Goal: Task Accomplishment & Management: Complete application form

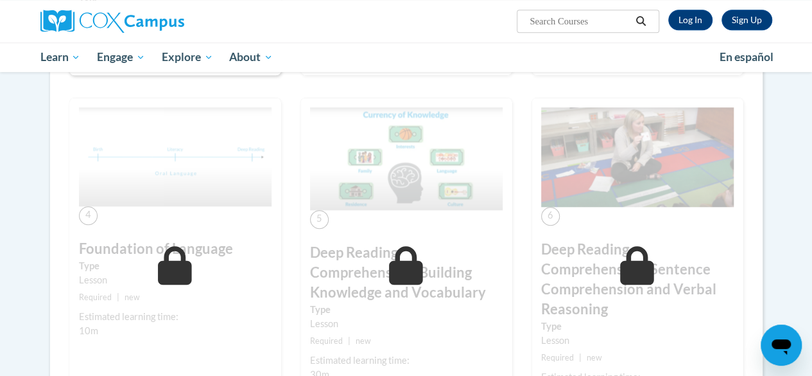
scroll to position [489, 0]
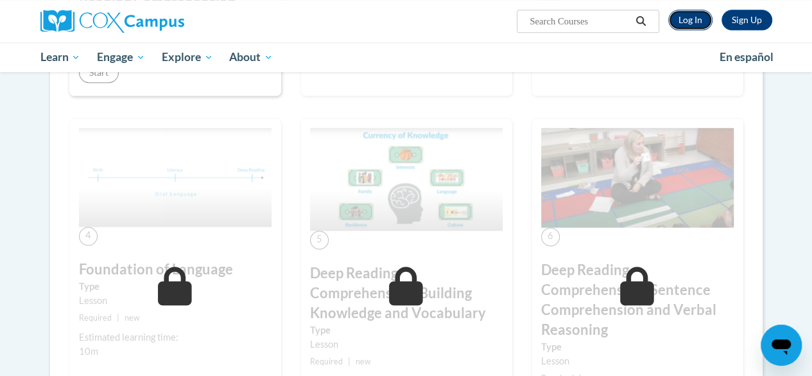
click at [681, 17] on link "Log In" at bounding box center [691, 20] width 44 height 21
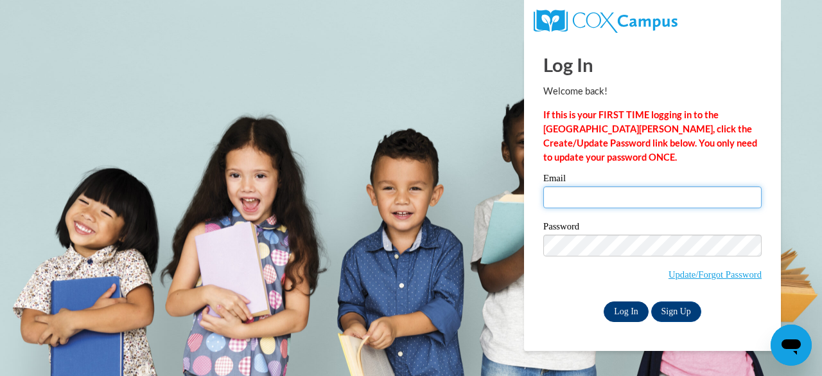
type input "brianna.baitey@gcpsk12.org"
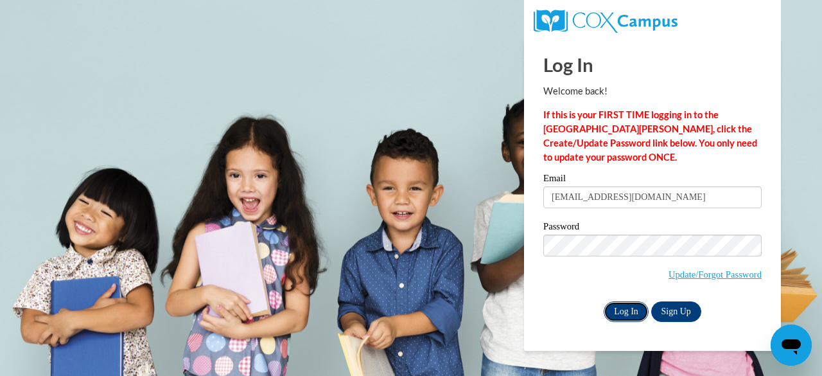
click at [622, 309] on input "Log In" at bounding box center [626, 311] width 45 height 21
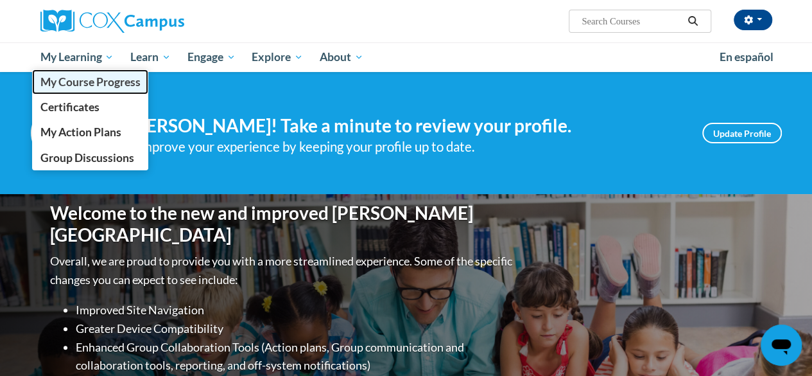
click at [71, 76] on span "My Course Progress" at bounding box center [90, 81] width 100 height 13
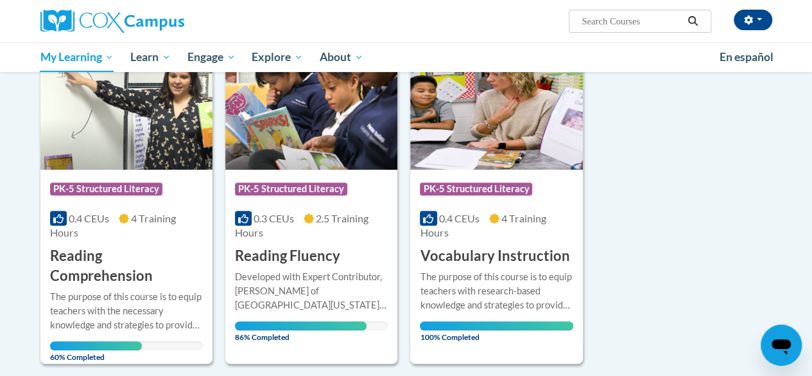
scroll to position [195, 0]
click at [70, 146] on img at bounding box center [126, 104] width 172 height 131
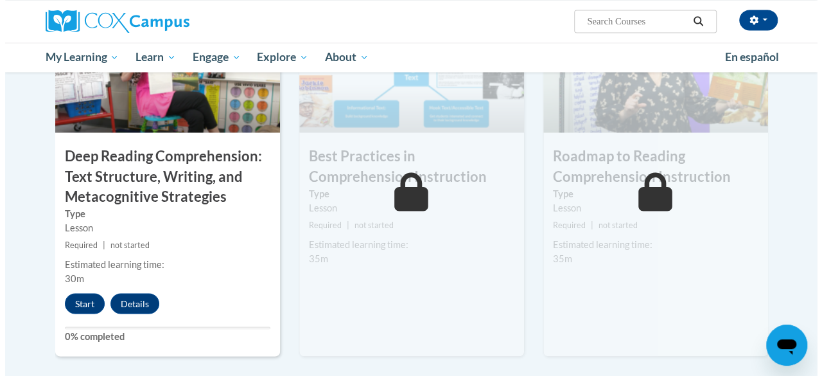
scroll to position [1040, 0]
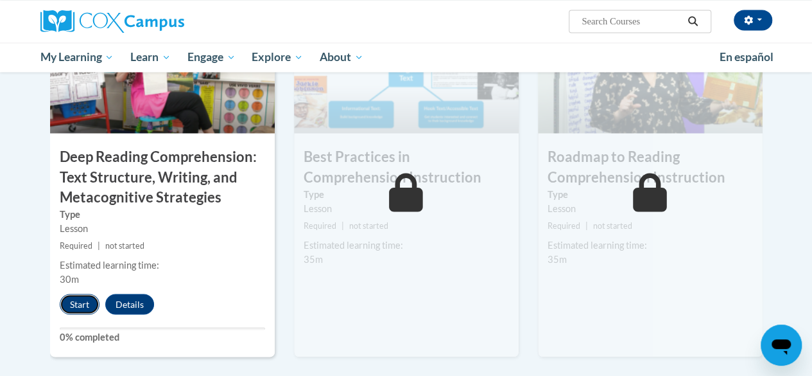
click at [72, 297] on button "Start" at bounding box center [80, 304] width 40 height 21
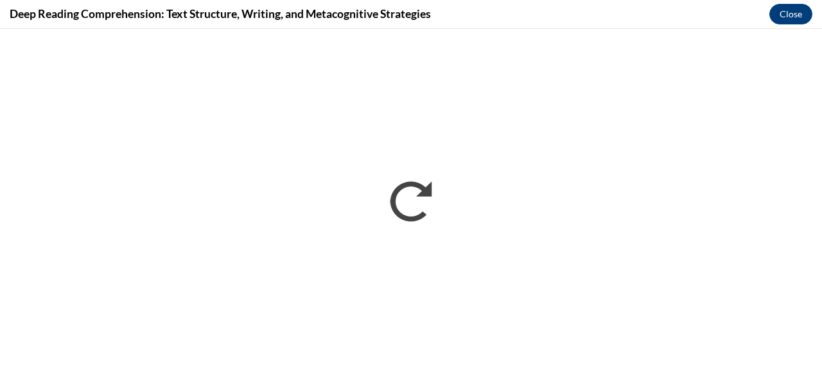
scroll to position [0, 0]
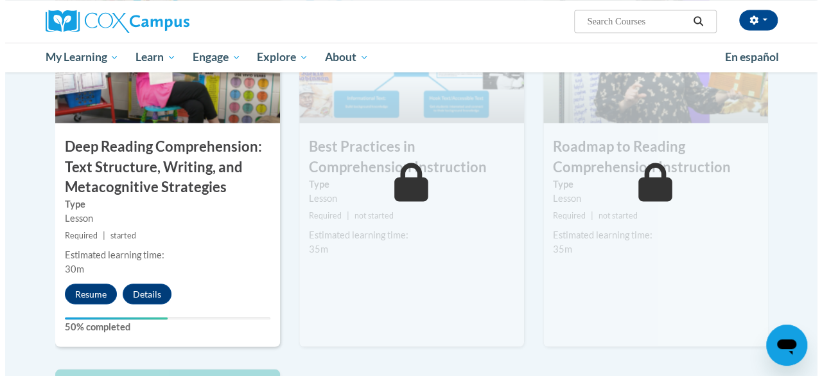
scroll to position [1053, 0]
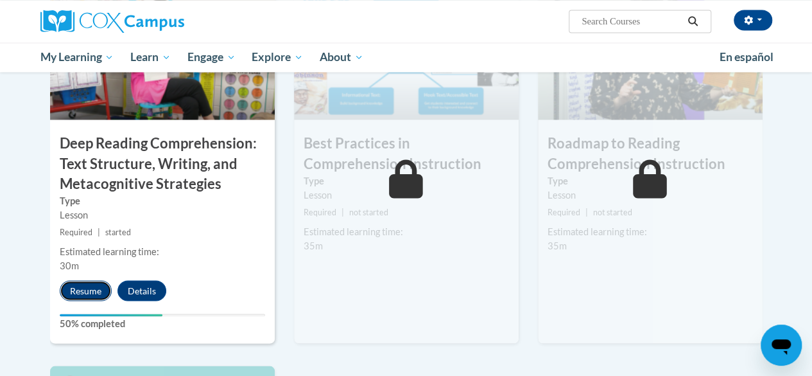
click at [85, 285] on button "Resume" at bounding box center [86, 290] width 52 height 21
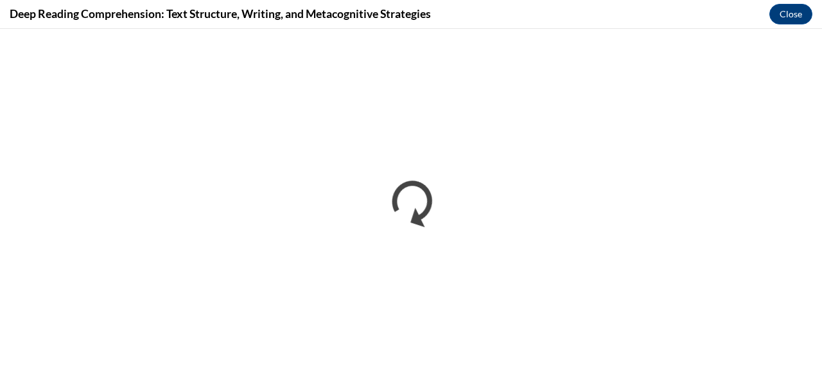
scroll to position [0, 0]
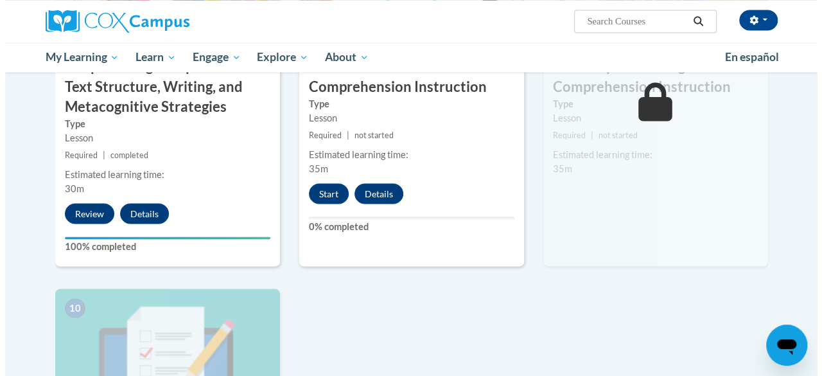
scroll to position [1130, 0]
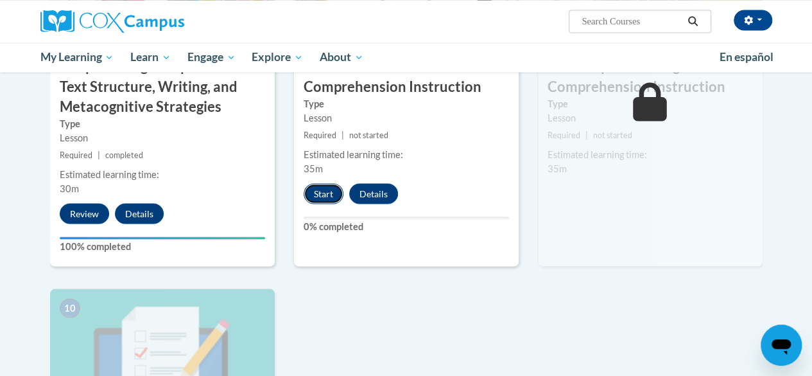
click at [321, 186] on button "Start" at bounding box center [324, 193] width 40 height 21
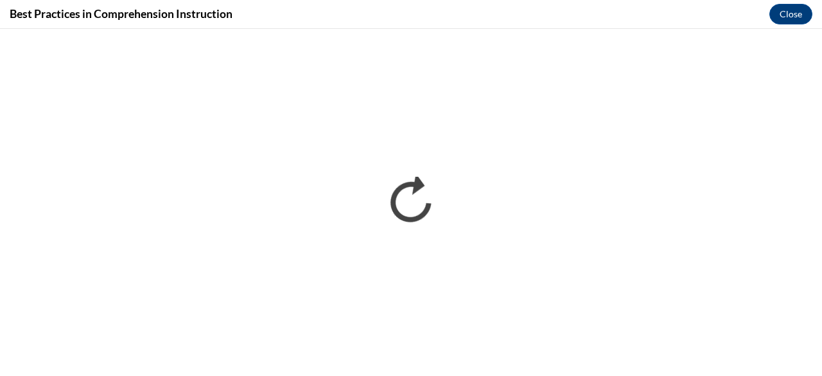
scroll to position [0, 0]
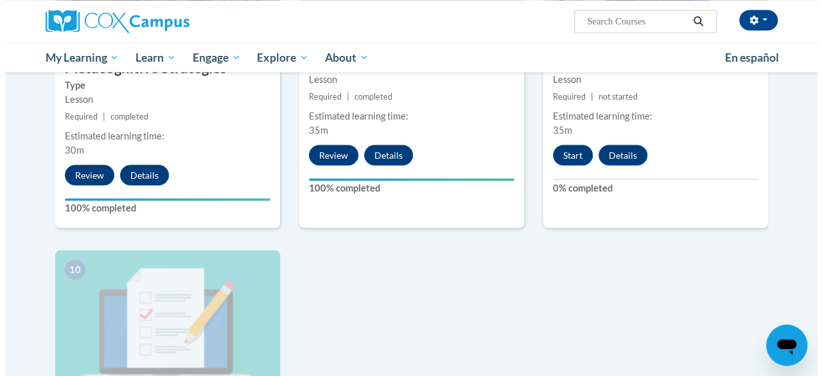
scroll to position [1166, 0]
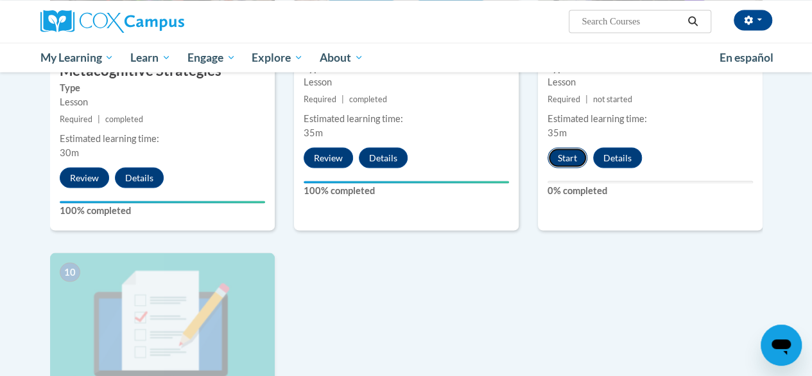
click at [569, 161] on button "Start" at bounding box center [568, 157] width 40 height 21
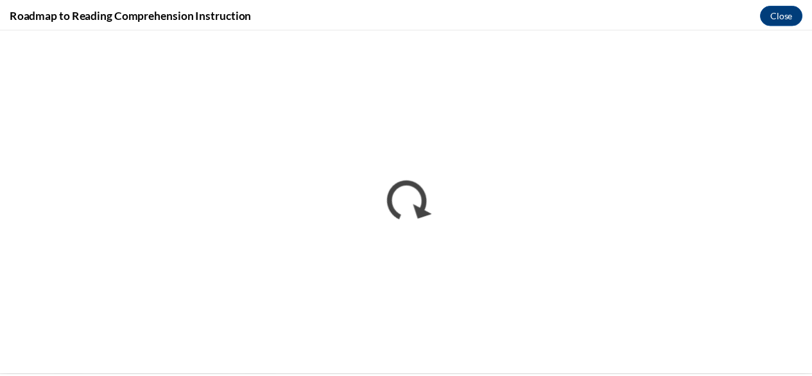
scroll to position [0, 0]
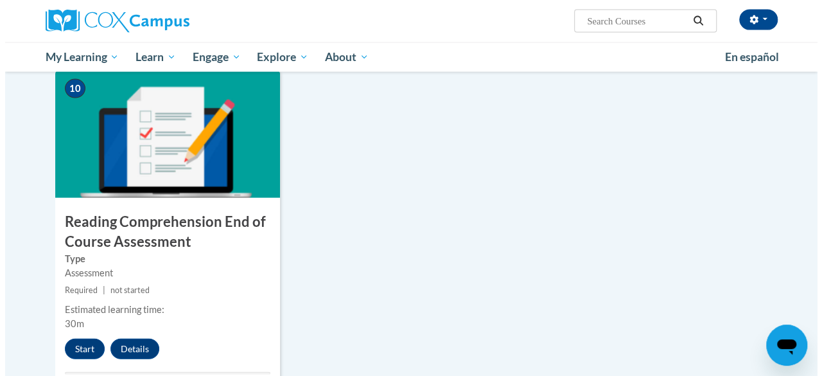
scroll to position [1352, 0]
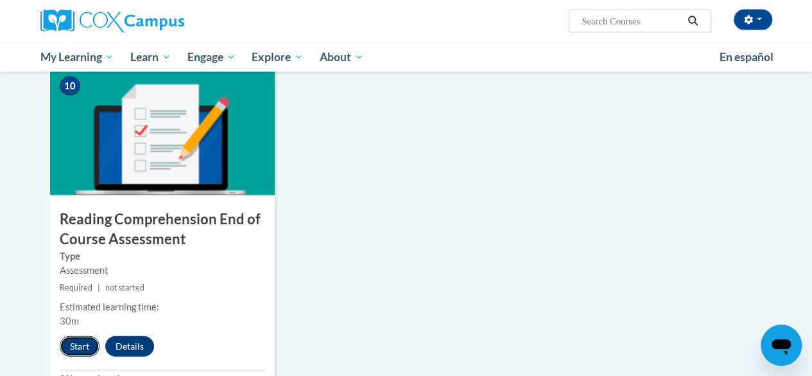
click at [77, 337] on button "Start" at bounding box center [80, 346] width 40 height 21
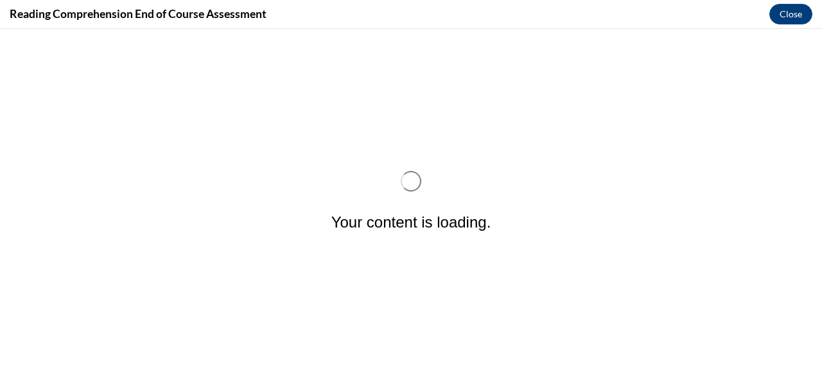
scroll to position [0, 0]
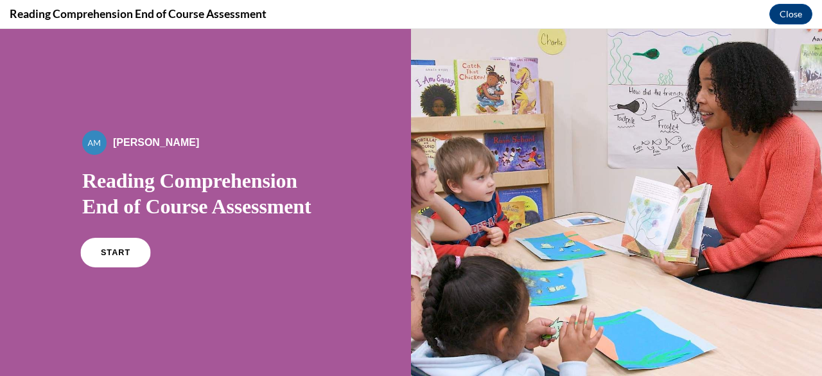
click at [98, 251] on link "START" at bounding box center [115, 253] width 70 height 30
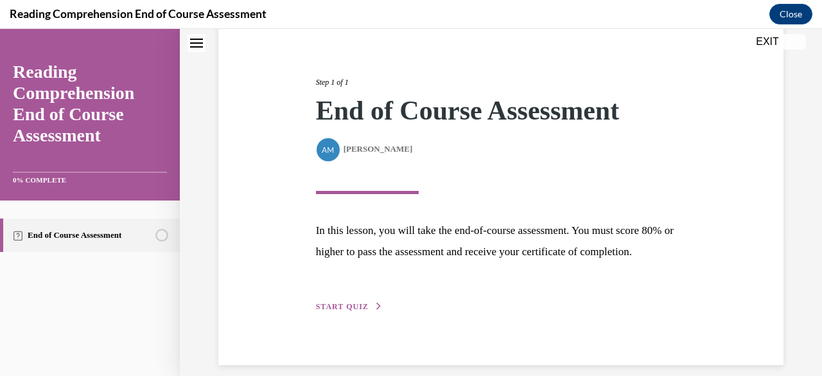
scroll to position [166, 0]
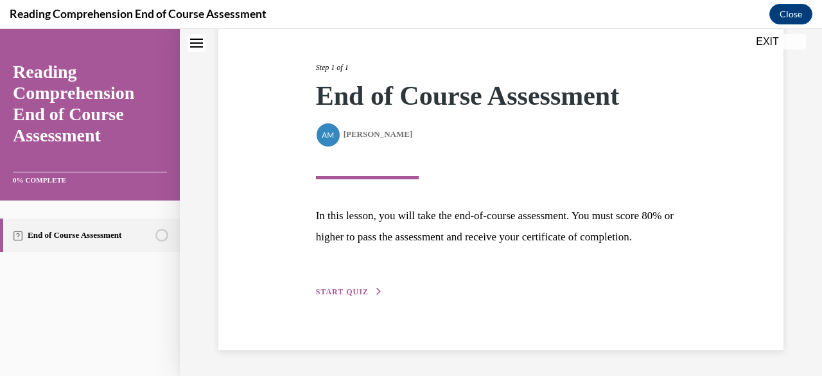
click at [364, 294] on span "START QUIZ" at bounding box center [342, 291] width 53 height 9
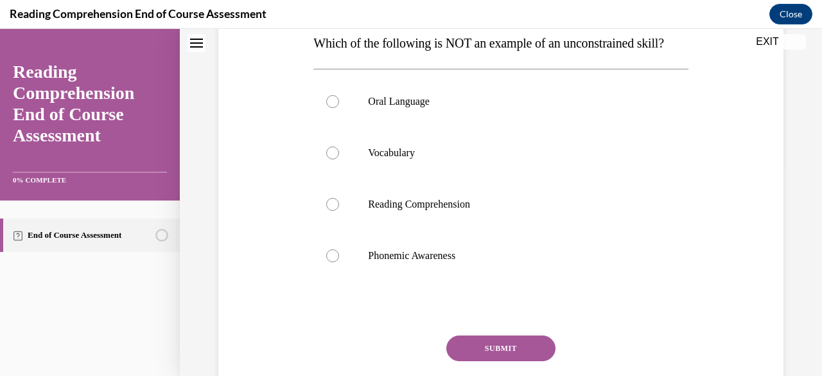
scroll to position [215, 0]
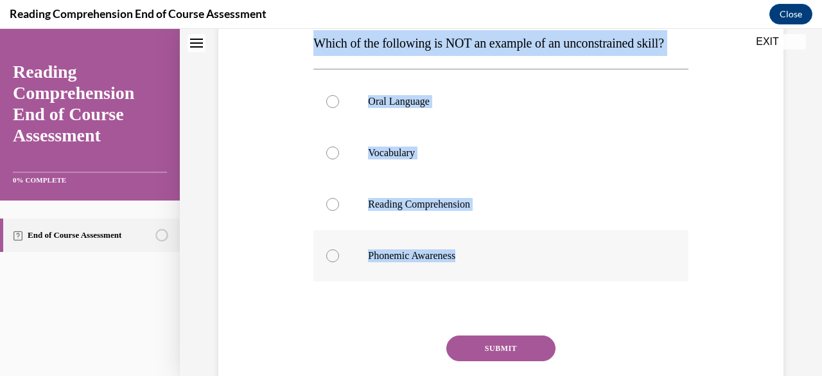
drag, startPoint x: 315, startPoint y: 39, endPoint x: 493, endPoint y: 267, distance: 288.3
click at [493, 267] on div "Question 01/20 Which of the following is NOT an example of an unconstrained ski…" at bounding box center [500, 202] width 374 height 477
copy div "Which of the following is NOT an example of an unconstrained skill? Oral Langua…"
click at [411, 262] on p "Phonemic Awareness" at bounding box center [512, 255] width 288 height 13
click at [339, 262] on input "Phonemic Awareness" at bounding box center [332, 255] width 13 height 13
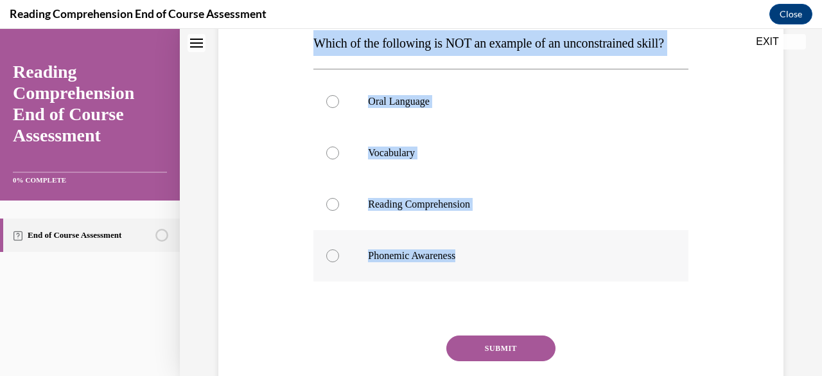
radio input "true"
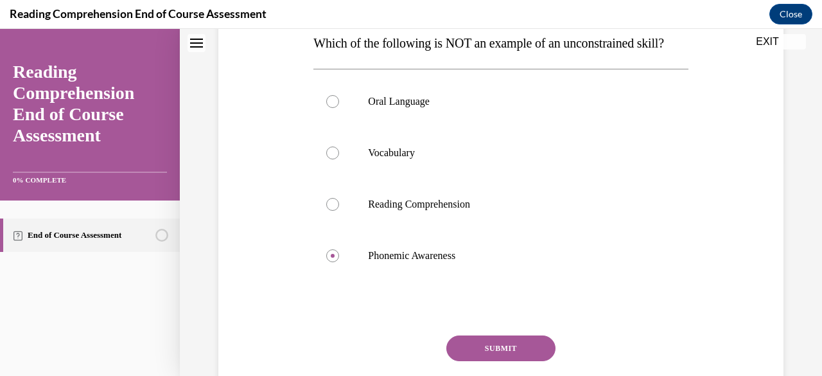
click at [495, 361] on button "SUBMIT" at bounding box center [500, 348] width 109 height 26
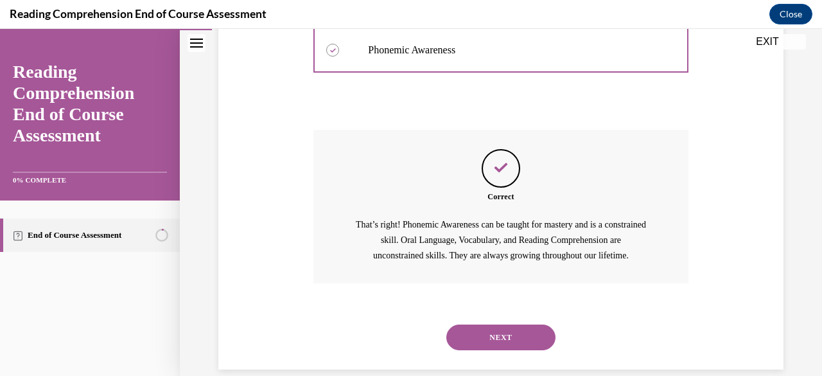
scroll to position [446, 0]
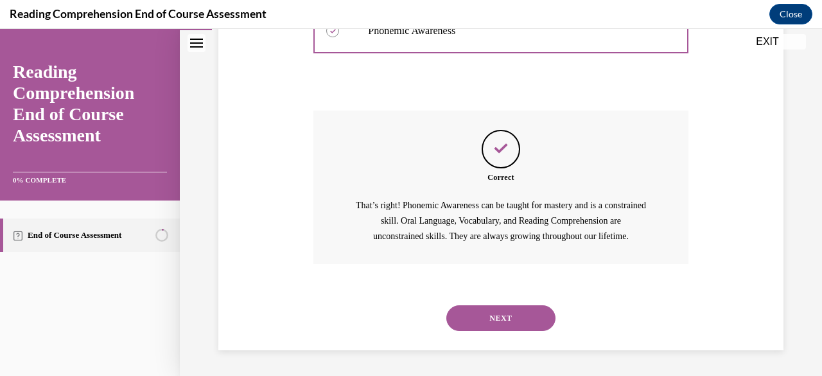
click at [518, 331] on button "NEXT" at bounding box center [500, 318] width 109 height 26
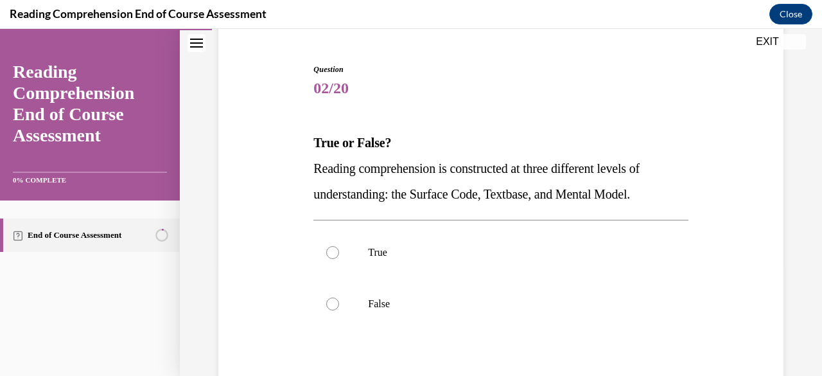
scroll to position [118, 0]
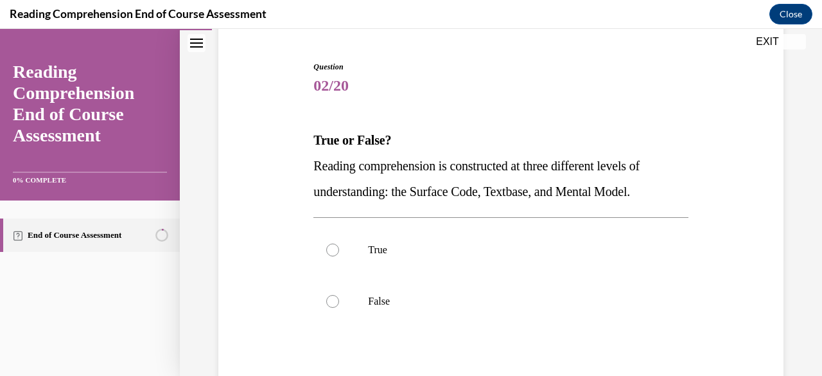
drag, startPoint x: 313, startPoint y: 134, endPoint x: 679, endPoint y: 198, distance: 371.7
click at [679, 198] on div "True or False? Reading comprehension is constructed at three different levels o…" at bounding box center [500, 165] width 374 height 77
copy div "True or False? Reading comprehension is constructed at three different levels o…"
click at [349, 234] on label "True" at bounding box center [500, 249] width 374 height 51
click at [339, 243] on input "True" at bounding box center [332, 249] width 13 height 13
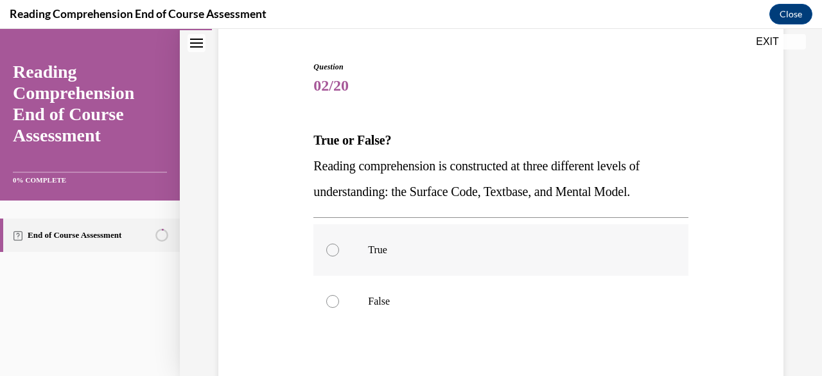
radio input "true"
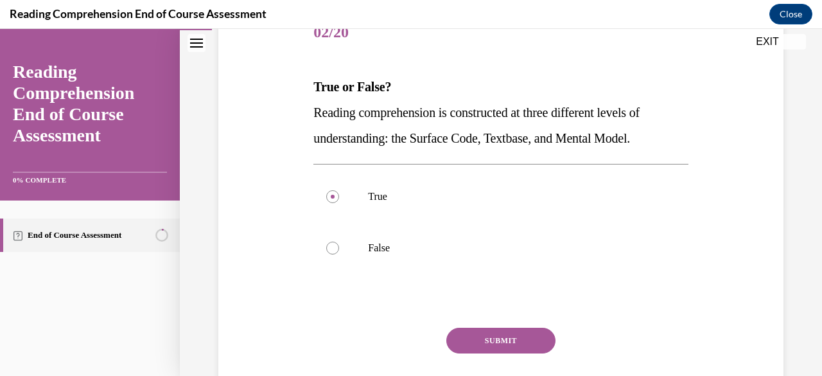
scroll to position [215, 0]
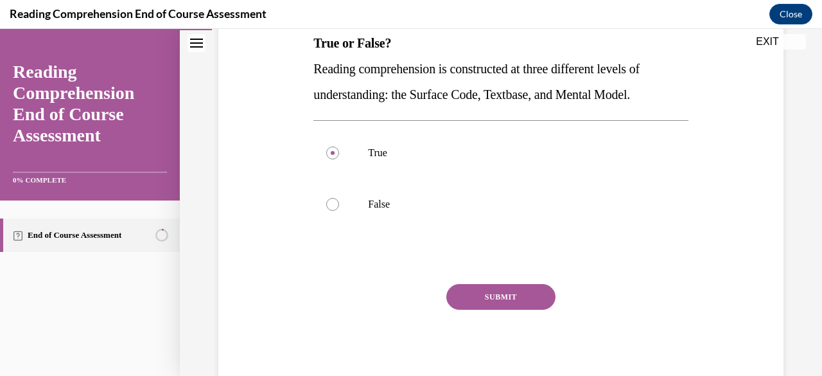
click at [496, 288] on button "SUBMIT" at bounding box center [500, 297] width 109 height 26
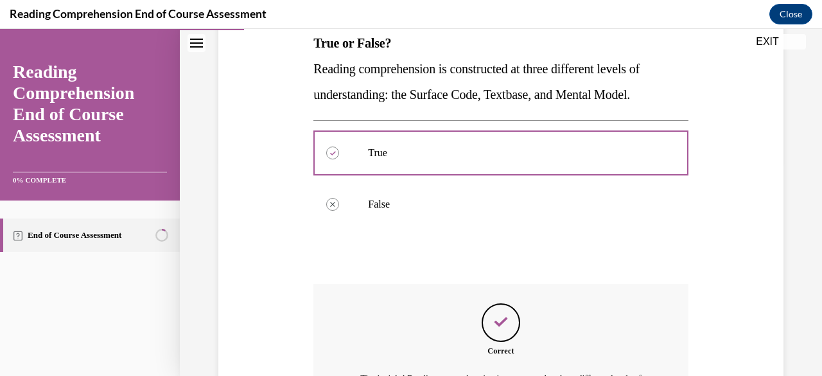
scroll to position [387, 0]
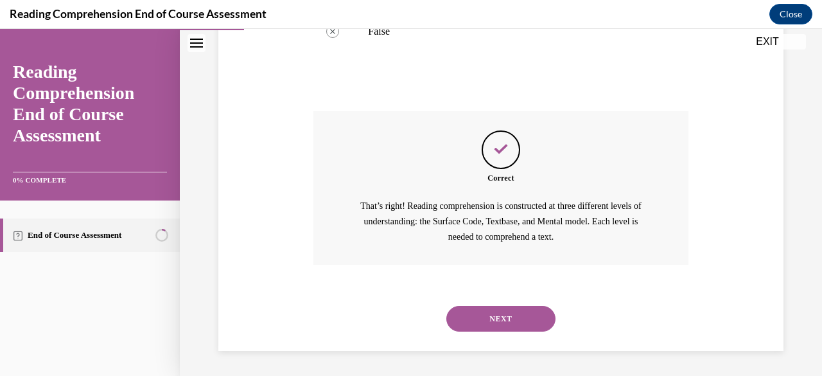
click at [478, 306] on button "NEXT" at bounding box center [500, 319] width 109 height 26
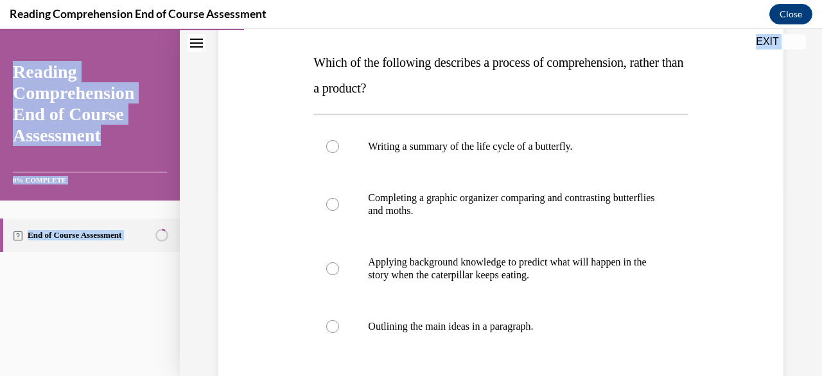
scroll to position [317, 0]
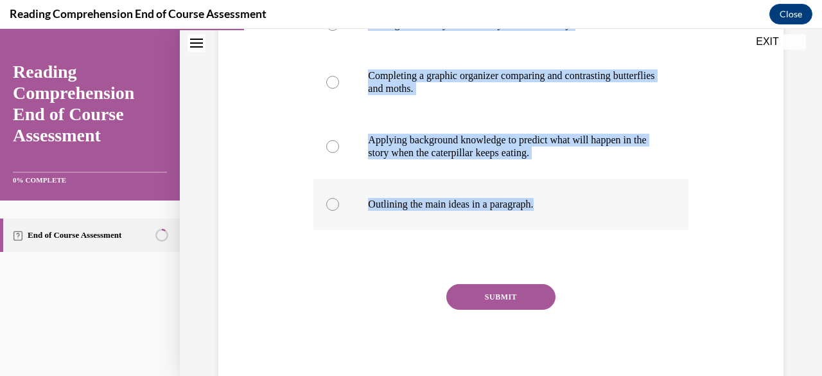
drag, startPoint x: 312, startPoint y: 215, endPoint x: 602, endPoint y: 187, distance: 291.7
click at [602, 187] on div "Question 03/20 Which of the following describes a process of comprehension, rat…" at bounding box center [500, 125] width 374 height 528
copy div "Which of the following describes a process of comprehension, rather than a prod…"
click at [456, 162] on label "Applying background knowledge to predict what will happen in the story when the…" at bounding box center [500, 146] width 374 height 64
click at [339, 153] on input "Applying background knowledge to predict what will happen in the story when the…" at bounding box center [332, 146] width 13 height 13
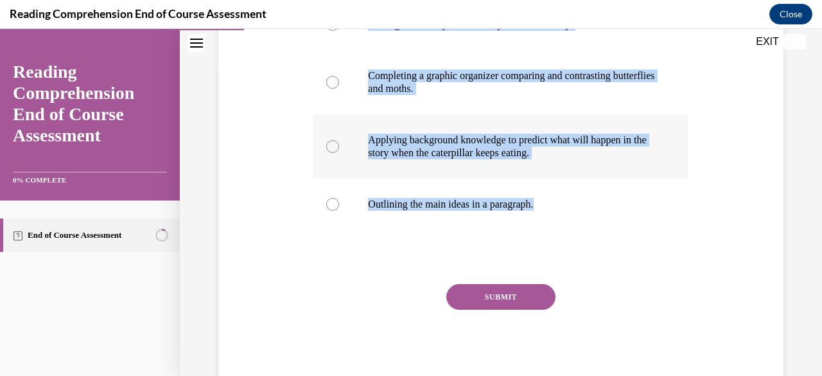
radio input "true"
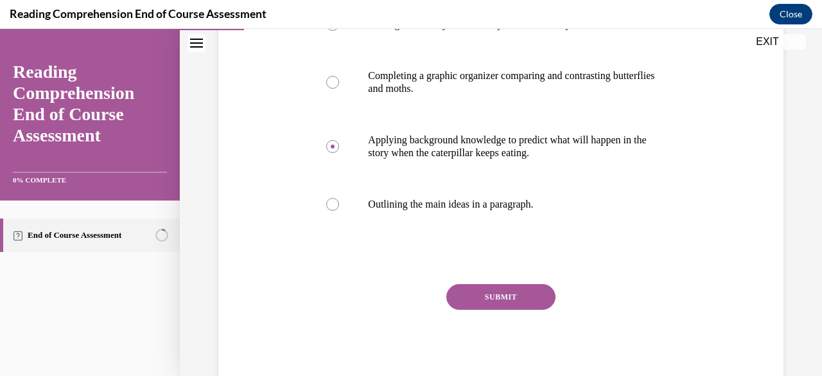
click at [484, 301] on button "SUBMIT" at bounding box center [500, 297] width 109 height 26
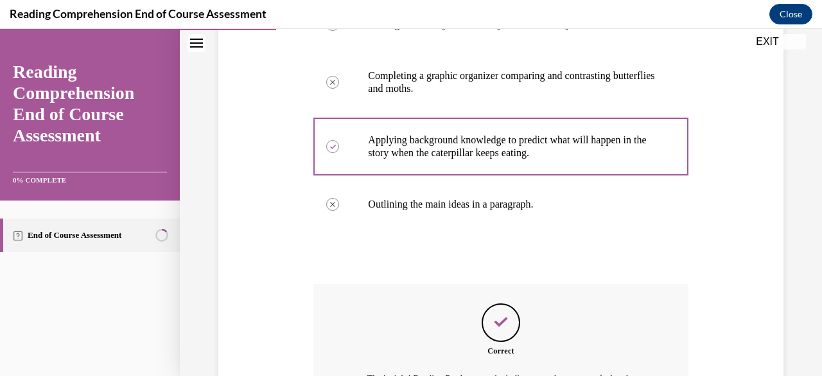
scroll to position [505, 0]
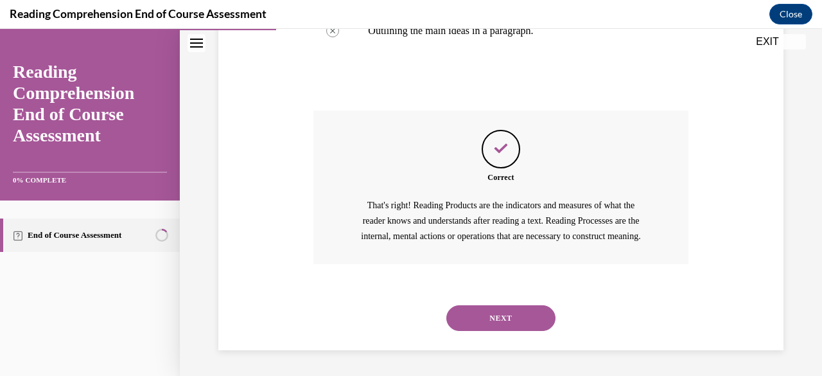
click at [460, 320] on button "NEXT" at bounding box center [500, 318] width 109 height 26
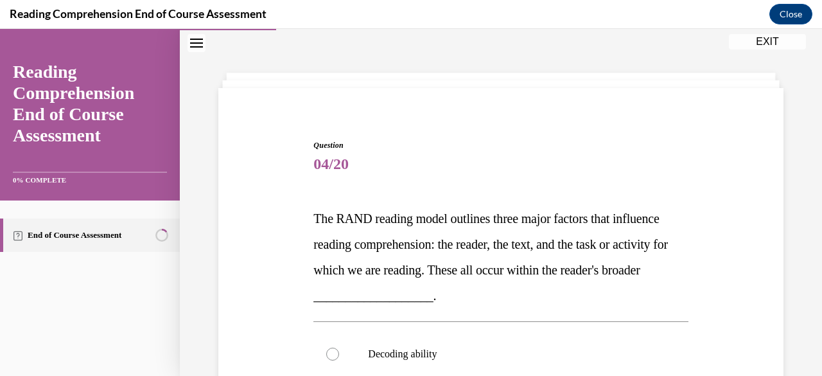
click at [315, 213] on span "The RAND reading model outlines three major factors that influence reading comp…" at bounding box center [490, 256] width 355 height 91
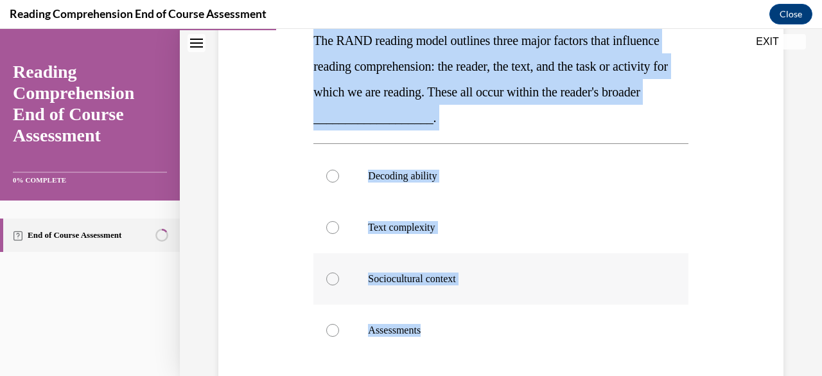
scroll to position [246, 0]
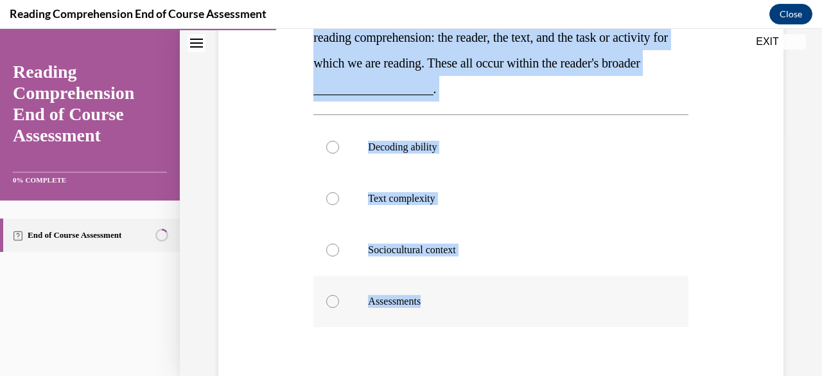
drag, startPoint x: 315, startPoint y: 213, endPoint x: 509, endPoint y: 302, distance: 213.5
click at [509, 302] on div "Question 04/20 The RAND reading model outlines three major factors that influen…" at bounding box center [500, 210] width 374 height 554
copy div "The RAND reading model outlines three major factors that influence reading comp…"
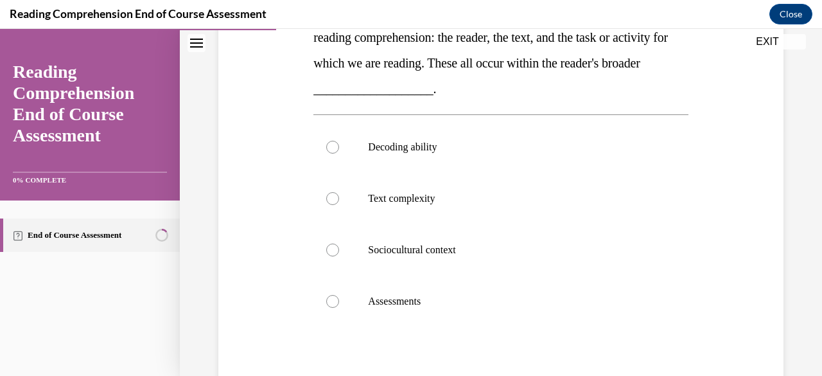
click at [587, 339] on div "Question 04/20 The RAND reading model outlines three major factors that influen…" at bounding box center [500, 210] width 374 height 554
click at [423, 256] on label "Sociocultural context" at bounding box center [500, 249] width 374 height 51
click at [339, 256] on input "Sociocultural context" at bounding box center [332, 249] width 13 height 13
radio input "true"
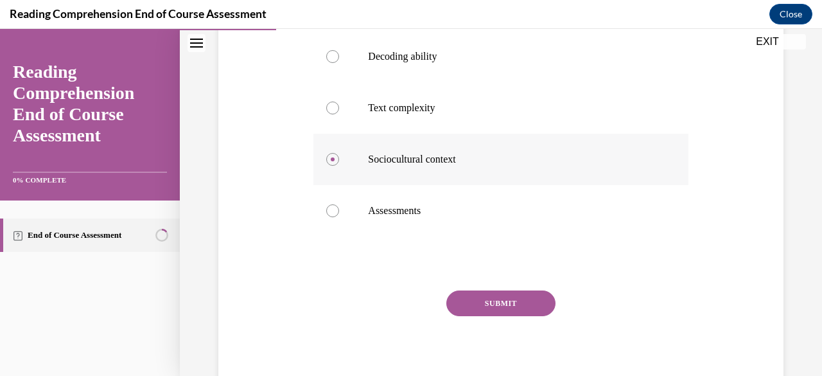
scroll to position [338, 0]
click at [528, 309] on button "SUBMIT" at bounding box center [500, 302] width 109 height 26
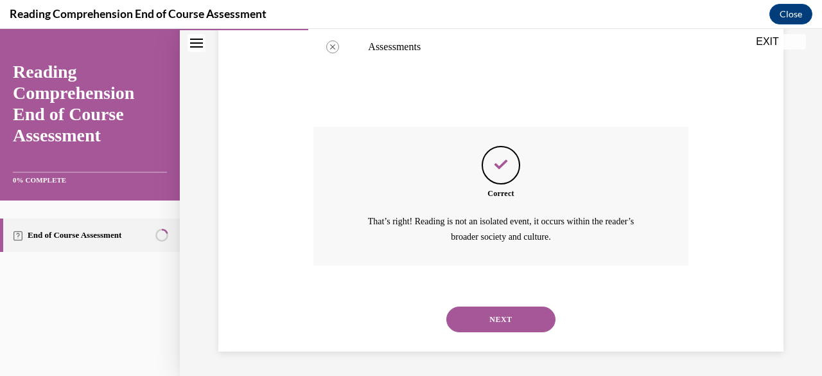
click at [535, 310] on button "NEXT" at bounding box center [500, 319] width 109 height 26
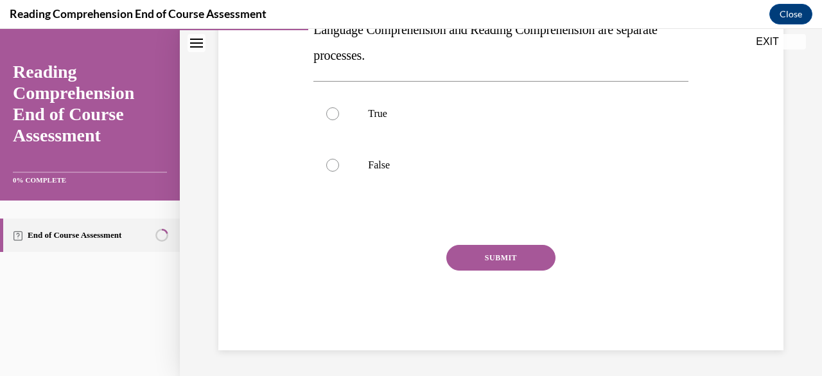
scroll to position [39, 0]
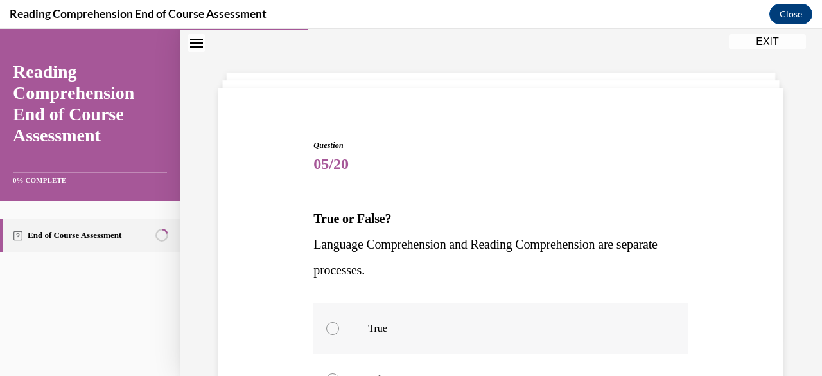
click at [496, 304] on label "True" at bounding box center [500, 327] width 374 height 51
click at [339, 322] on input "True" at bounding box center [332, 328] width 13 height 13
radio input "true"
click at [478, 264] on p "Language Comprehension and Reading Comprehension are separate processes." at bounding box center [500, 256] width 374 height 51
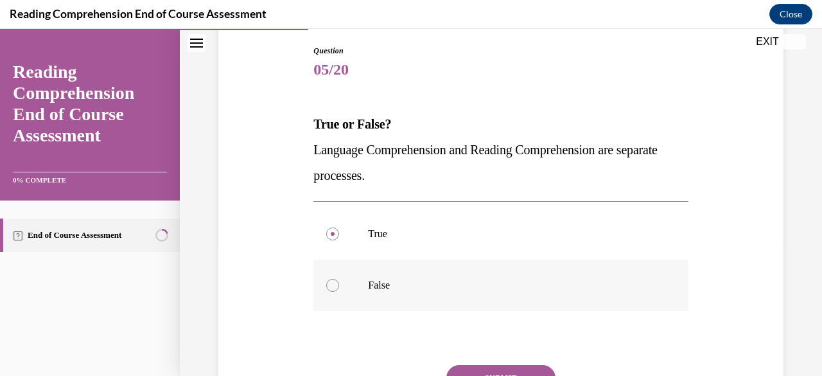
click at [589, 292] on label "False" at bounding box center [500, 284] width 374 height 51
click at [339, 292] on input "False" at bounding box center [332, 285] width 13 height 13
radio input "true"
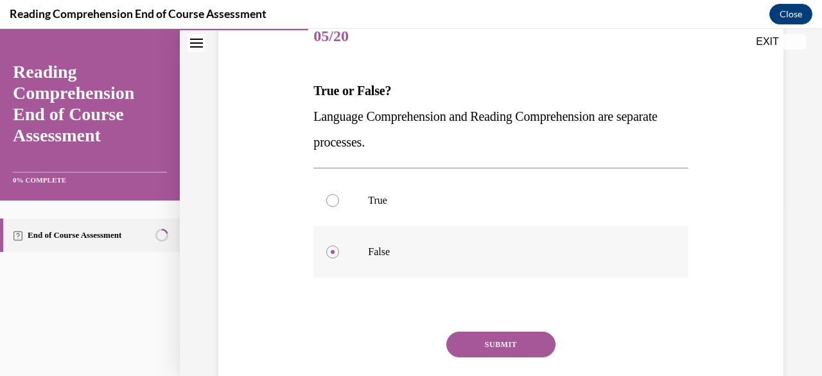
scroll to position [215, 0]
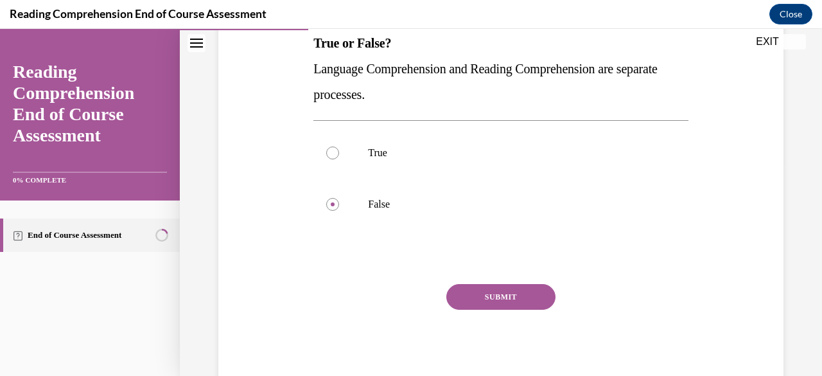
click at [530, 292] on button "SUBMIT" at bounding box center [500, 297] width 109 height 26
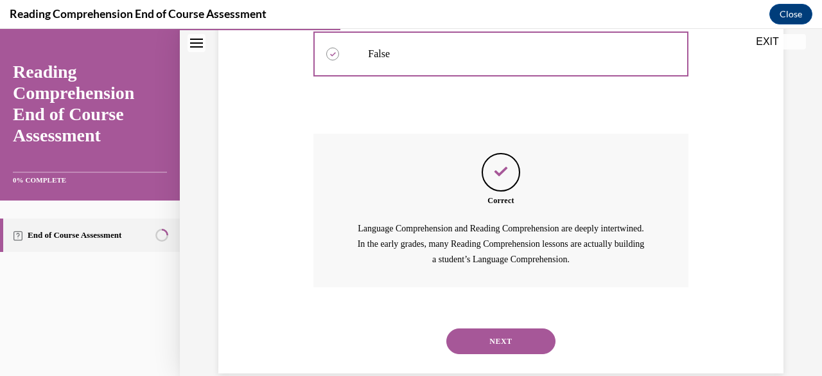
scroll to position [387, 0]
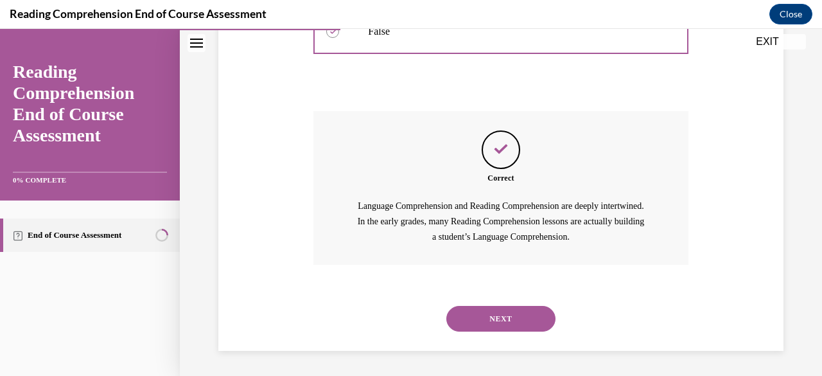
click at [549, 310] on div "NEXT" at bounding box center [500, 318] width 374 height 51
click at [532, 326] on button "NEXT" at bounding box center [500, 319] width 109 height 26
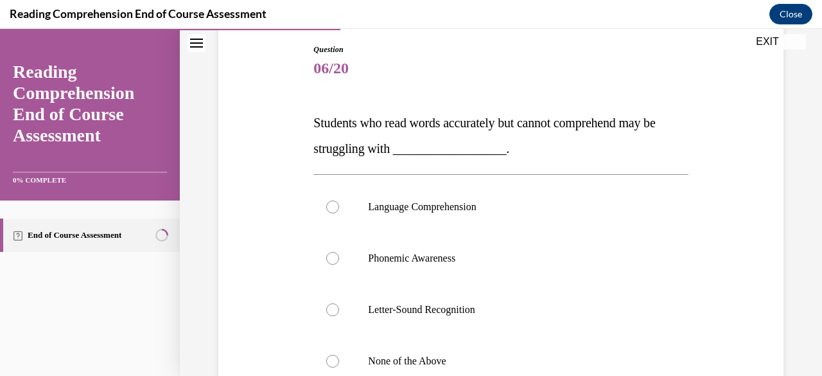
scroll to position [137, 0]
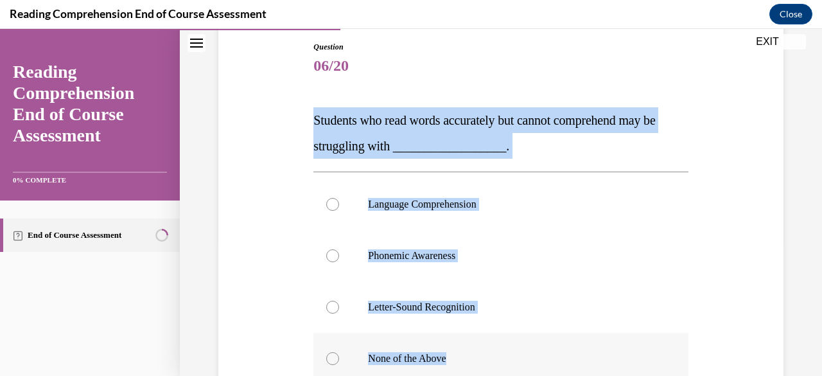
drag, startPoint x: 313, startPoint y: 116, endPoint x: 538, endPoint y: 347, distance: 321.6
click at [538, 347] on div "Question 06/20 Students who read words accurately but cannot comprehend may be …" at bounding box center [500, 292] width 374 height 502
copy div "Students who read words accurately but cannot comprehend may be struggling with…"
click at [446, 215] on label "Language Comprehension" at bounding box center [500, 204] width 374 height 51
click at [339, 211] on input "Language Comprehension" at bounding box center [332, 204] width 13 height 13
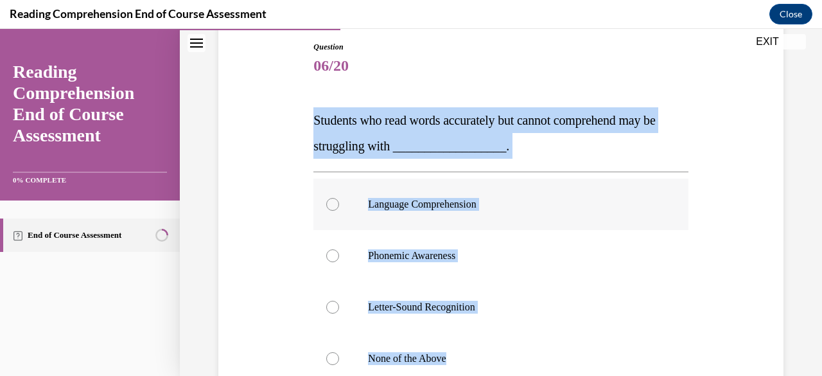
radio input "true"
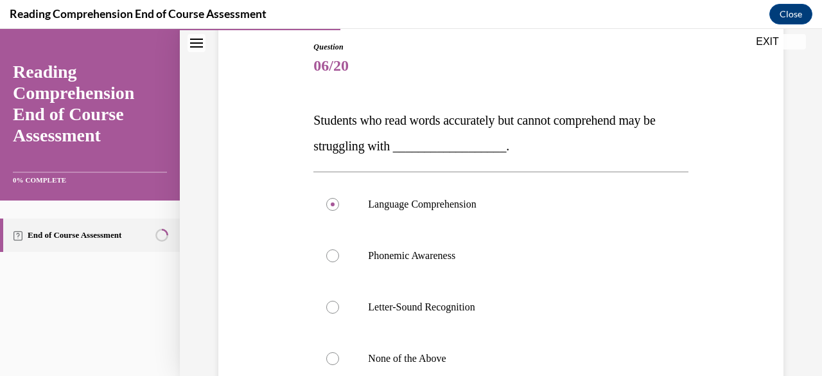
scroll to position [292, 0]
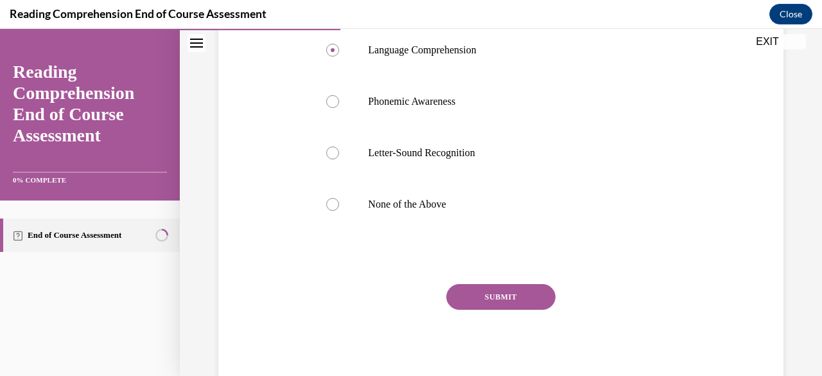
click at [536, 299] on button "SUBMIT" at bounding box center [500, 297] width 109 height 26
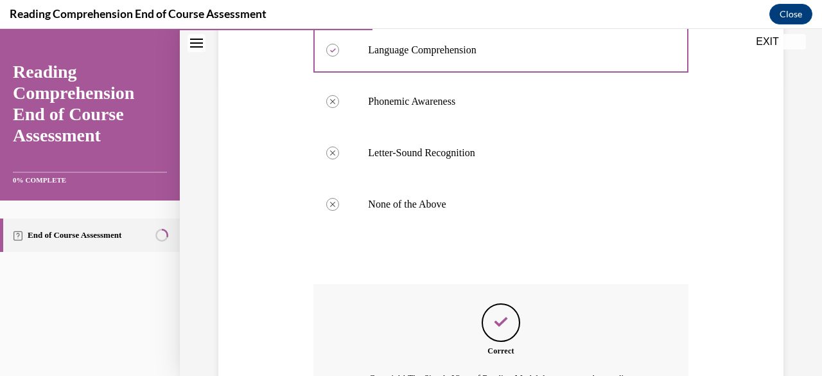
scroll to position [464, 0]
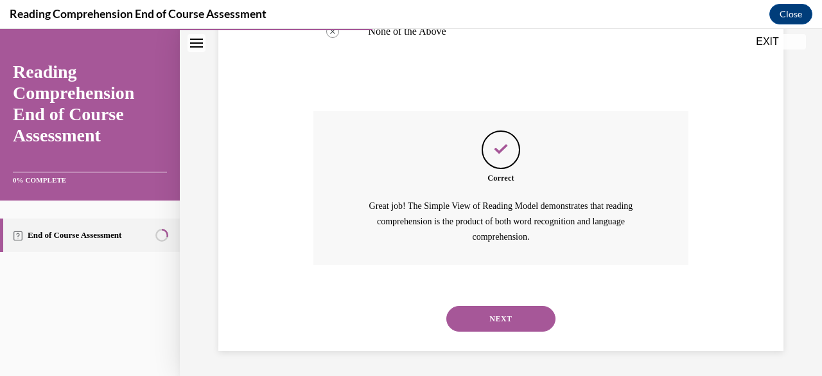
click at [504, 327] on button "NEXT" at bounding box center [500, 319] width 109 height 26
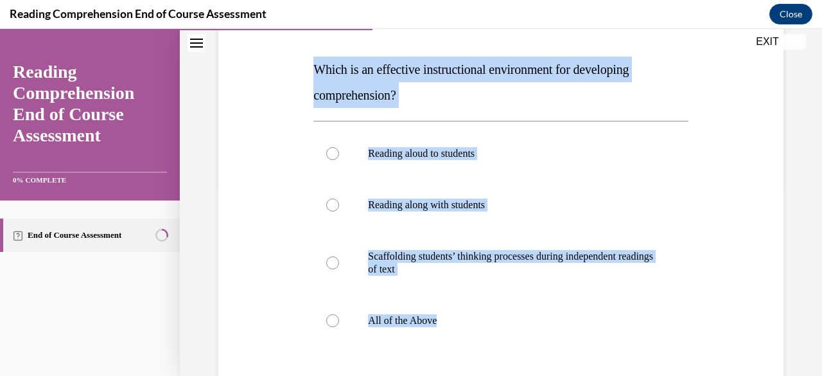
scroll to position [218, 0]
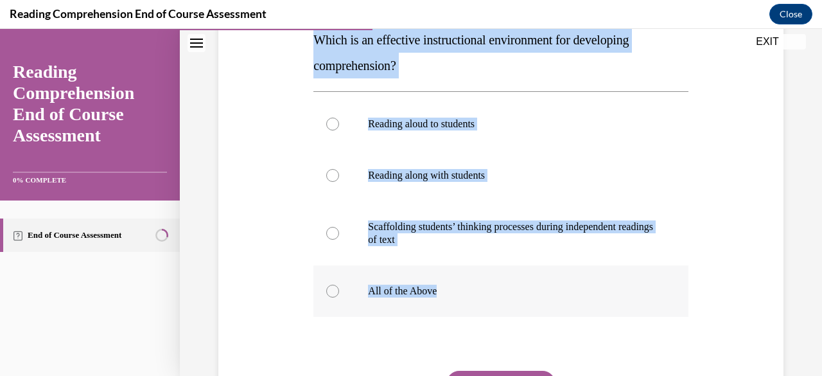
drag, startPoint x: 313, startPoint y: 216, endPoint x: 552, endPoint y: 303, distance: 254.8
click at [552, 303] on div "Question 07/20 Which is an effective instructional environment for developing c…" at bounding box center [500, 218] width 374 height 515
copy div "Which is an effective instructional environment for developing comprehension? R…"
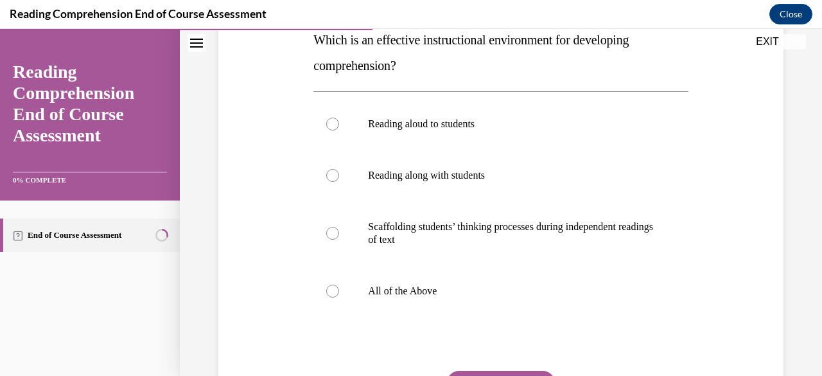
click at [677, 329] on div "Question 07/20 Which is an effective instructional environment for developing c…" at bounding box center [500, 218] width 374 height 515
click at [388, 295] on p "All of the Above" at bounding box center [512, 291] width 288 height 13
click at [339, 295] on input "All of the Above" at bounding box center [332, 291] width 13 height 13
radio input "true"
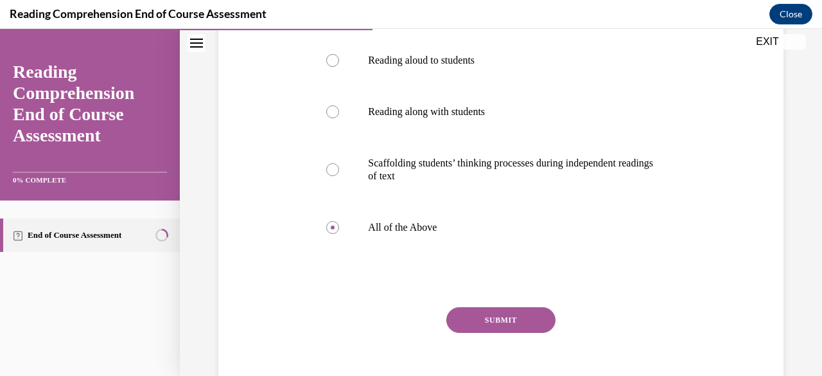
scroll to position [304, 0]
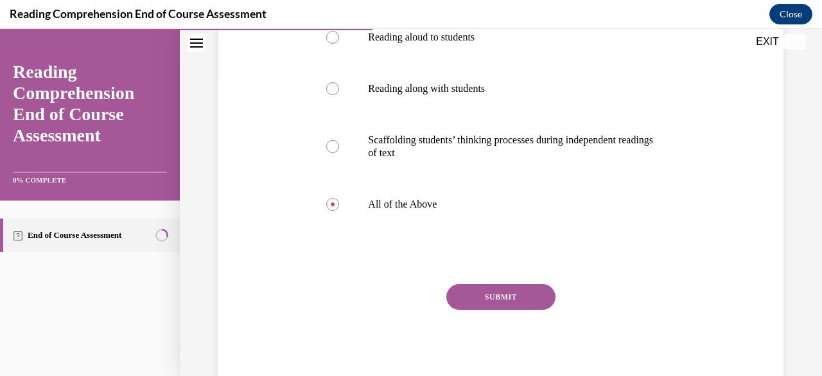
click at [518, 296] on button "SUBMIT" at bounding box center [500, 297] width 109 height 26
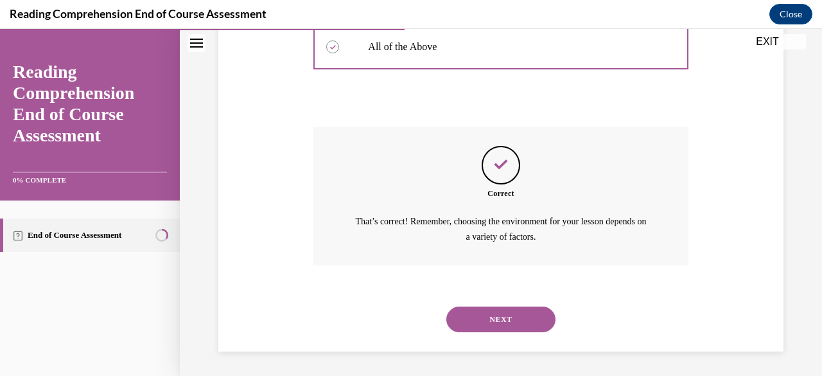
click at [516, 325] on button "NEXT" at bounding box center [500, 319] width 109 height 26
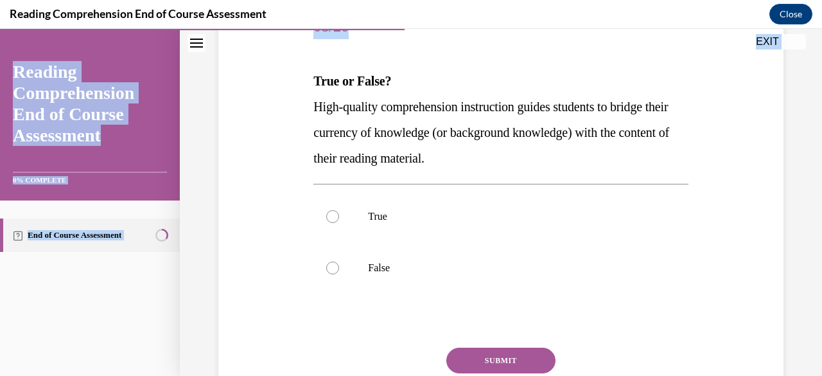
scroll to position [240, 0]
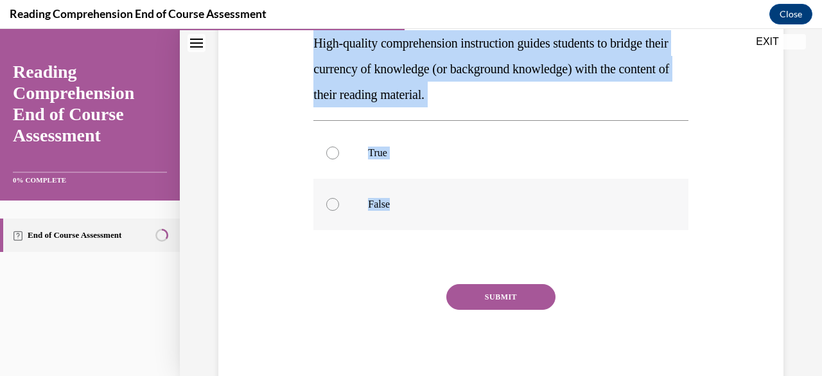
drag, startPoint x: 315, startPoint y: 218, endPoint x: 552, endPoint y: 222, distance: 237.6
click at [552, 222] on div "Question 08/20 True or False? High-quality comprehension instruction guides stu…" at bounding box center [500, 163] width 374 height 451
copy div "True or False? High-quality comprehension instruction guides students to bridge…"
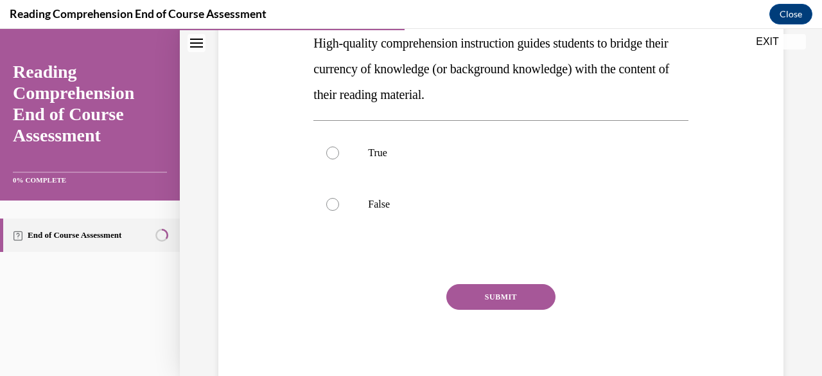
click at [646, 302] on div "SUBMIT" at bounding box center [500, 316] width 374 height 64
click at [361, 150] on label "True" at bounding box center [500, 152] width 374 height 51
click at [339, 150] on input "True" at bounding box center [332, 152] width 13 height 13
radio input "true"
click at [456, 291] on button "SUBMIT" at bounding box center [500, 297] width 109 height 26
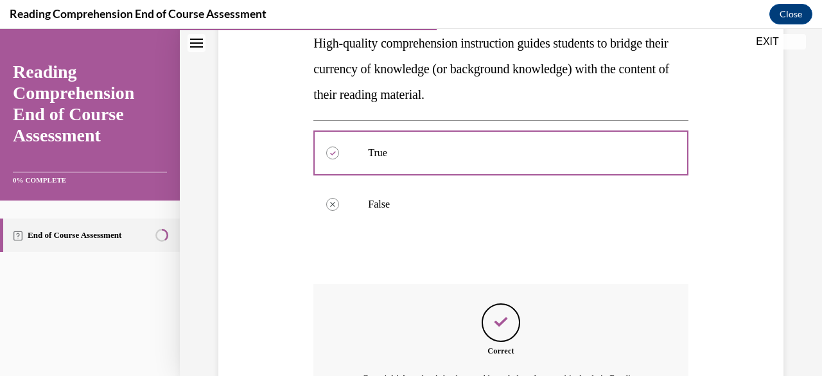
scroll to position [413, 0]
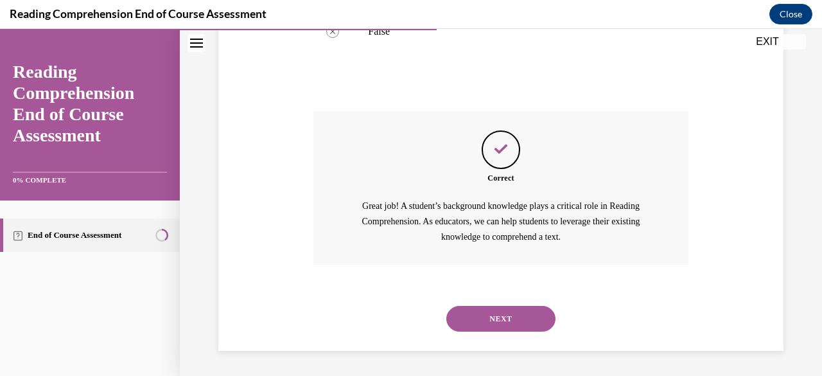
click at [530, 328] on button "NEXT" at bounding box center [500, 319] width 109 height 26
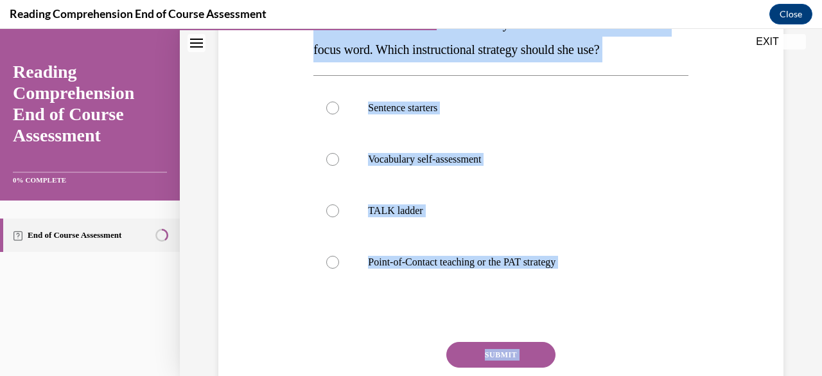
scroll to position [277, 0]
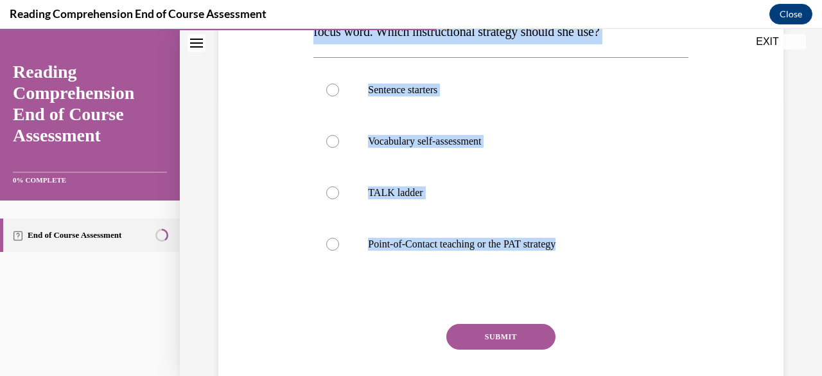
drag, startPoint x: 313, startPoint y: 213, endPoint x: 577, endPoint y: 269, distance: 269.8
click at [577, 269] on div "Question 09/20 Mrs. Ivie needs to define a word during a read-aloud in order fo…" at bounding box center [500, 165] width 374 height 528
copy div "Mrs. Ivie needs to define a word during a read-aloud in order for her students …"
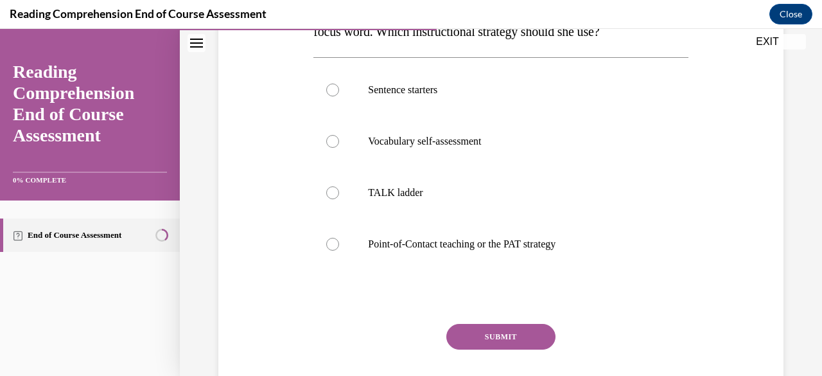
click at [667, 317] on div "Question 09/20 Mrs. Ivie needs to define a word during a read-aloud in order fo…" at bounding box center [500, 165] width 374 height 528
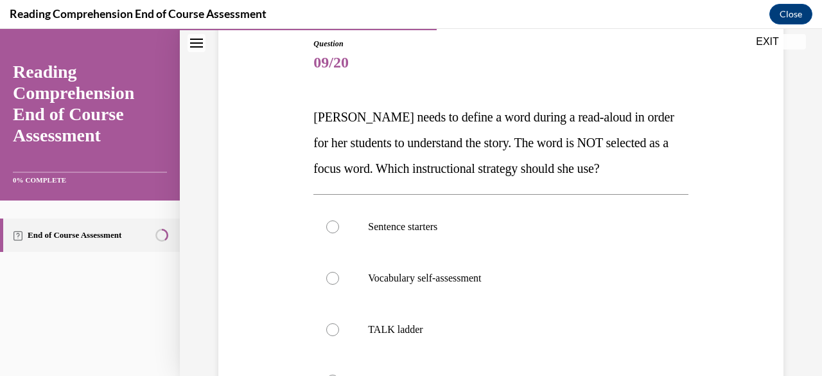
scroll to position [140, 0]
click at [484, 239] on label "Sentence starters" at bounding box center [500, 227] width 374 height 51
click at [339, 234] on input "Sentence starters" at bounding box center [332, 227] width 13 height 13
radio input "true"
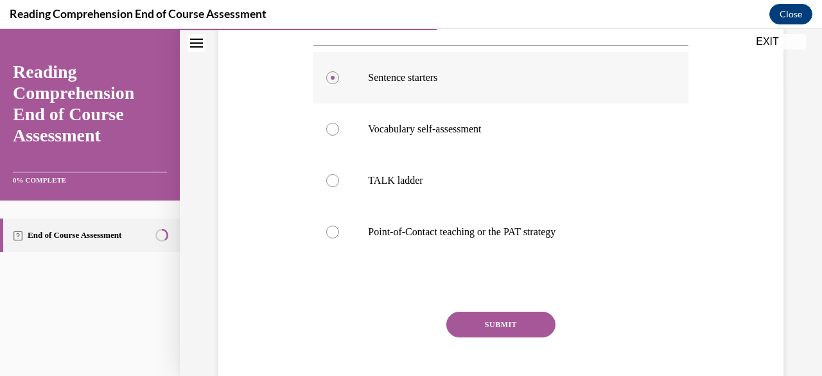
scroll to position [317, 0]
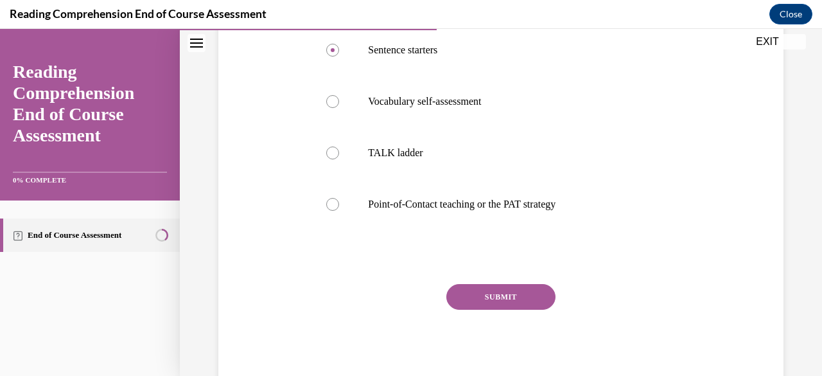
click at [512, 306] on button "SUBMIT" at bounding box center [500, 297] width 109 height 26
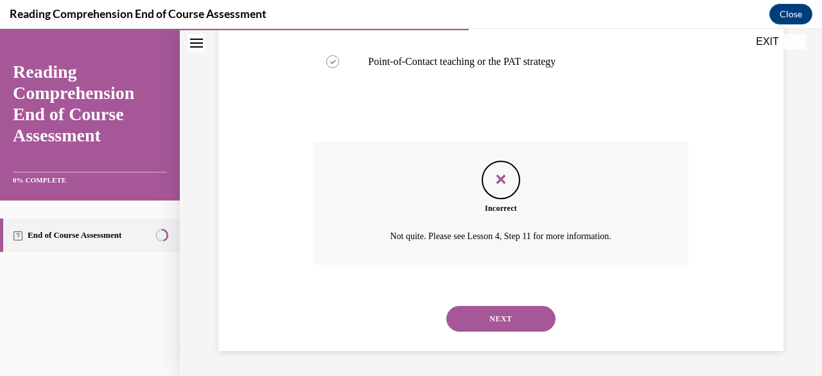
click at [532, 319] on button "NEXT" at bounding box center [500, 319] width 109 height 26
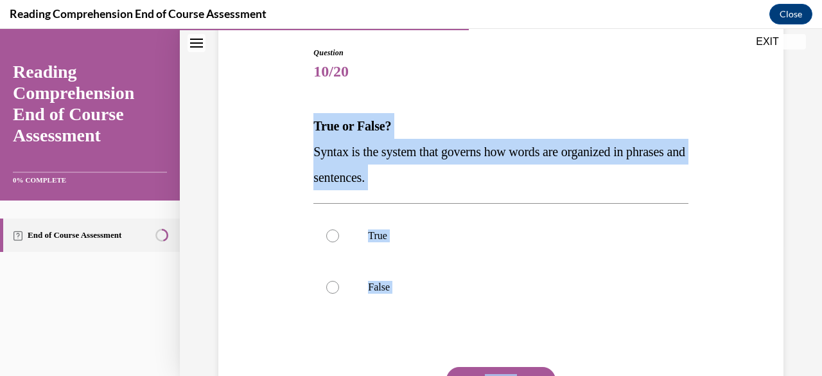
scroll to position [144, 0]
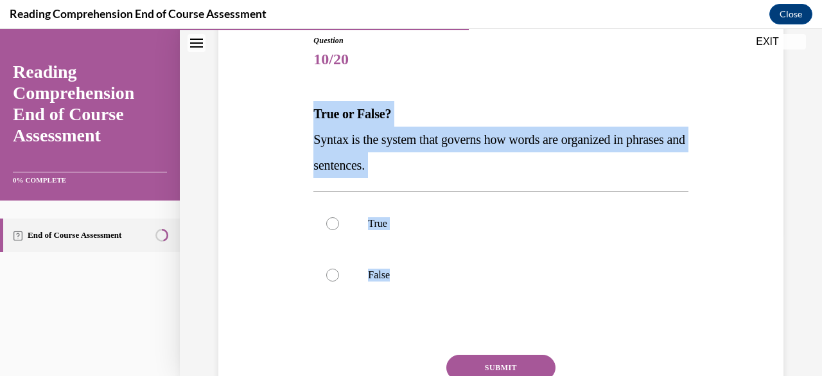
drag, startPoint x: 315, startPoint y: 215, endPoint x: 542, endPoint y: 317, distance: 249.0
click at [542, 317] on div "Question 10/20 True or False? Syntax is the system that governs how words are o…" at bounding box center [500, 247] width 374 height 425
copy div "True or False? Syntax is the system that governs how words are organized in phr…"
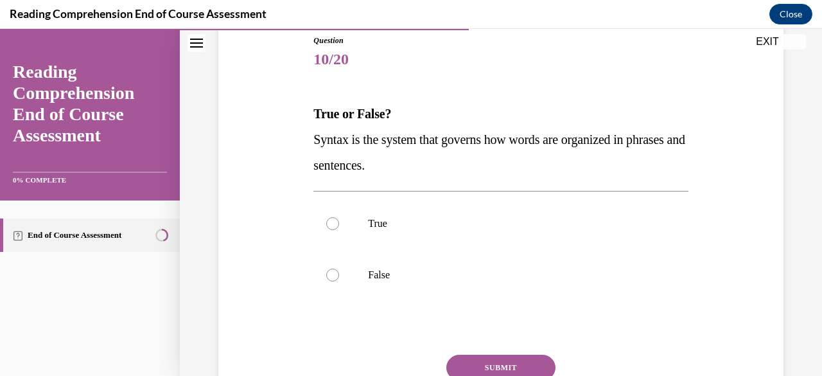
click at [594, 337] on div "Question 10/20 True or False? Syntax is the system that governs how words are o…" at bounding box center [500, 247] width 374 height 425
click at [385, 222] on p "True" at bounding box center [512, 223] width 288 height 13
click at [339, 222] on input "True" at bounding box center [332, 223] width 13 height 13
radio input "true"
click at [482, 364] on button "SUBMIT" at bounding box center [500, 368] width 109 height 26
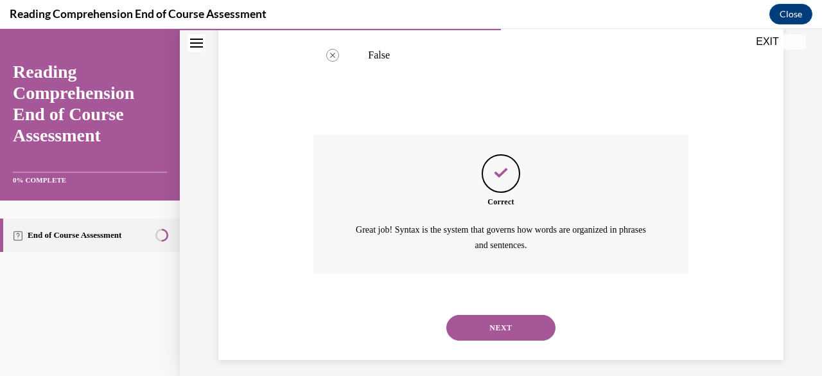
scroll to position [365, 0]
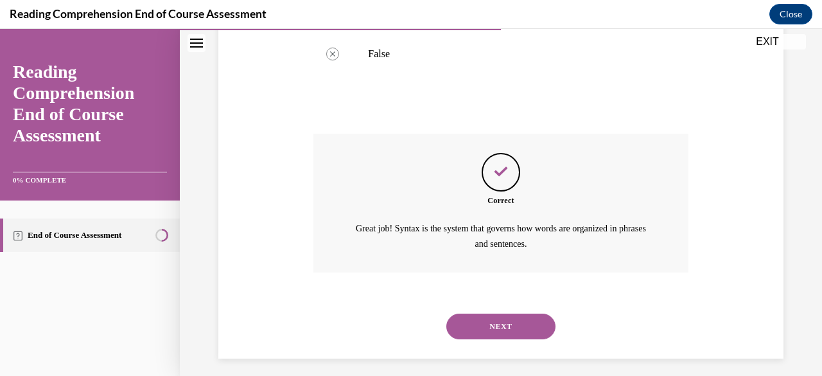
click at [516, 338] on div "NEXT" at bounding box center [500, 326] width 374 height 51
click at [532, 327] on button "NEXT" at bounding box center [500, 326] width 109 height 26
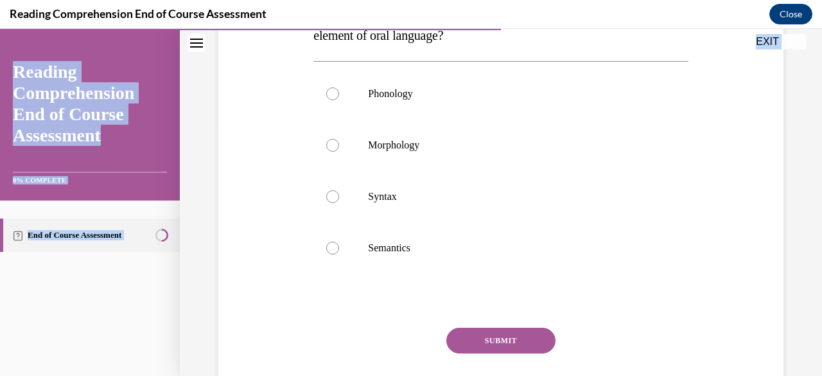
scroll to position [292, 0]
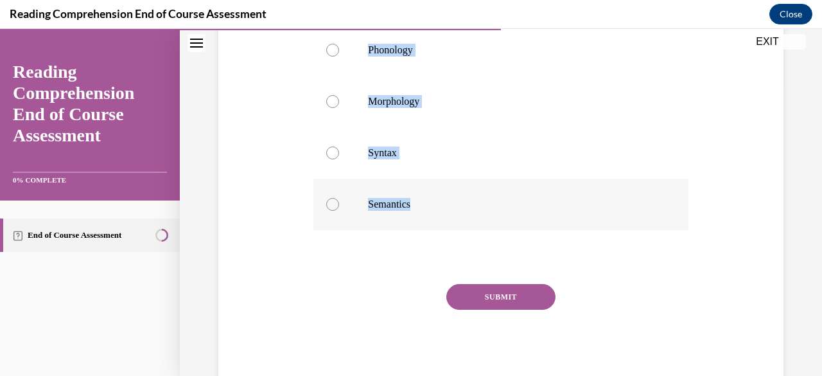
drag, startPoint x: 313, startPoint y: 125, endPoint x: 460, endPoint y: 215, distance: 172.4
click at [460, 215] on div "Question 11/20 Mentor sentence deconstruction is an activity that promotes whic…" at bounding box center [500, 138] width 374 height 502
copy div "Mentor sentence deconstruction is an activity that promotes which element of or…"
click at [644, 261] on div at bounding box center [500, 256] width 374 height 15
click at [392, 153] on p "Syntax" at bounding box center [512, 152] width 288 height 13
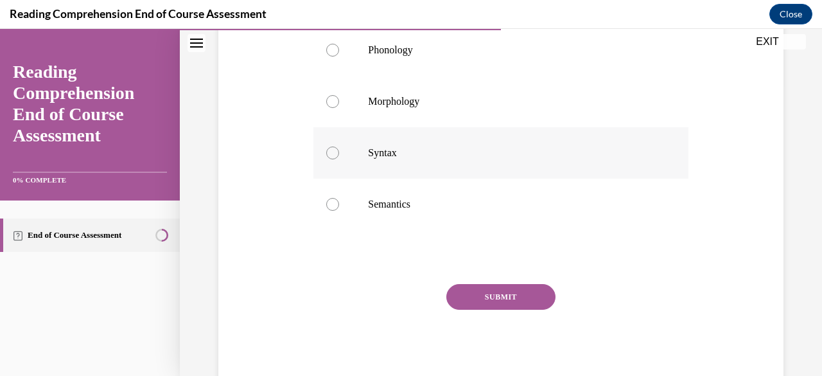
click at [339, 153] on input "Syntax" at bounding box center [332, 152] width 13 height 13
radio input "true"
click at [477, 286] on button "SUBMIT" at bounding box center [500, 297] width 109 height 26
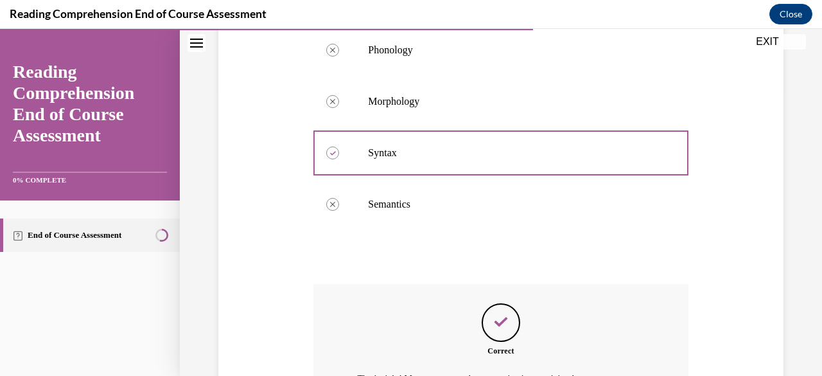
scroll to position [449, 0]
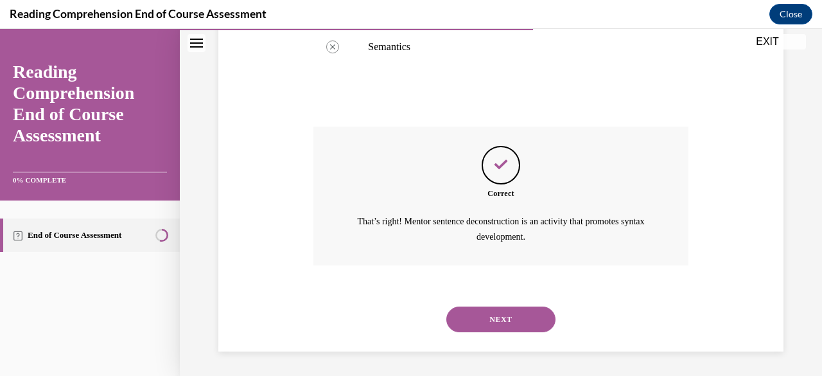
click at [520, 320] on button "NEXT" at bounding box center [500, 319] width 109 height 26
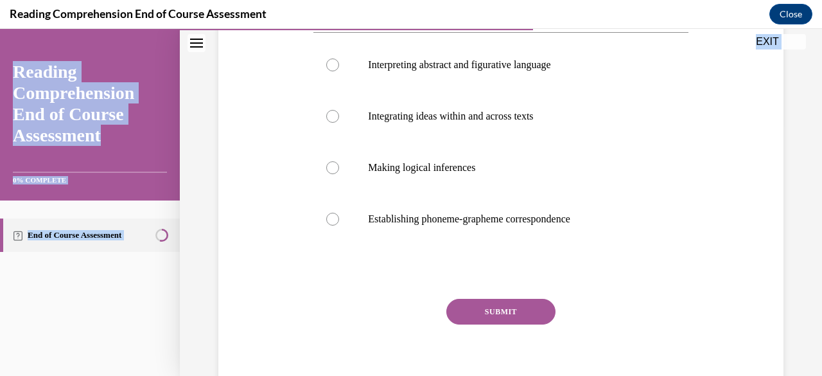
scroll to position [266, 0]
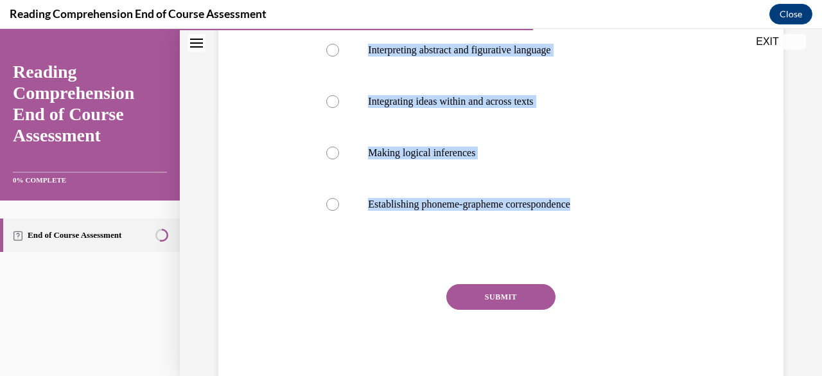
drag, startPoint x: 313, startPoint y: 216, endPoint x: 601, endPoint y: 234, distance: 288.3
click at [601, 234] on div "Question 12/20 Which of the following is NOT an example of verbal reasoning? In…" at bounding box center [500, 151] width 374 height 477
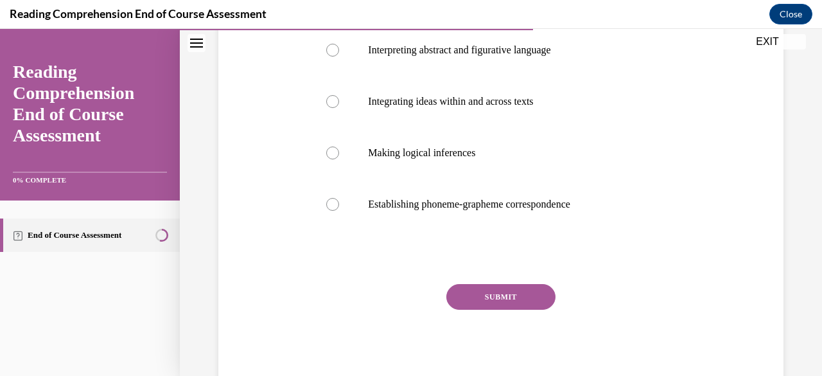
click at [688, 295] on div "Question 12/20 Which of the following is NOT an example of verbal reasoning? In…" at bounding box center [501, 131] width 572 height 515
click at [479, 188] on label "Establishing phoneme-grapheme correspondence" at bounding box center [500, 204] width 374 height 51
click at [339, 198] on input "Establishing phoneme-grapheme correspondence" at bounding box center [332, 204] width 13 height 13
radio input "true"
click at [475, 297] on button "SUBMIT" at bounding box center [500, 297] width 109 height 26
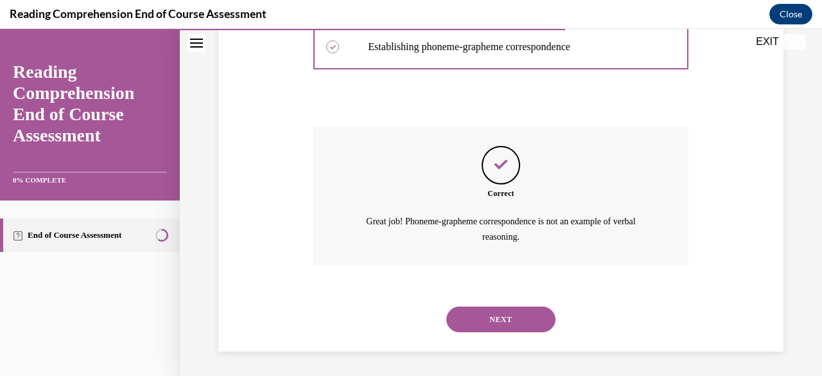
click at [533, 321] on button "NEXT" at bounding box center [500, 319] width 109 height 26
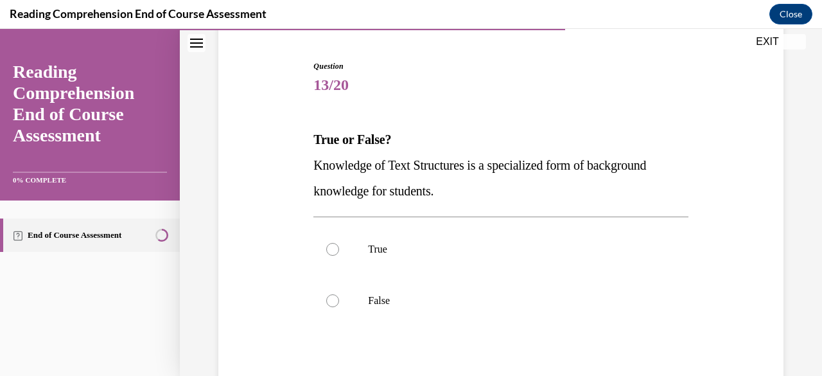
scroll to position [119, 0]
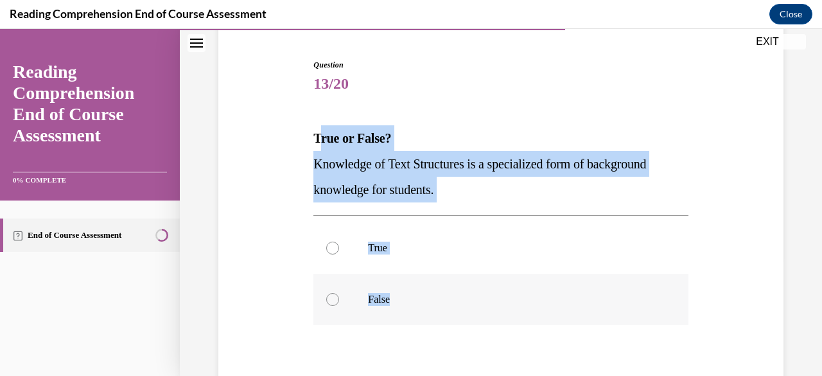
drag, startPoint x: 315, startPoint y: 134, endPoint x: 510, endPoint y: 310, distance: 262.8
click at [510, 310] on div "Question 13/20 True or False? Knowledge of Text Structures is a specialized for…" at bounding box center [500, 271] width 374 height 425
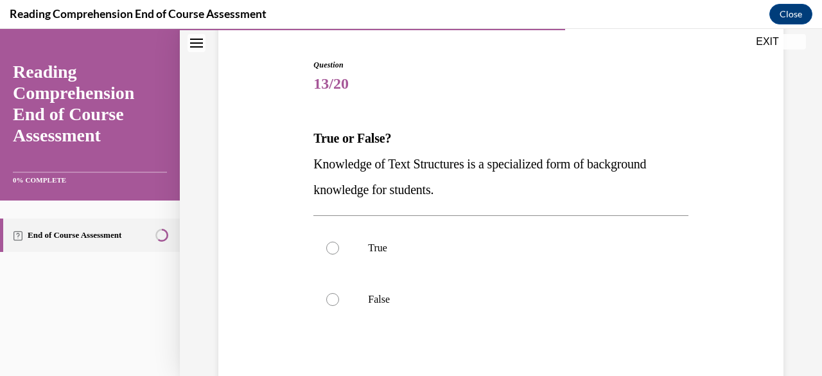
click at [310, 136] on div "Question 13/20 True or False? Knowledge of Text Structures is a specialized for…" at bounding box center [500, 262] width 381 height 444
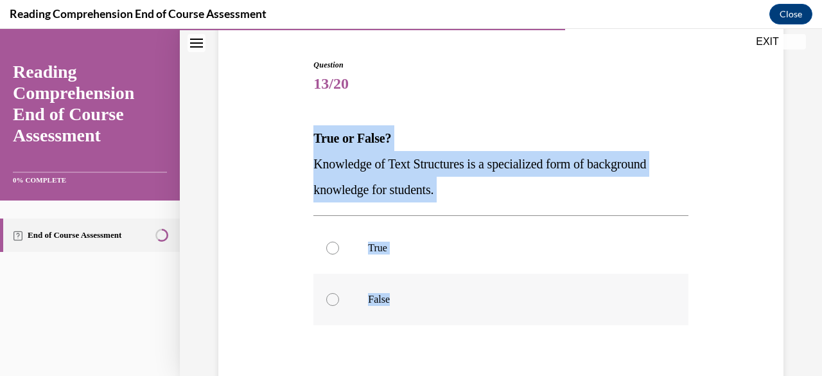
drag, startPoint x: 315, startPoint y: 132, endPoint x: 473, endPoint y: 308, distance: 236.5
click at [473, 308] on div "Question 13/20 True or False? Knowledge of Text Structures is a specialized for…" at bounding box center [500, 271] width 374 height 425
click at [385, 259] on label "True" at bounding box center [500, 247] width 374 height 51
click at [339, 254] on input "True" at bounding box center [332, 247] width 13 height 13
radio input "true"
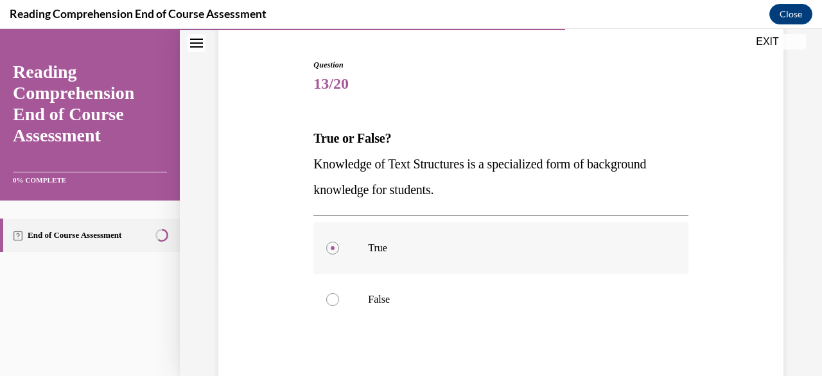
scroll to position [195, 0]
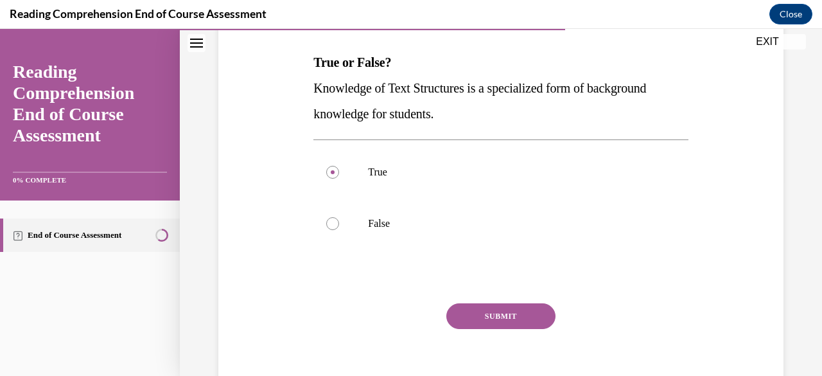
click at [538, 315] on button "SUBMIT" at bounding box center [500, 316] width 109 height 26
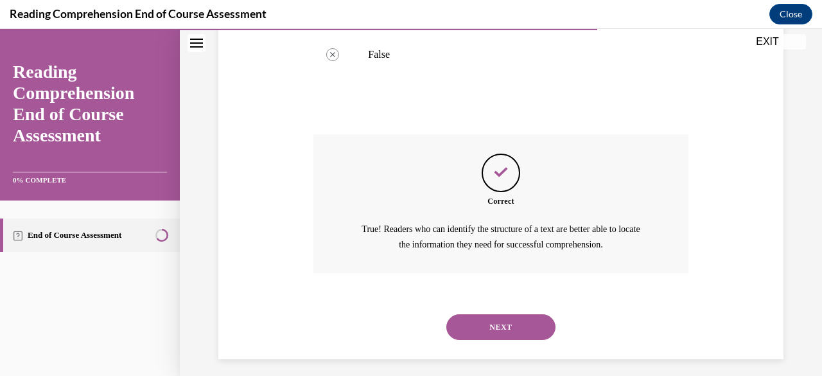
click at [525, 330] on button "NEXT" at bounding box center [500, 327] width 109 height 26
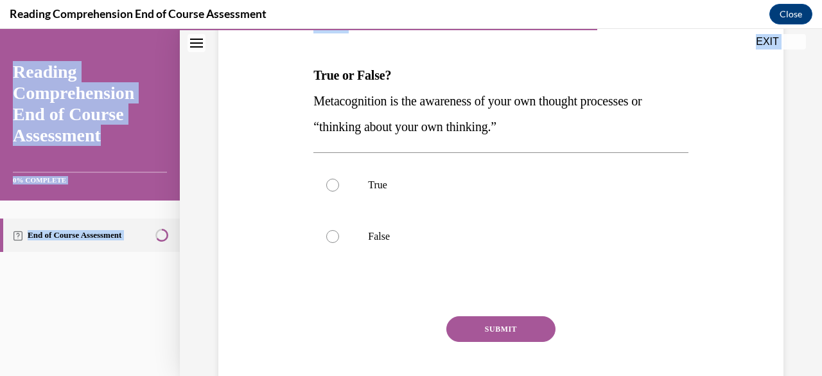
scroll to position [215, 0]
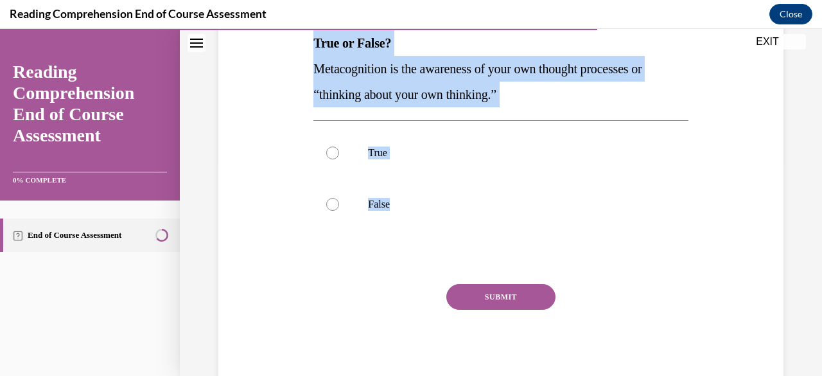
drag, startPoint x: 315, startPoint y: 213, endPoint x: 574, endPoint y: 243, distance: 261.3
click at [574, 243] on div "Question 14/20 True or False? Metacognition is the awareness of your own though…" at bounding box center [500, 176] width 374 height 425
click at [420, 169] on label "True" at bounding box center [500, 152] width 374 height 51
click at [339, 159] on input "True" at bounding box center [332, 152] width 13 height 13
radio input "true"
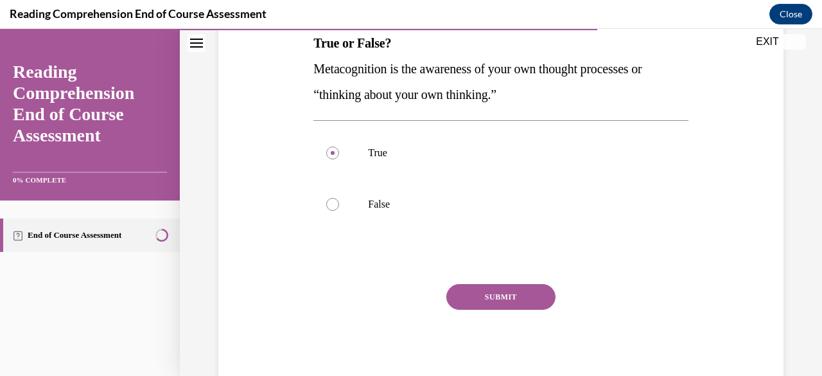
click at [482, 300] on button "SUBMIT" at bounding box center [500, 297] width 109 height 26
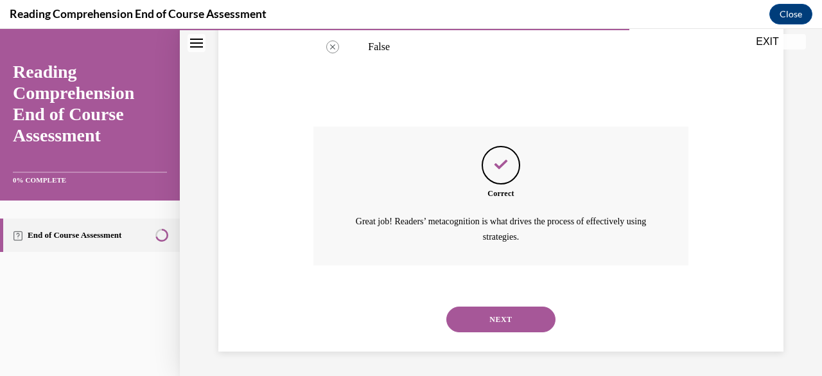
click at [527, 320] on button "NEXT" at bounding box center [500, 319] width 109 height 26
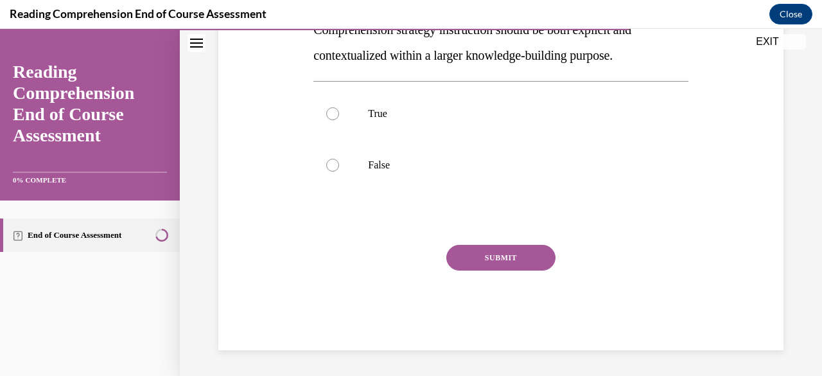
scroll to position [39, 0]
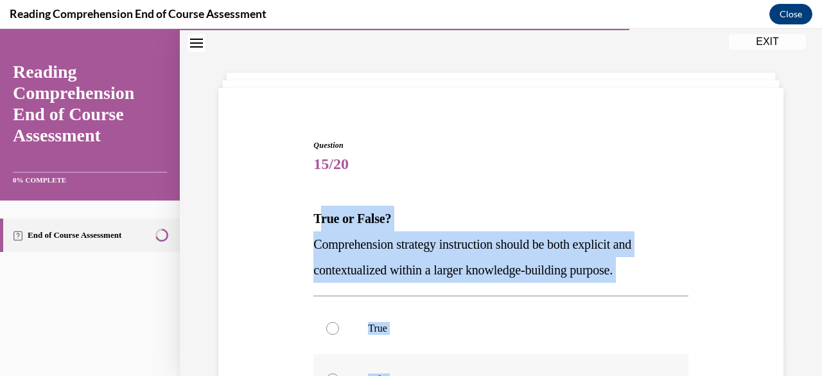
drag, startPoint x: 315, startPoint y: 216, endPoint x: 593, endPoint y: 358, distance: 312.2
click at [593, 358] on div "Question 15/20 True or False? Comprehension strategy instruction should be both…" at bounding box center [500, 351] width 374 height 425
click at [344, 235] on p "Comprehension strategy instruction should be both explicit and contextualized w…" at bounding box center [500, 256] width 374 height 51
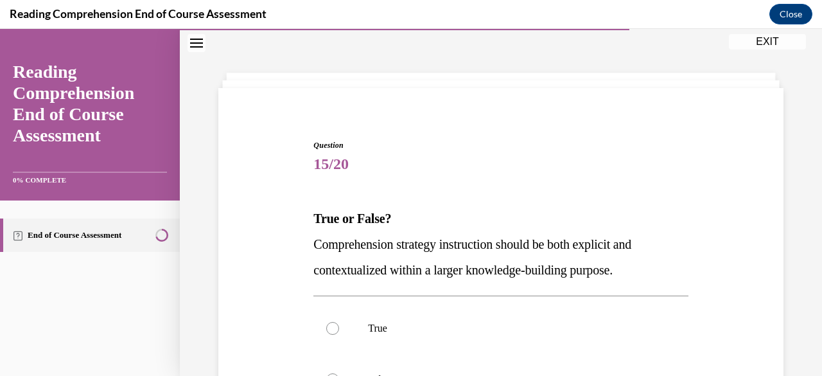
click at [317, 218] on strong "True or False?" at bounding box center [352, 218] width 78 height 14
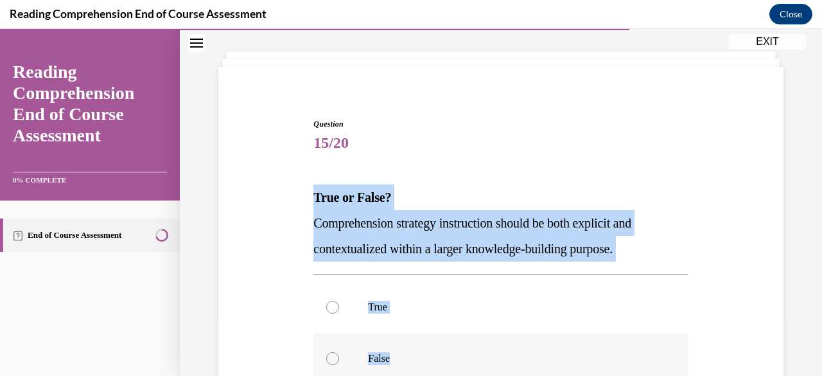
drag, startPoint x: 315, startPoint y: 216, endPoint x: 534, endPoint y: 367, distance: 266.5
click at [534, 367] on div "Question 15/20 True or False? Comprehension strategy instruction should be both…" at bounding box center [500, 330] width 374 height 425
click at [387, 328] on label "True" at bounding box center [500, 306] width 374 height 51
click at [339, 313] on input "True" at bounding box center [332, 307] width 13 height 13
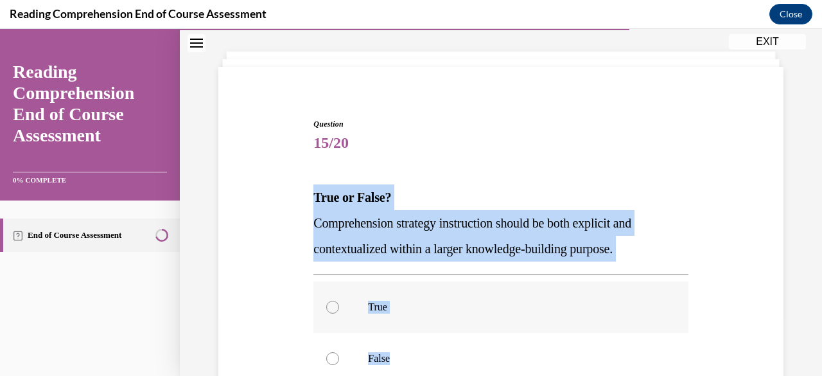
radio input "true"
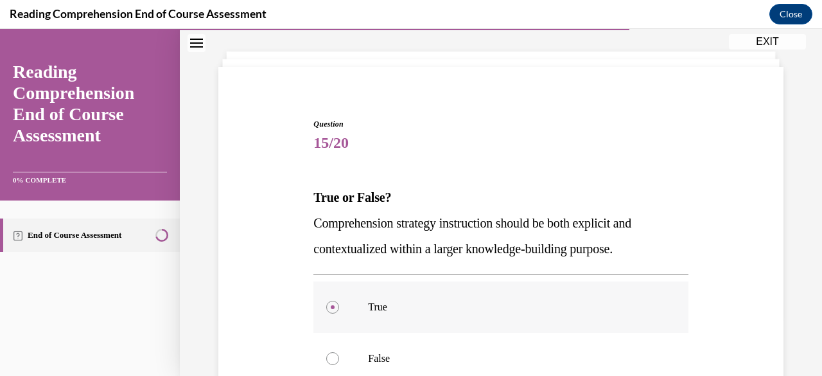
scroll to position [146, 0]
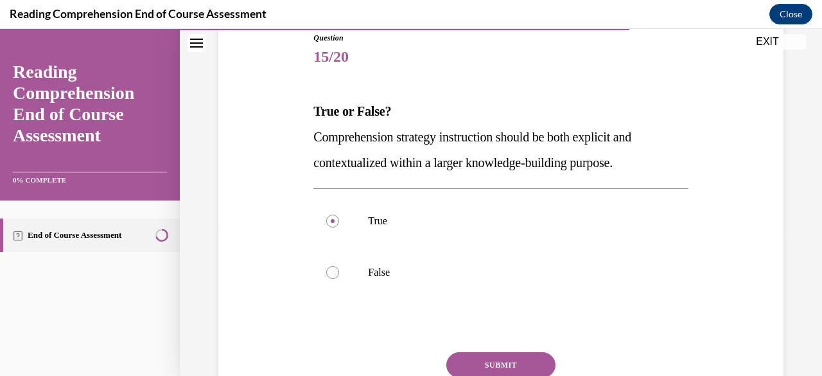
click at [533, 364] on button "SUBMIT" at bounding box center [500, 365] width 109 height 26
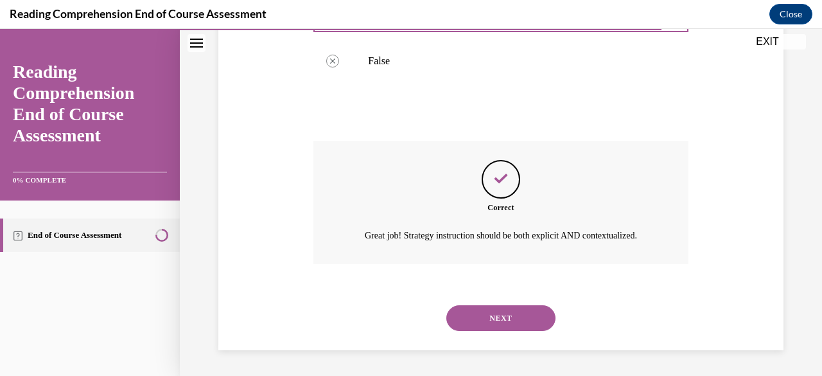
click at [535, 320] on button "NEXT" at bounding box center [500, 318] width 109 height 26
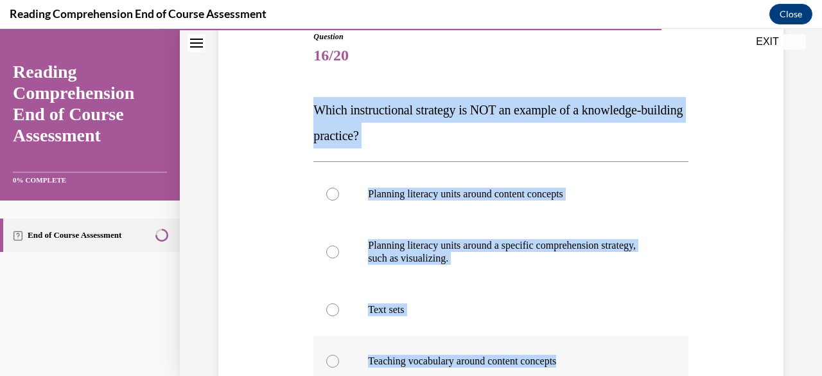
scroll to position [156, 0]
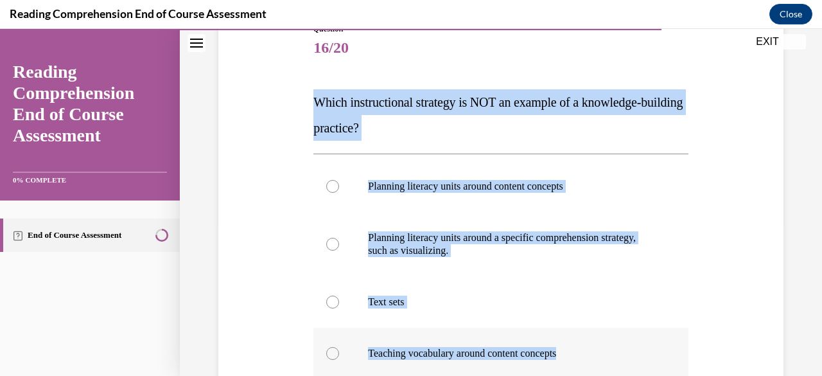
drag, startPoint x: 313, startPoint y: 103, endPoint x: 597, endPoint y: 366, distance: 386.3
click at [597, 366] on div "Question 16/20 Which instructional strategy is NOT an example of a knowledge-bu…" at bounding box center [500, 280] width 374 height 515
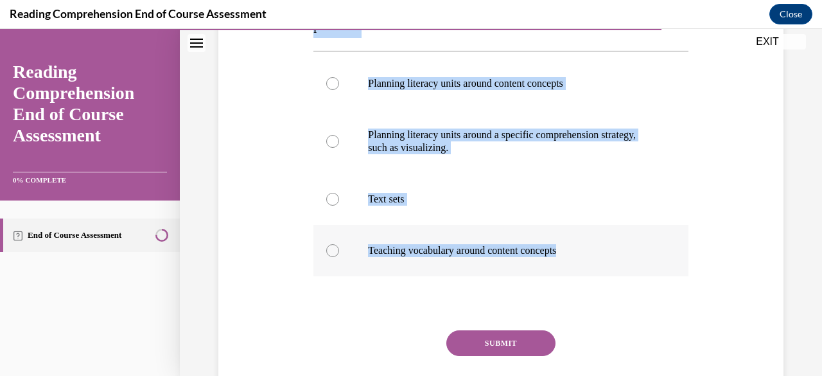
scroll to position [259, 0]
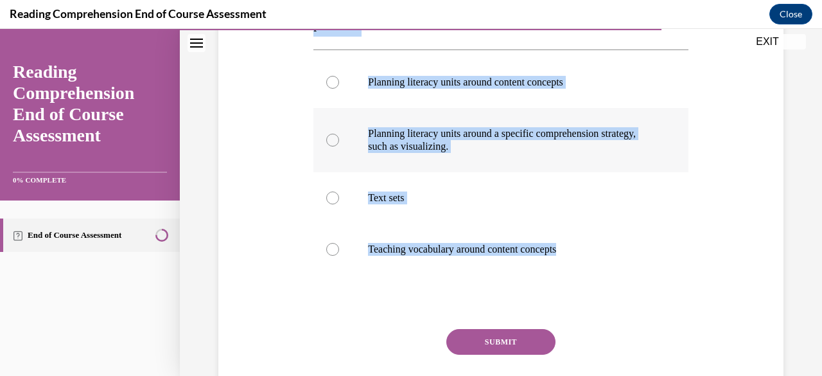
click at [460, 150] on p "Planning literacy units around a specific comprehension strategy, such as visua…" at bounding box center [512, 140] width 288 height 26
click at [339, 146] on input "Planning literacy units around a specific comprehension strategy, such as visua…" at bounding box center [332, 140] width 13 height 13
radio input "true"
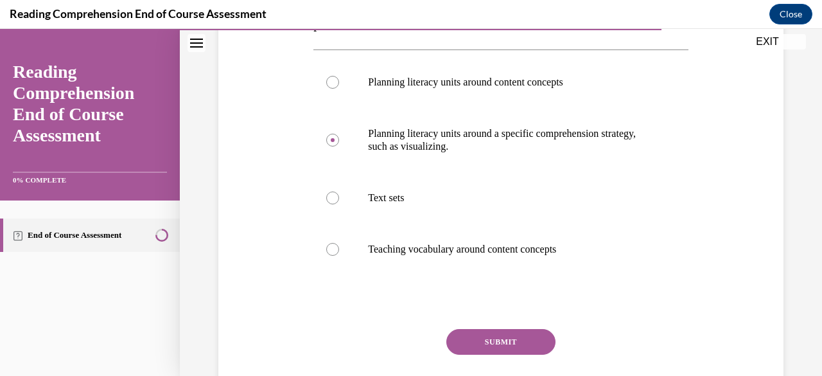
click at [513, 343] on button "SUBMIT" at bounding box center [500, 342] width 109 height 26
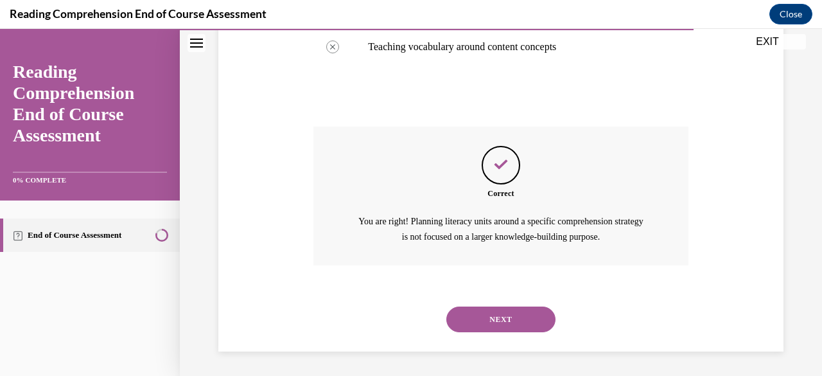
click at [518, 322] on button "NEXT" at bounding box center [500, 319] width 109 height 26
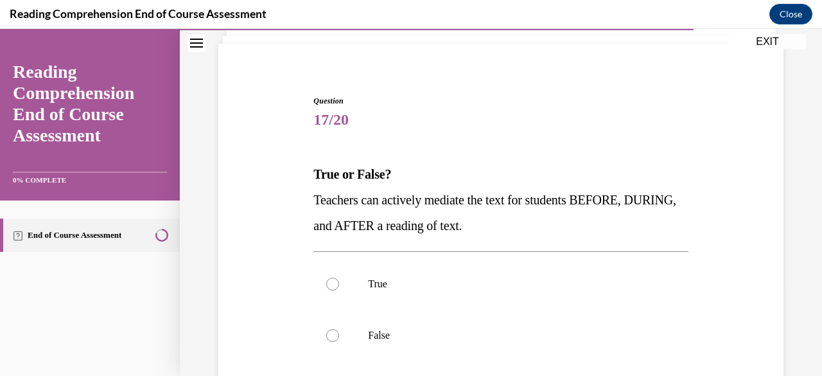
scroll to position [127, 0]
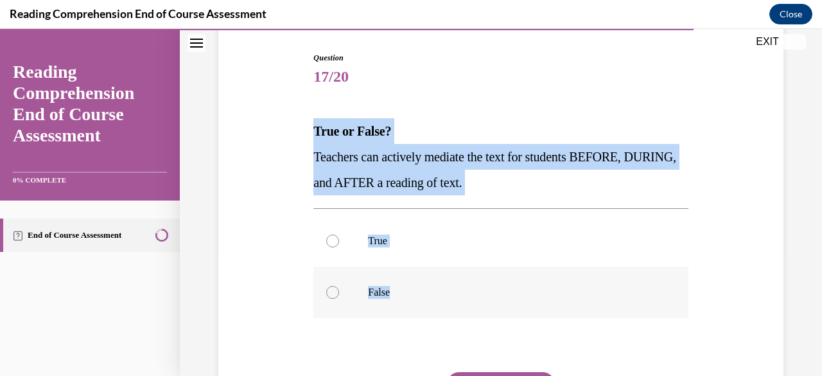
drag, startPoint x: 313, startPoint y: 127, endPoint x: 561, endPoint y: 276, distance: 288.4
click at [561, 276] on div "Question 17/20 True or False? Teachers can actively mediate the text for studen…" at bounding box center [500, 264] width 374 height 425
click at [361, 260] on label "True" at bounding box center [500, 240] width 374 height 51
click at [339, 247] on input "True" at bounding box center [332, 240] width 13 height 13
radio input "true"
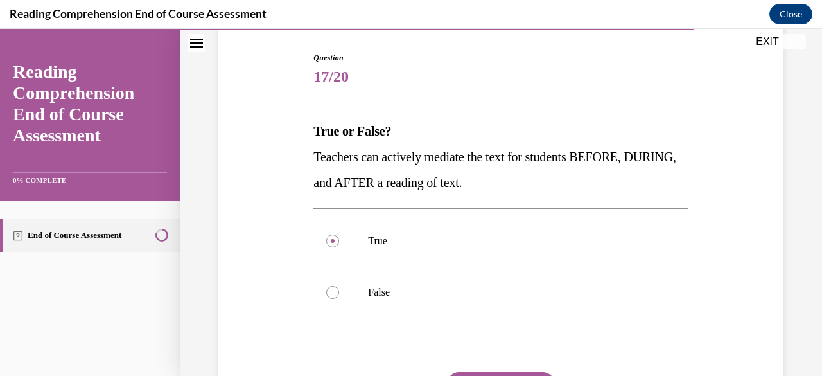
scroll to position [199, 0]
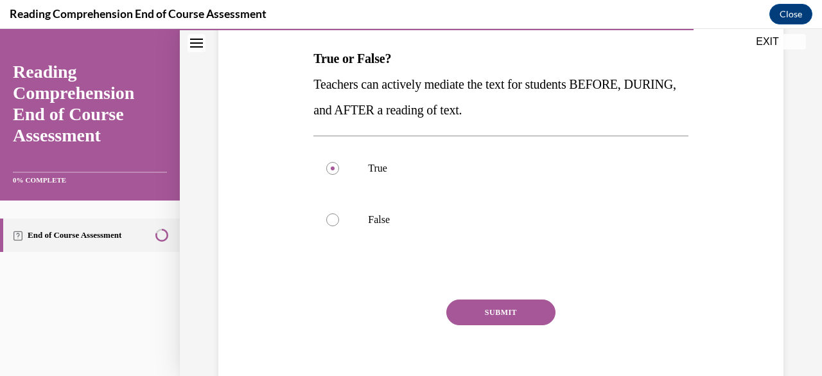
click at [498, 320] on button "SUBMIT" at bounding box center [500, 312] width 109 height 26
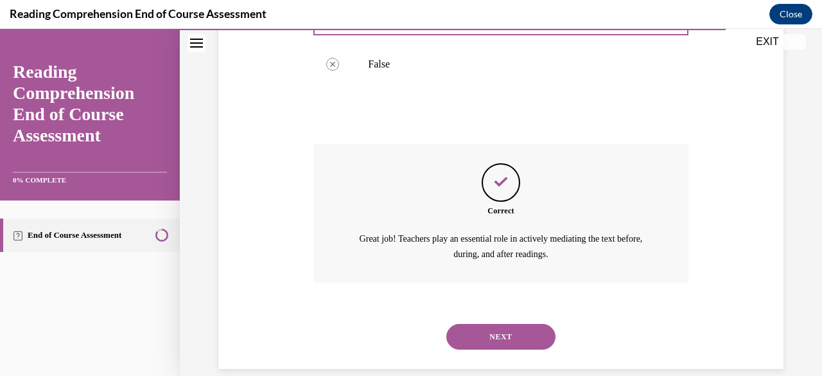
click at [531, 338] on button "NEXT" at bounding box center [500, 337] width 109 height 26
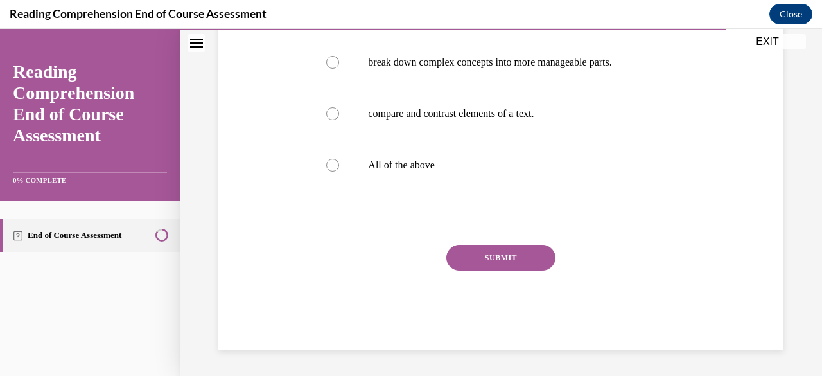
scroll to position [39, 0]
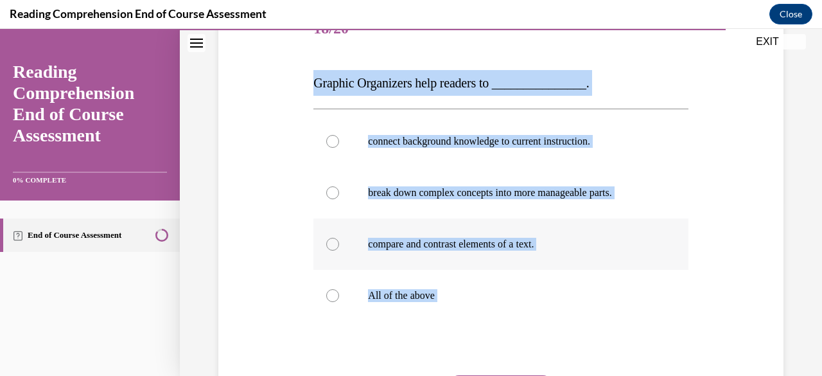
drag, startPoint x: 313, startPoint y: 218, endPoint x: 654, endPoint y: 369, distance: 372.9
click at [654, 369] on div "Question 18/20 Graphic Organizers help readers to _______________. connect back…" at bounding box center [500, 242] width 374 height 477
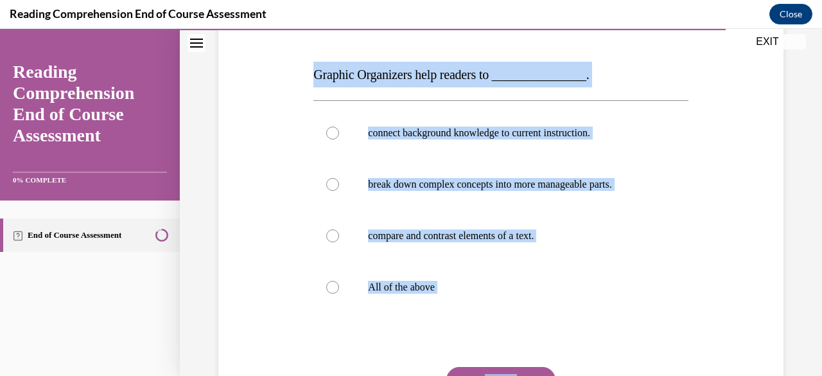
click at [603, 342] on div at bounding box center [500, 339] width 374 height 15
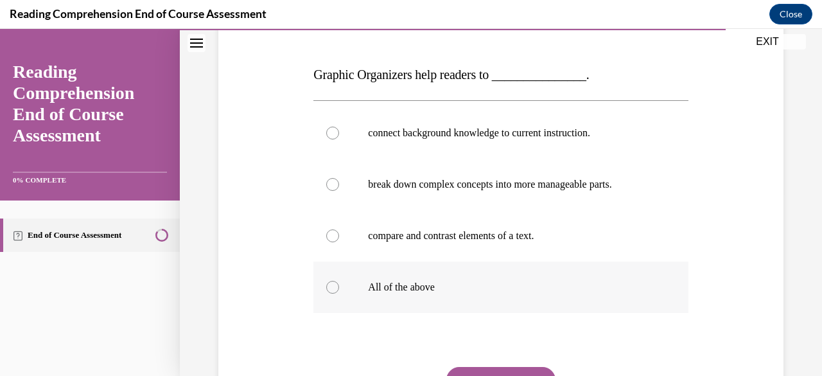
click at [390, 296] on label "All of the above" at bounding box center [500, 286] width 374 height 51
click at [339, 294] on input "All of the above" at bounding box center [332, 287] width 13 height 13
radio input "true"
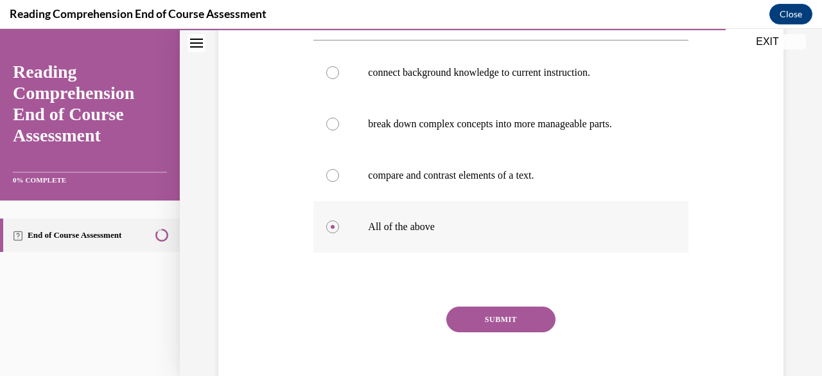
scroll to position [266, 0]
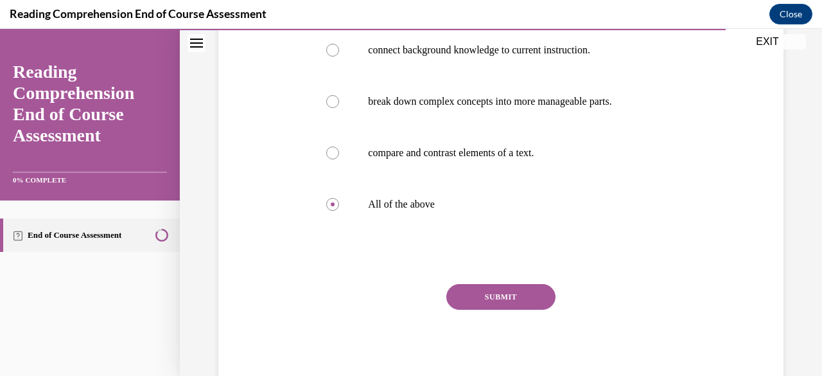
click at [510, 298] on button "SUBMIT" at bounding box center [500, 297] width 109 height 26
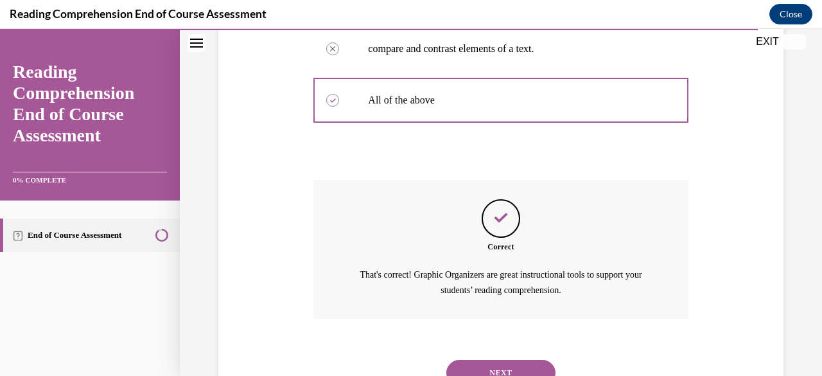
scroll to position [381, 0]
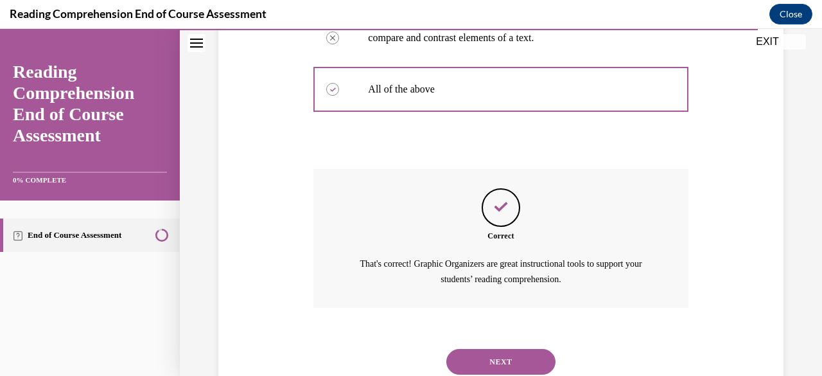
click at [543, 344] on div "NEXT" at bounding box center [500, 361] width 374 height 51
click at [530, 361] on button "NEXT" at bounding box center [500, 362] width 109 height 26
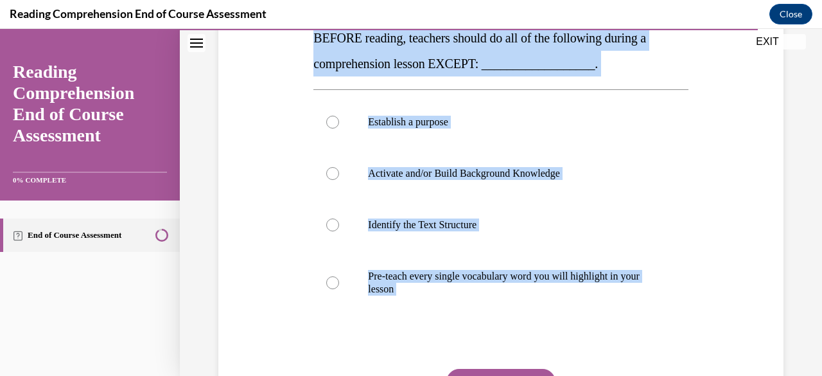
scroll to position [304, 0]
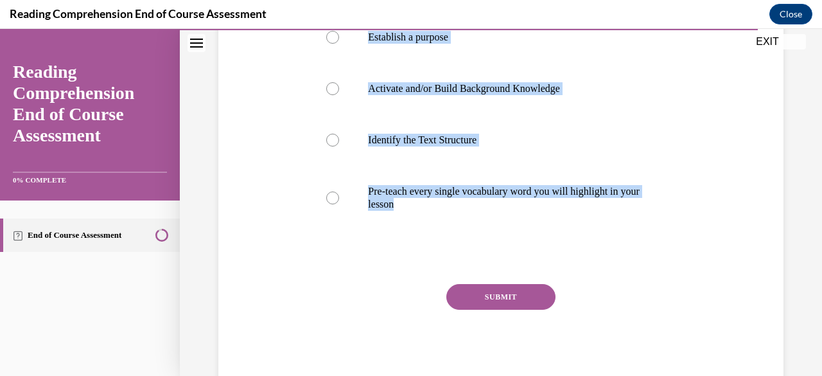
drag, startPoint x: 314, startPoint y: 105, endPoint x: 558, endPoint y: 244, distance: 281.0
click at [558, 244] on div "Question 19/20 BEFORE reading, teachers should do all of the following during a…" at bounding box center [500, 131] width 374 height 515
click at [300, 250] on div "Question 19/20 BEFORE reading, teachers should do all of the following during a…" at bounding box center [501, 113] width 572 height 554
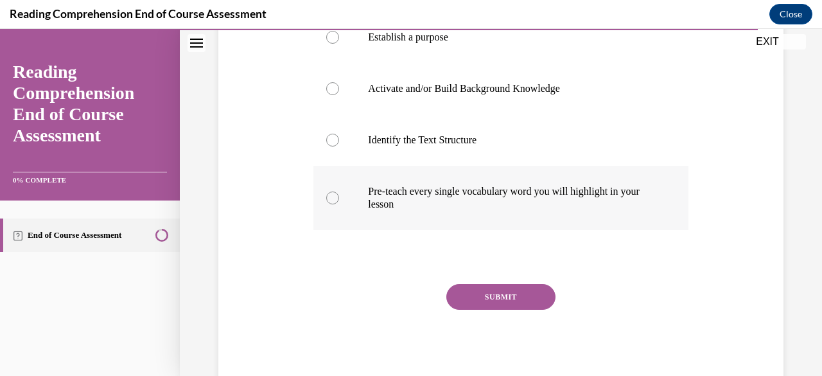
click at [397, 170] on label "Pre-teach every single vocabulary word you will highlight in your lesson" at bounding box center [500, 198] width 374 height 64
click at [339, 191] on input "Pre-teach every single vocabulary word you will highlight in your lesson" at bounding box center [332, 197] width 13 height 13
radio input "true"
click at [476, 294] on button "SUBMIT" at bounding box center [500, 297] width 109 height 26
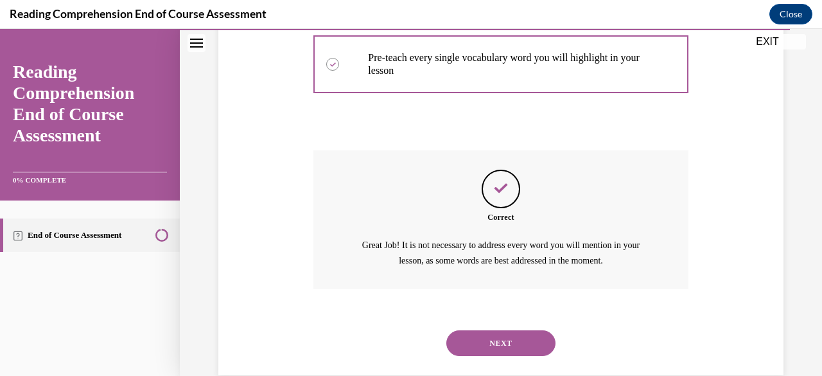
click at [520, 344] on button "NEXT" at bounding box center [500, 343] width 109 height 26
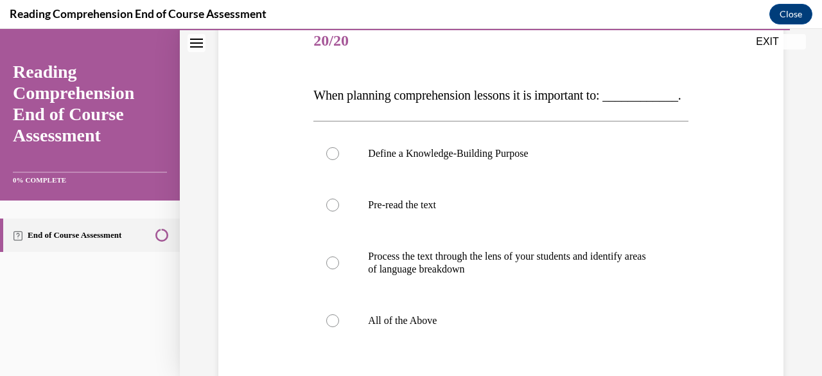
scroll to position [170, 0]
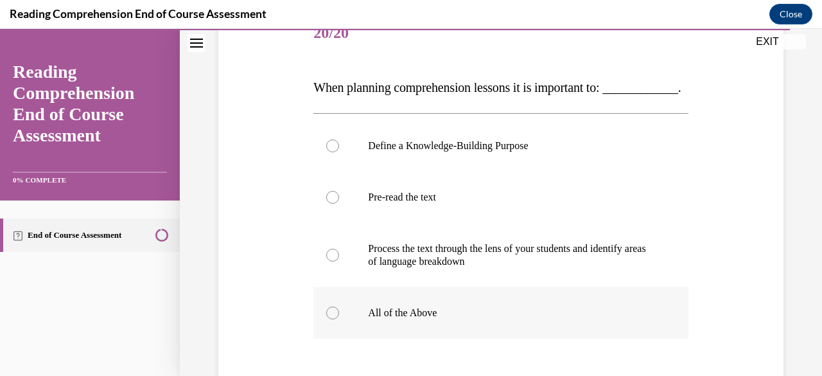
click at [419, 319] on p "All of the Above" at bounding box center [512, 312] width 288 height 13
click at [339, 319] on input "All of the Above" at bounding box center [332, 312] width 13 height 13
radio input "true"
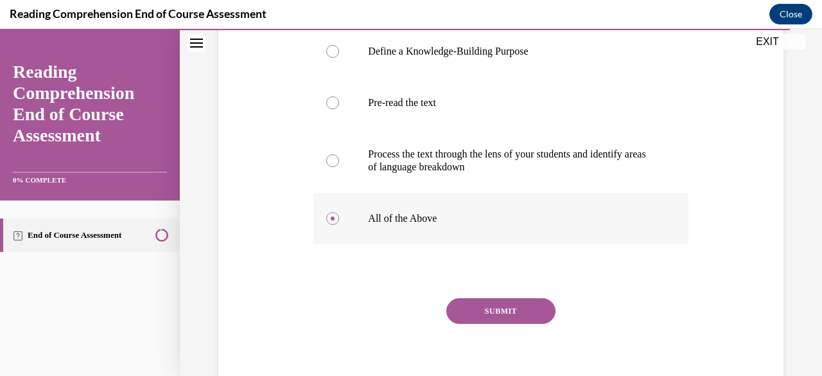
scroll to position [304, 0]
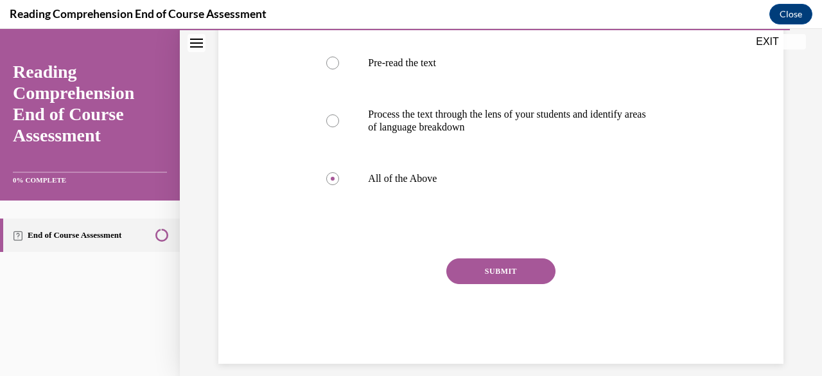
click at [514, 284] on button "SUBMIT" at bounding box center [500, 271] width 109 height 26
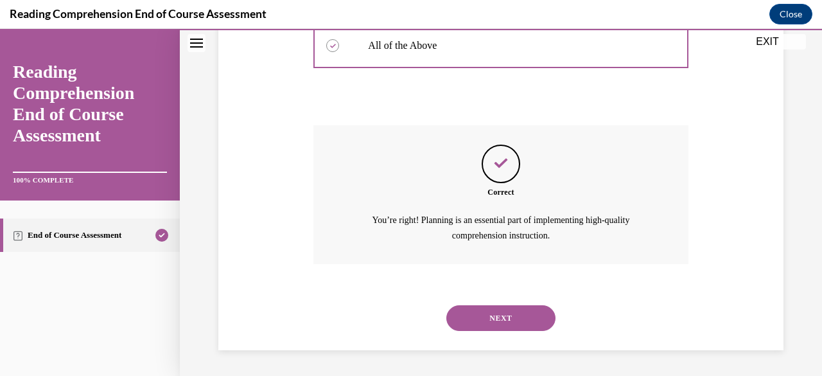
scroll to position [462, 0]
click at [525, 329] on button "NEXT" at bounding box center [500, 318] width 109 height 26
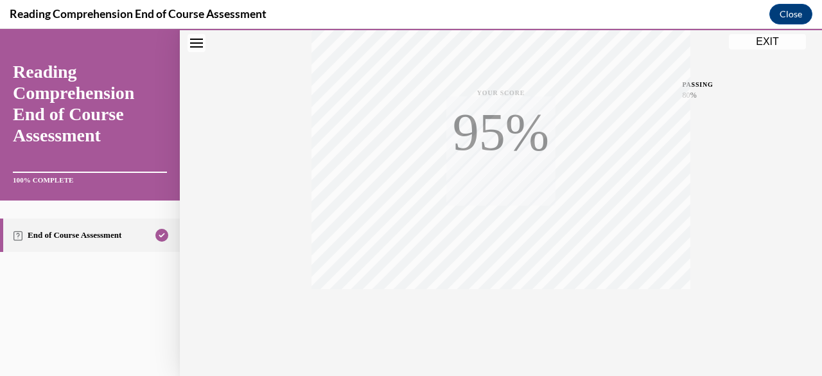
scroll to position [311, 0]
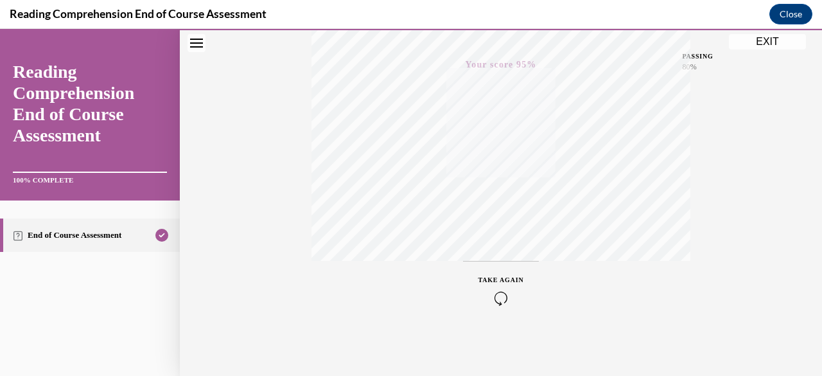
click at [794, 42] on button "EXIT" at bounding box center [767, 41] width 77 height 15
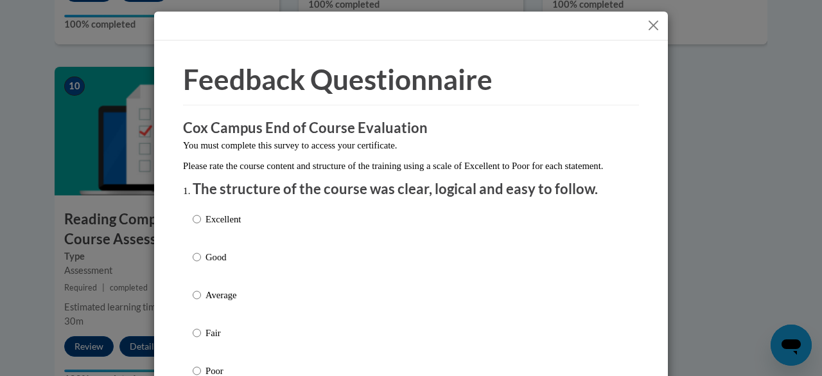
click at [373, 245] on div "Excellent Good Average Fair Poor" at bounding box center [411, 310] width 437 height 209
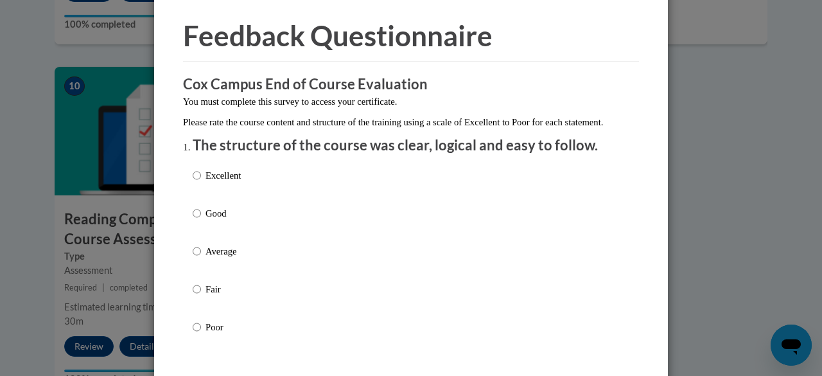
scroll to position [69, 0]
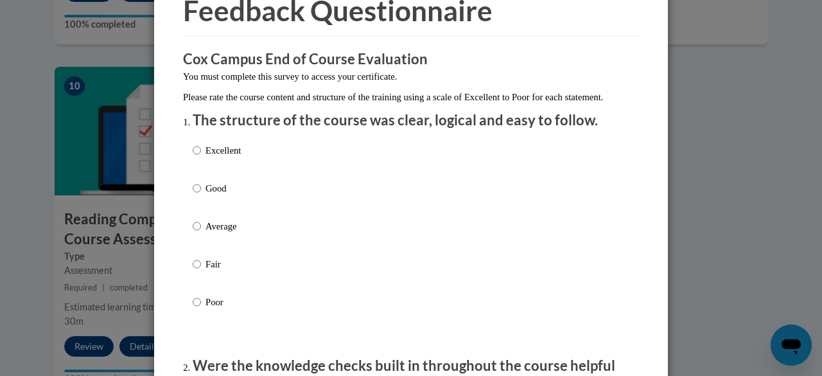
click at [231, 157] on p "Excellent" at bounding box center [223, 150] width 35 height 14
click at [201, 157] on input "Excellent" at bounding box center [197, 150] width 8 height 14
radio input "true"
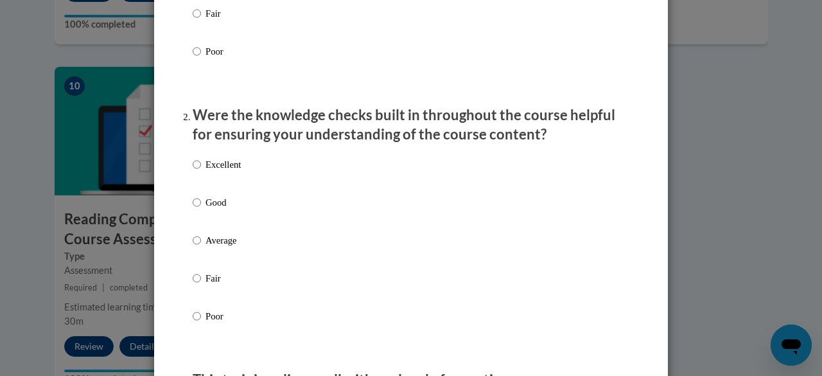
click at [231, 191] on label "Excellent" at bounding box center [217, 174] width 48 height 35
click at [201, 171] on input "Excellent" at bounding box center [197, 164] width 8 height 14
radio input "true"
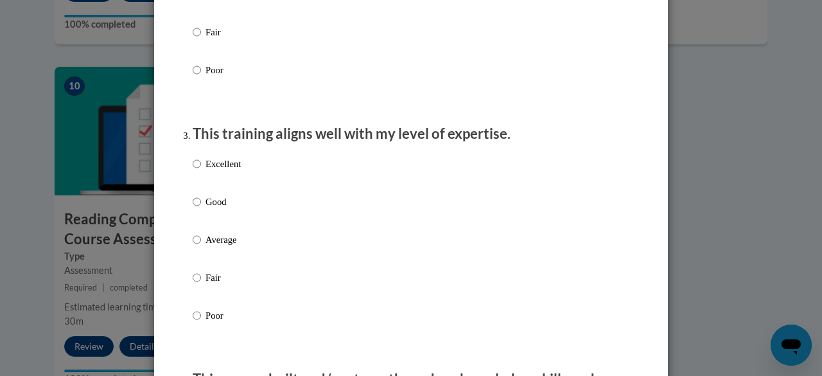
click at [231, 186] on label "Excellent" at bounding box center [217, 174] width 48 height 35
click at [201, 171] on input "Excellent" at bounding box center [197, 164] width 8 height 14
radio input "true"
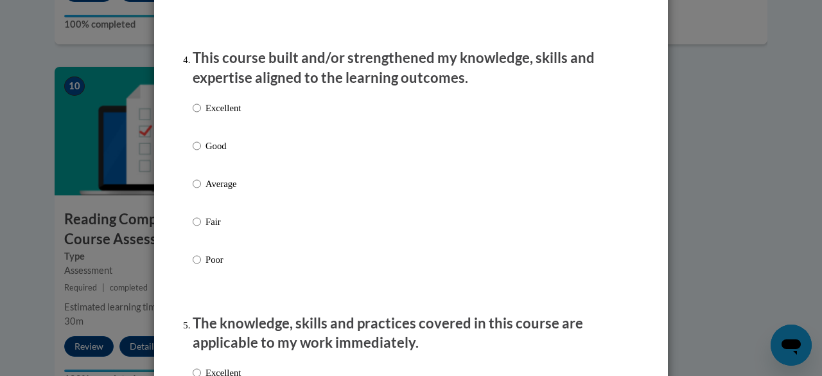
click at [233, 130] on label "Excellent" at bounding box center [217, 118] width 48 height 35
click at [201, 115] on input "Excellent" at bounding box center [197, 108] width 8 height 14
radio input "true"
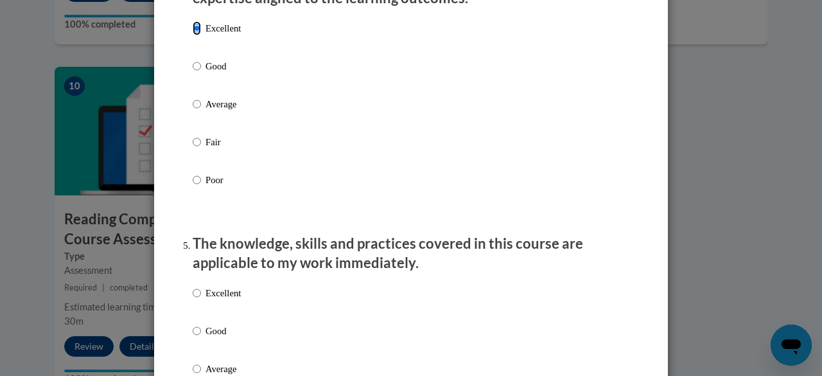
scroll to position [1033, 0]
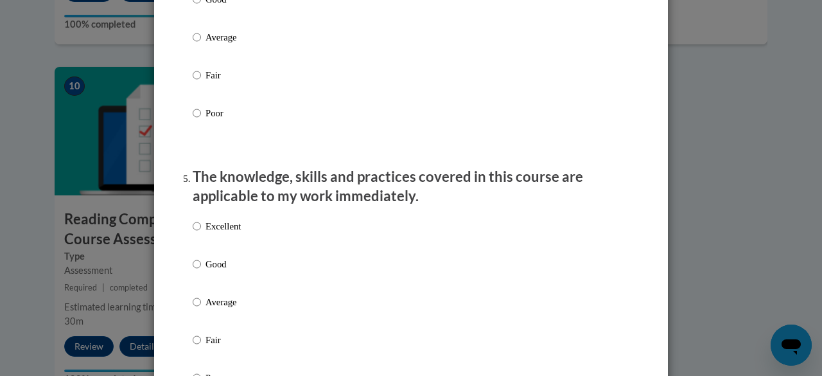
click at [234, 245] on label "Excellent" at bounding box center [217, 236] width 48 height 35
click at [201, 233] on input "Excellent" at bounding box center [197, 226] width 8 height 14
radio input "true"
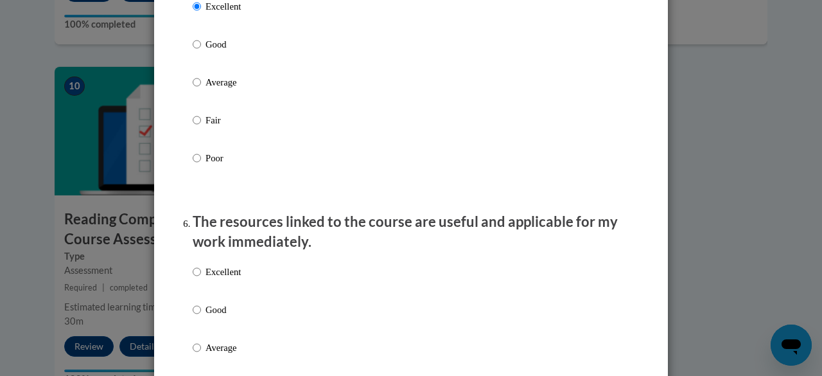
click at [234, 293] on label "Excellent" at bounding box center [217, 282] width 48 height 35
click at [201, 279] on input "Excellent" at bounding box center [197, 272] width 8 height 14
radio input "true"
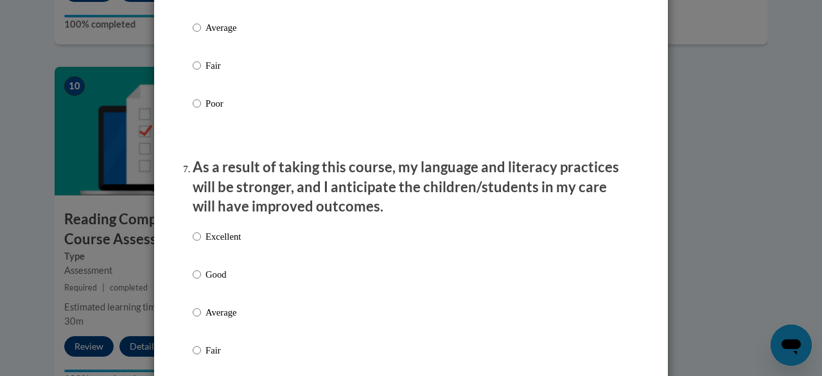
click at [232, 258] on label "Excellent" at bounding box center [217, 246] width 48 height 35
click at [201, 243] on input "Excellent" at bounding box center [197, 236] width 8 height 14
radio input "true"
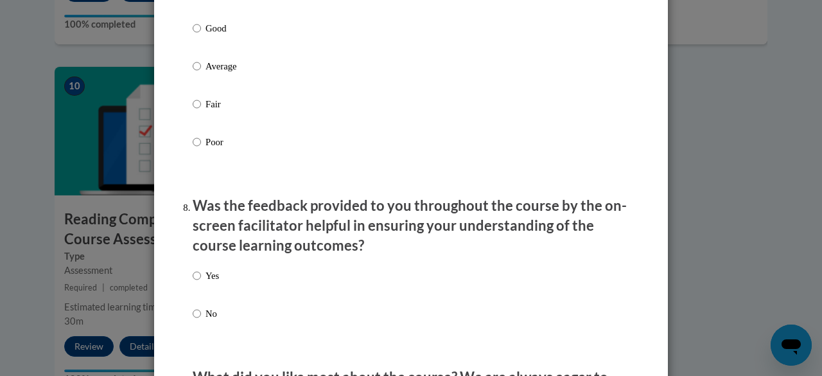
click at [239, 295] on div "Yes No" at bounding box center [411, 310] width 437 height 96
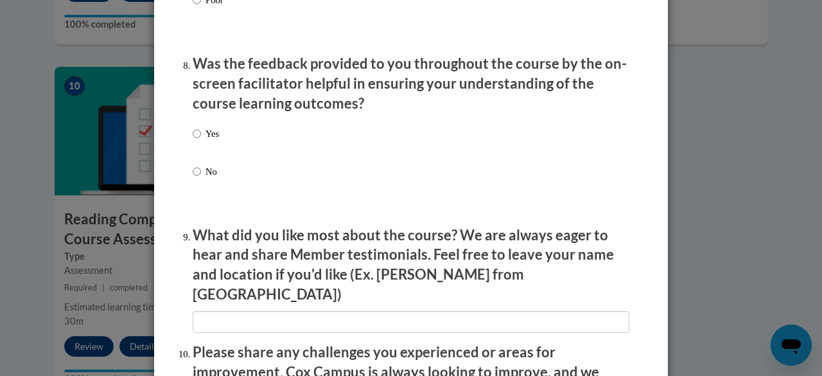
scroll to position [1961, 0]
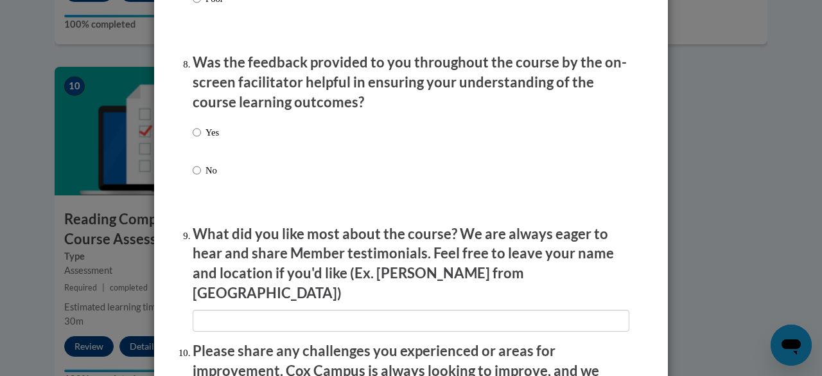
click at [212, 152] on label "Yes" at bounding box center [206, 142] width 26 height 35
click at [201, 139] on input "Yes" at bounding box center [197, 132] width 8 height 14
radio input "true"
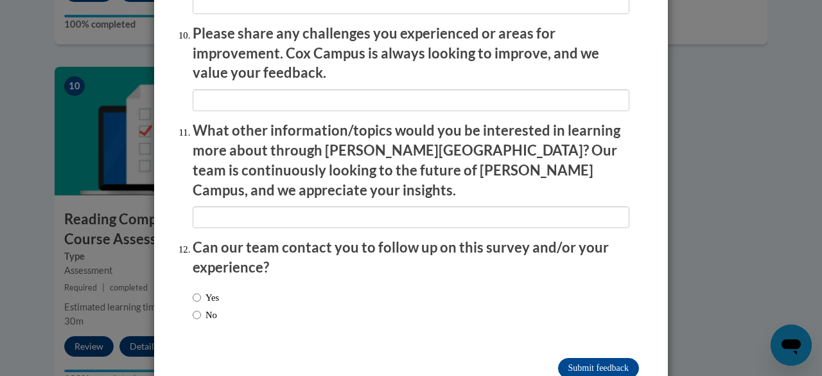
scroll to position [2295, 0]
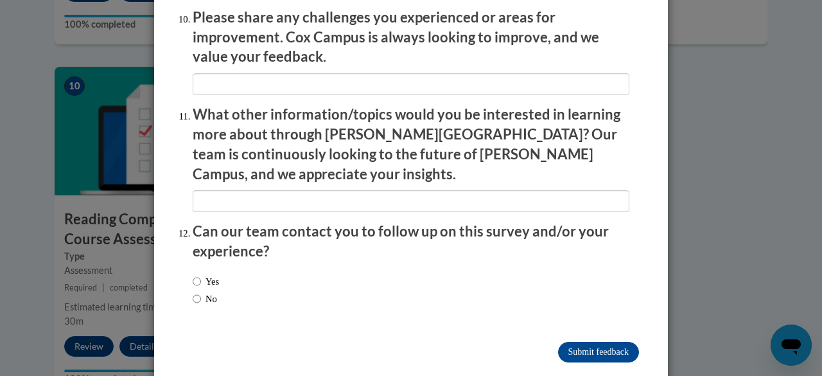
click at [241, 268] on div "Yes No" at bounding box center [411, 292] width 437 height 48
click at [216, 274] on label "Yes" at bounding box center [206, 281] width 26 height 14
click at [201, 274] on input "Yes" at bounding box center [197, 281] width 8 height 14
radio input "true"
click at [613, 342] on input "Submit feedback" at bounding box center [598, 352] width 81 height 21
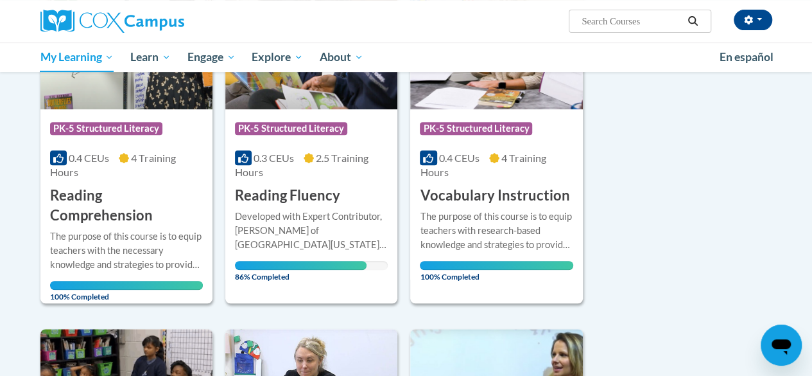
scroll to position [268, 0]
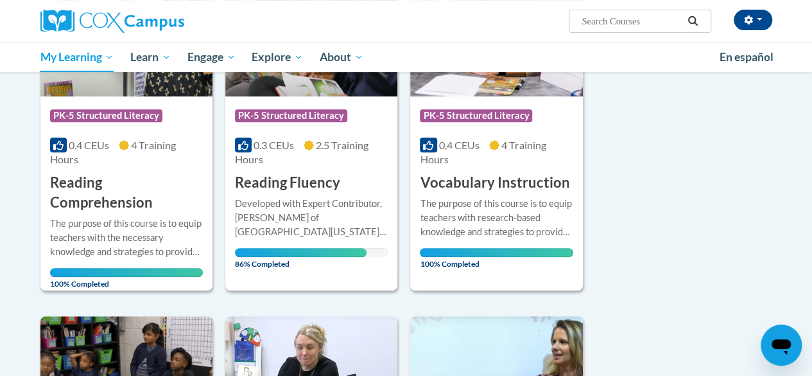
click at [317, 171] on div "Course Category: PK-5 Structured Literacy 0.3 CEUs 2.5 Training Hours COURSE Re…" at bounding box center [311, 144] width 172 height 96
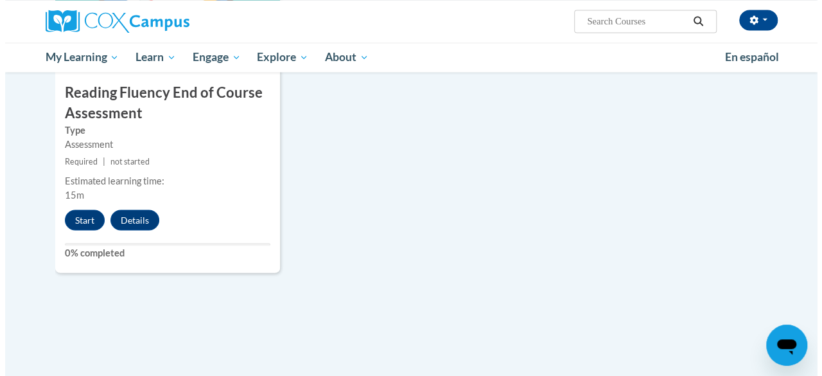
scroll to position [1106, 0]
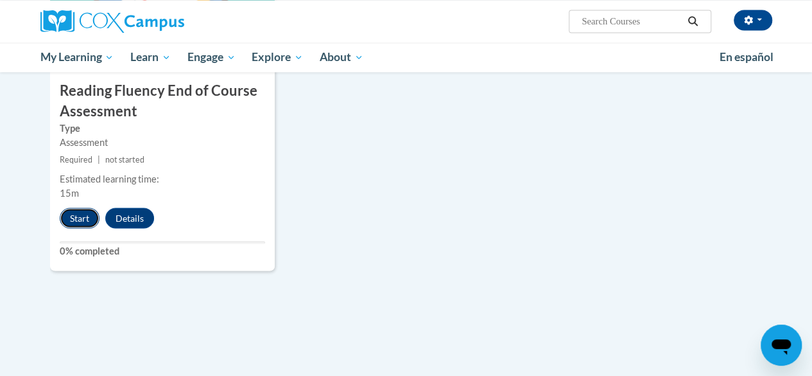
click at [76, 218] on button "Start" at bounding box center [80, 217] width 40 height 21
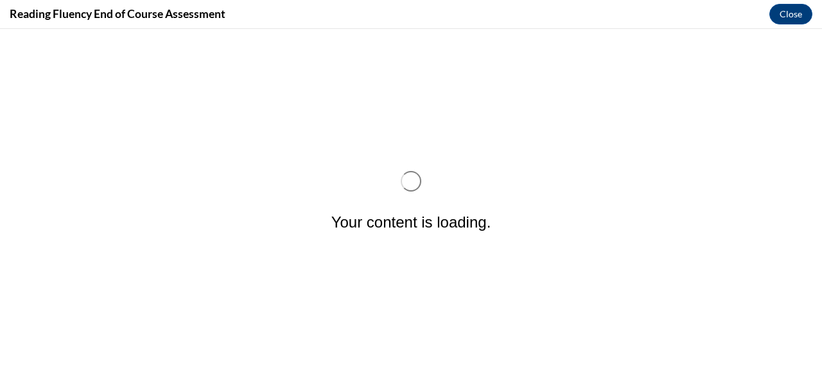
scroll to position [0, 0]
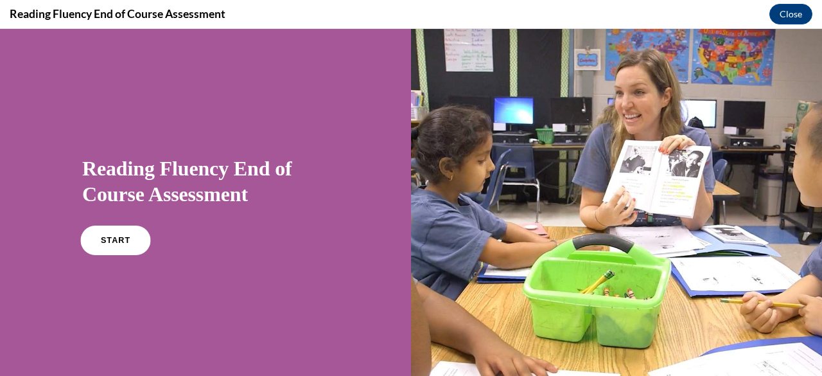
click at [116, 240] on span "START" at bounding box center [116, 241] width 30 height 10
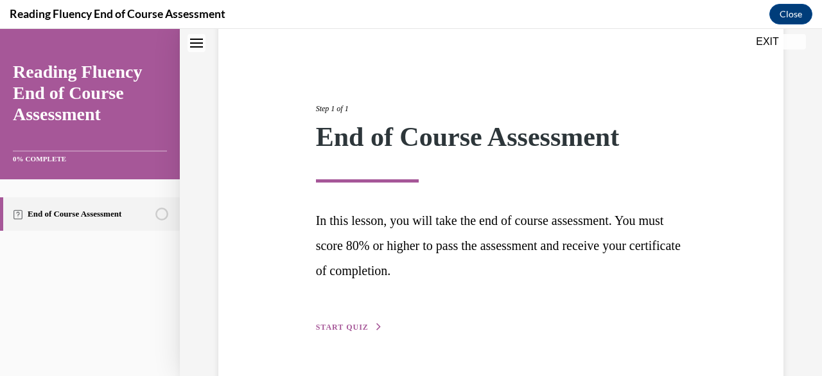
scroll to position [140, 0]
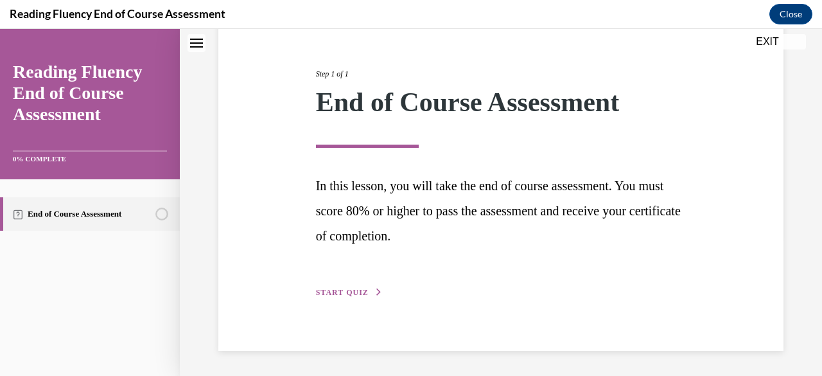
click at [358, 294] on span "START QUIZ" at bounding box center [342, 292] width 53 height 9
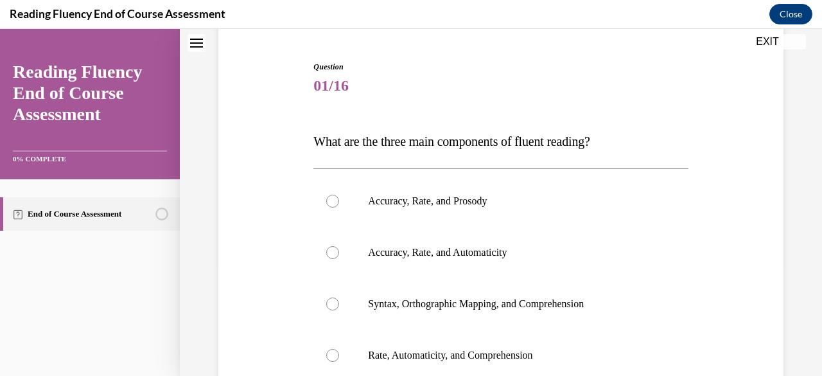
scroll to position [118, 0]
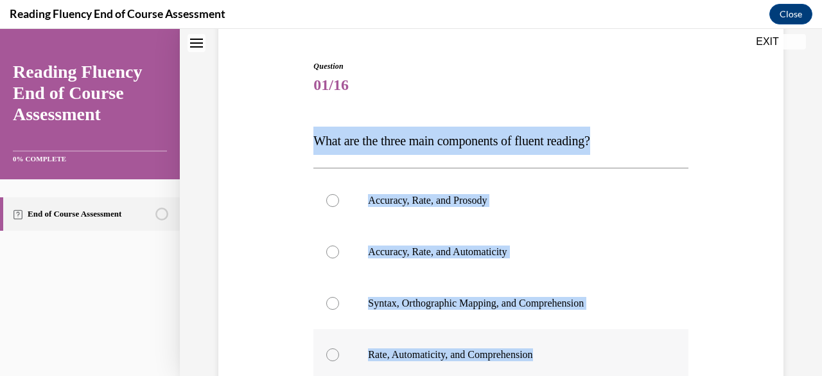
drag, startPoint x: 313, startPoint y: 140, endPoint x: 583, endPoint y: 365, distance: 351.5
click at [583, 365] on div "Question 01/16 What are the three main components of fluent reading?  Accuracy,…" at bounding box center [500, 299] width 374 height 479
copy div "What are the three main components of fluent reading?  Accuracy, Rate, and Pros…"
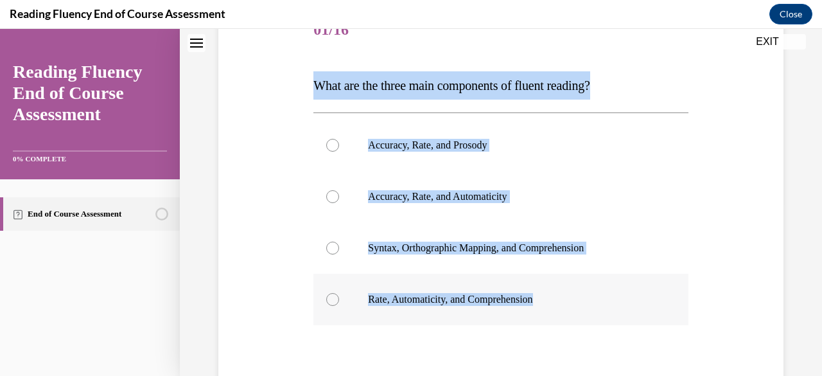
scroll to position [211, 0]
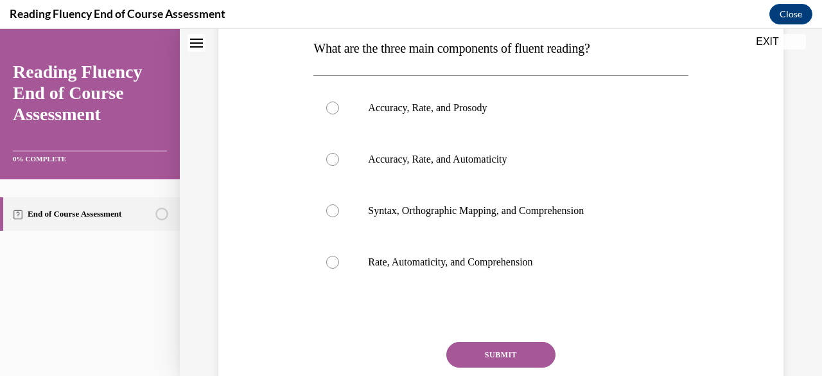
click at [577, 294] on div "Question 01/16 What are the three main components of fluent reading?  Accuracy,…" at bounding box center [500, 207] width 374 height 479
click at [416, 107] on p "Accuracy, Rate, and Prosody" at bounding box center [512, 107] width 288 height 13
click at [339, 107] on input "Accuracy, Rate, and Prosody" at bounding box center [332, 107] width 13 height 13
radio input "true"
click at [491, 352] on button "SUBMIT" at bounding box center [500, 355] width 109 height 26
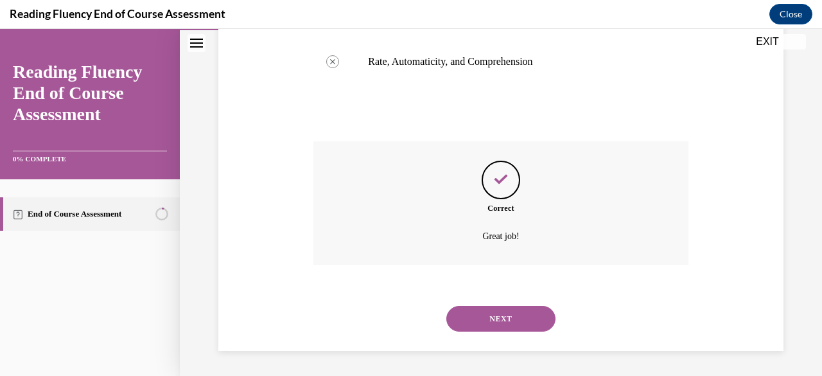
click at [527, 311] on button "NEXT" at bounding box center [500, 319] width 109 height 26
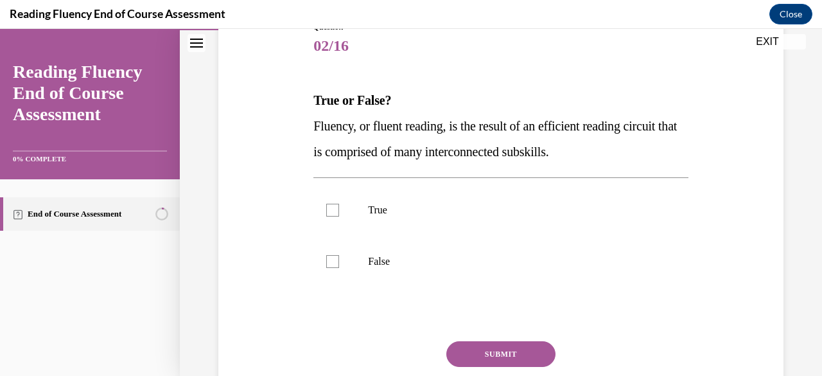
scroll to position [163, 0]
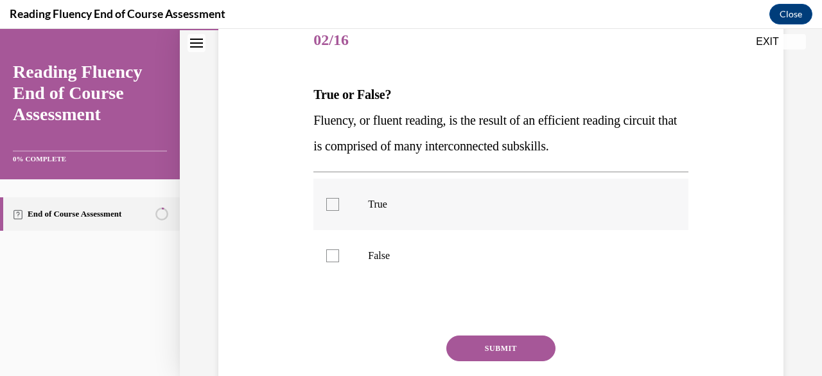
click at [543, 191] on label "True" at bounding box center [500, 204] width 374 height 51
click at [339, 198] on input "True" at bounding box center [332, 204] width 13 height 13
checkbox input "true"
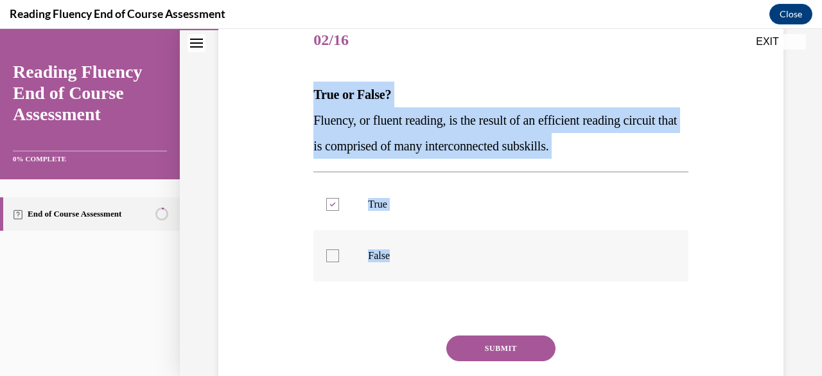
drag, startPoint x: 312, startPoint y: 91, endPoint x: 592, endPoint y: 250, distance: 321.8
click at [592, 250] on div "Question 02/16 True or False? Fluency, or fluent reading, is the result of an e…" at bounding box center [500, 227] width 374 height 425
copy div "True or False? Fluency, or fluent reading, is the result of an efficient readin…"
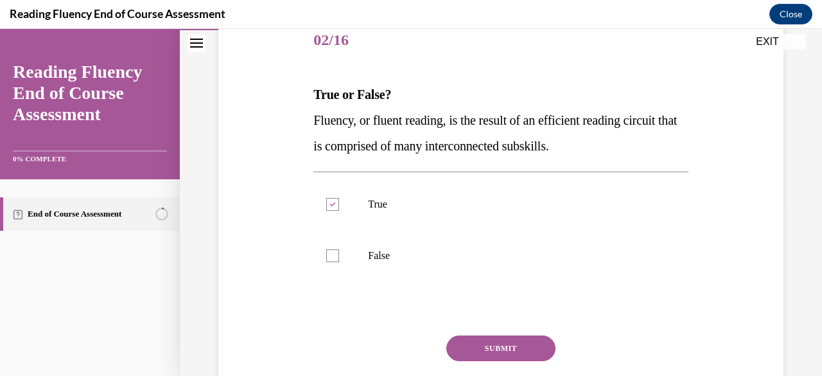
click at [368, 332] on div "Question 02/16 True or False? Fluency, or fluent reading, is the result of an e…" at bounding box center [500, 227] width 374 height 425
click at [477, 344] on button "SUBMIT" at bounding box center [500, 348] width 109 height 26
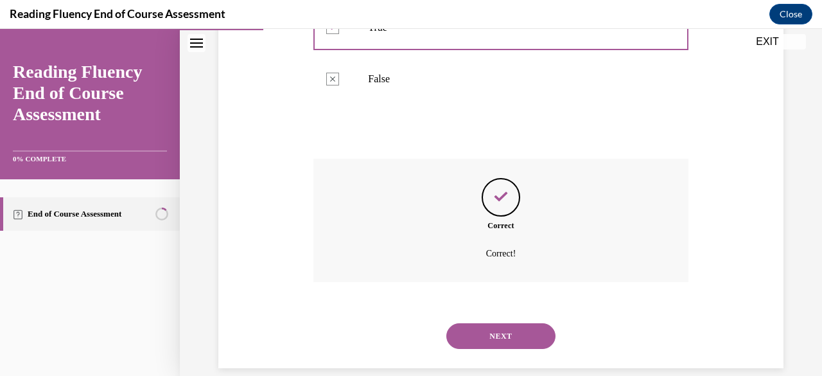
scroll to position [357, 0]
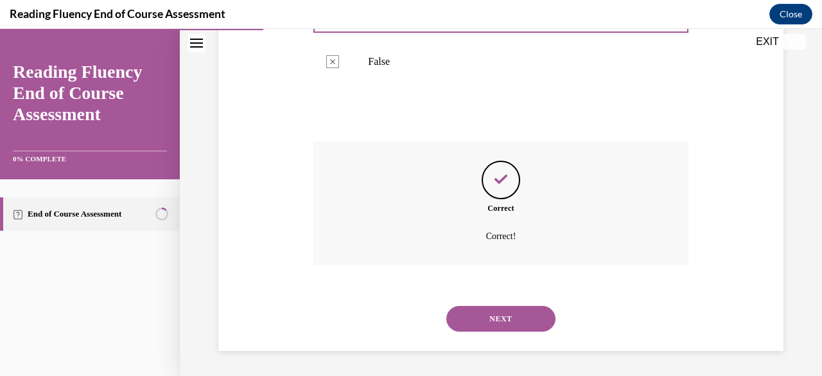
click at [538, 321] on button "NEXT" at bounding box center [500, 319] width 109 height 26
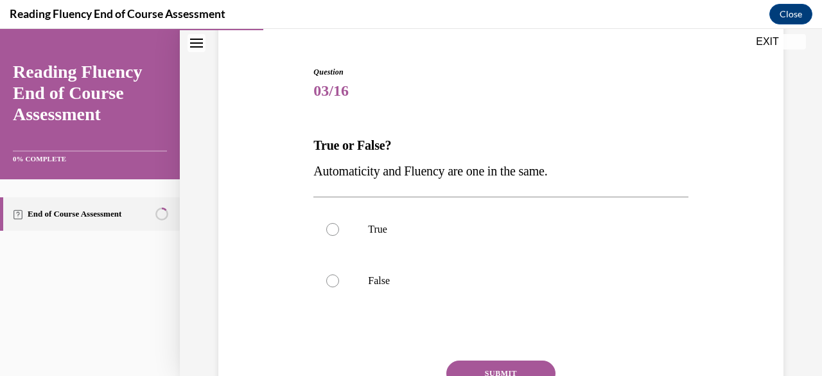
scroll to position [116, 0]
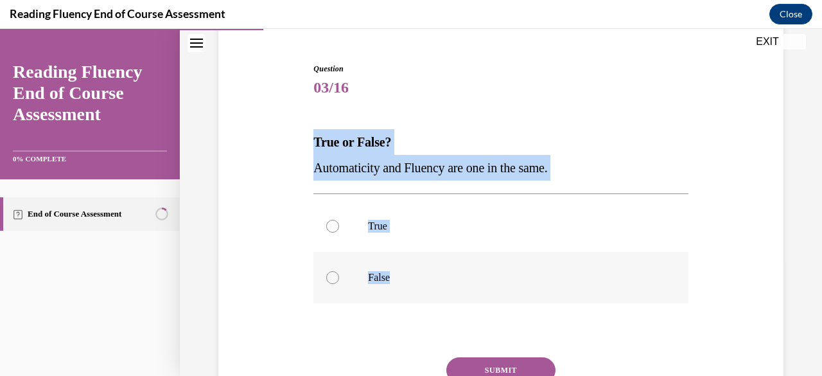
drag, startPoint x: 313, startPoint y: 139, endPoint x: 472, endPoint y: 272, distance: 207.4
click at [472, 272] on div "Question 03/16 True or False? Automaticity and Fluency are one in the same.  Tr…" at bounding box center [500, 262] width 374 height 399
copy div "True or False? Automaticity and Fluency are one in the same.  True False"
click at [348, 277] on label "False" at bounding box center [500, 277] width 374 height 51
click at [339, 277] on input "False" at bounding box center [332, 277] width 13 height 13
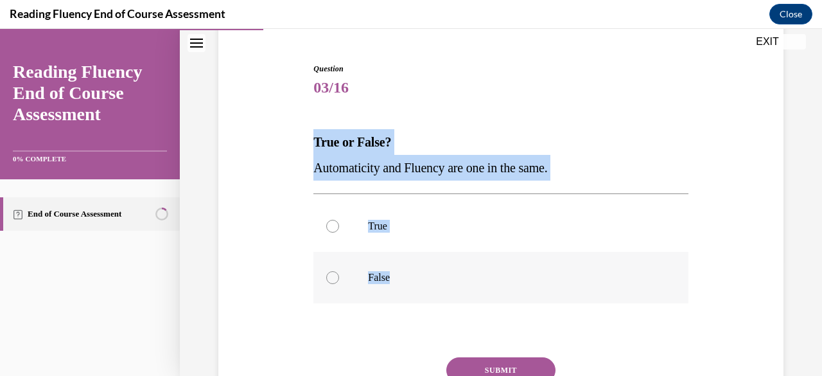
radio input "true"
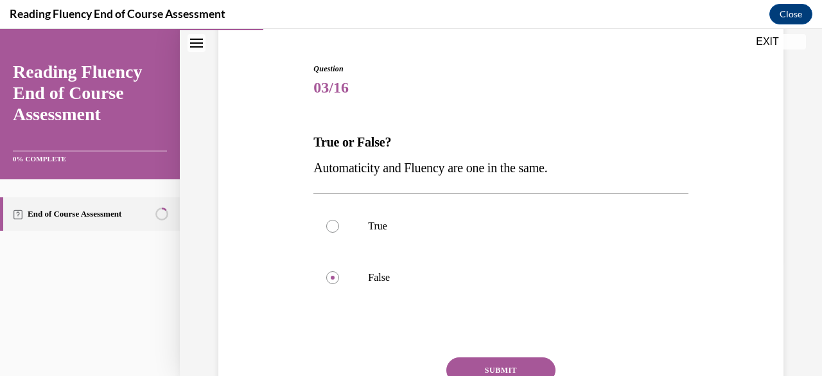
click at [479, 369] on button "SUBMIT" at bounding box center [500, 370] width 109 height 26
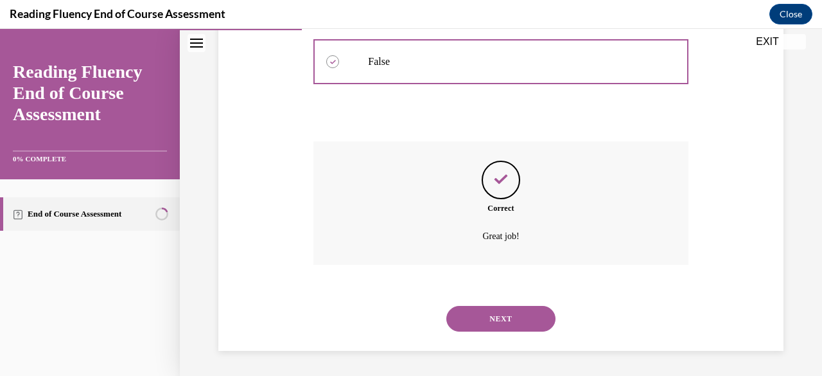
click at [529, 313] on button "NEXT" at bounding box center [500, 319] width 109 height 26
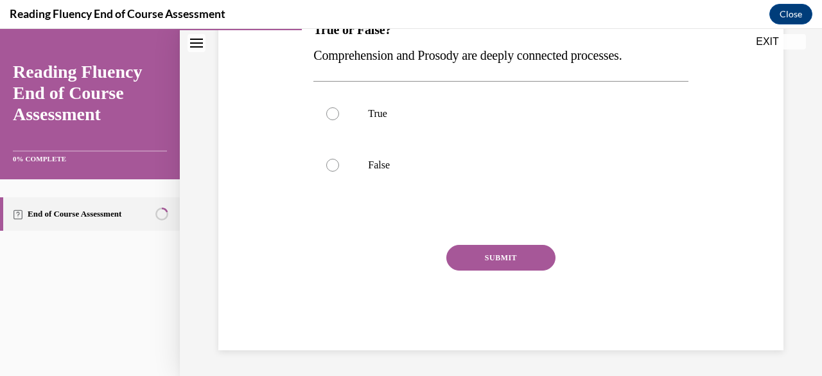
scroll to position [39, 0]
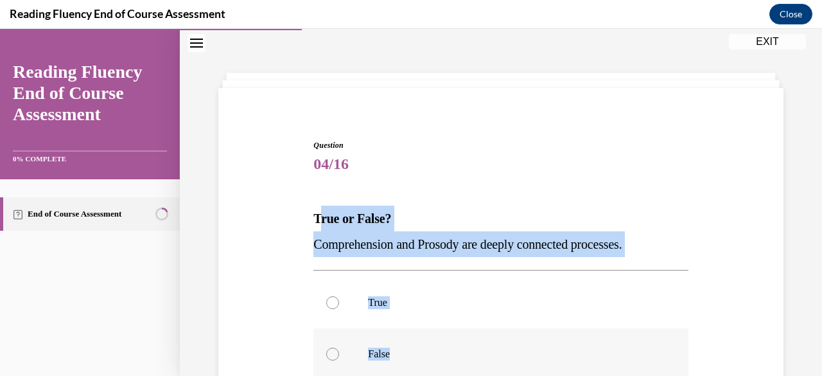
drag, startPoint x: 315, startPoint y: 218, endPoint x: 506, endPoint y: 341, distance: 227.7
click at [506, 341] on div "Question 04/16 True or False? Comprehension and Prosody are deeply connected pr…" at bounding box center [500, 338] width 374 height 399
copy div "rue or False? Comprehension and Prosody are deeply connected processes.  True F…"
click at [353, 305] on label "True" at bounding box center [500, 302] width 374 height 51
click at [339, 305] on input "True" at bounding box center [332, 302] width 13 height 13
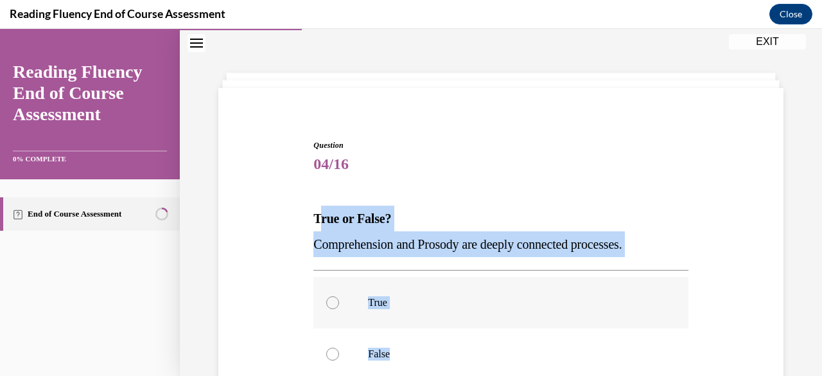
radio input "true"
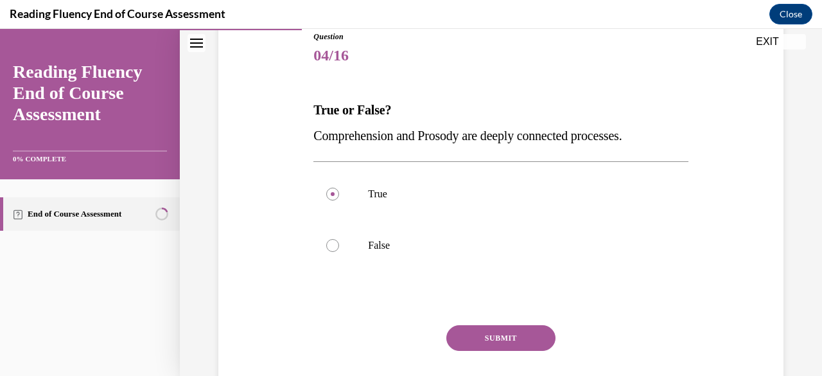
scroll to position [189, 0]
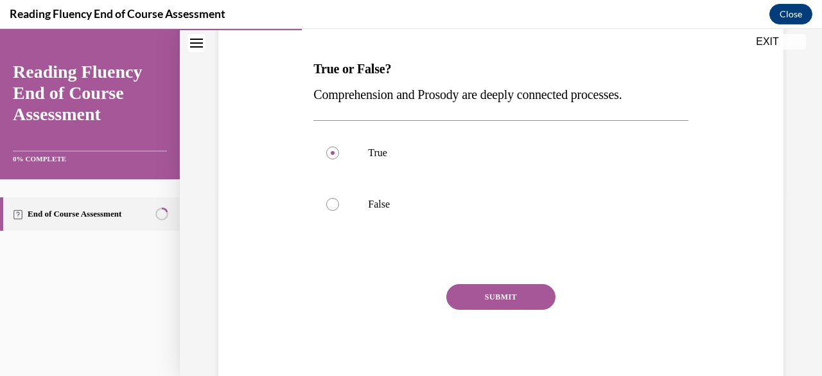
click at [511, 301] on button "SUBMIT" at bounding box center [500, 297] width 109 height 26
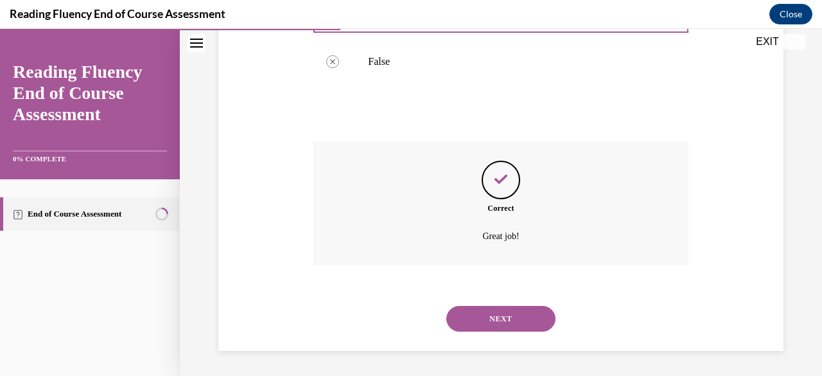
click at [523, 313] on button "NEXT" at bounding box center [500, 319] width 109 height 26
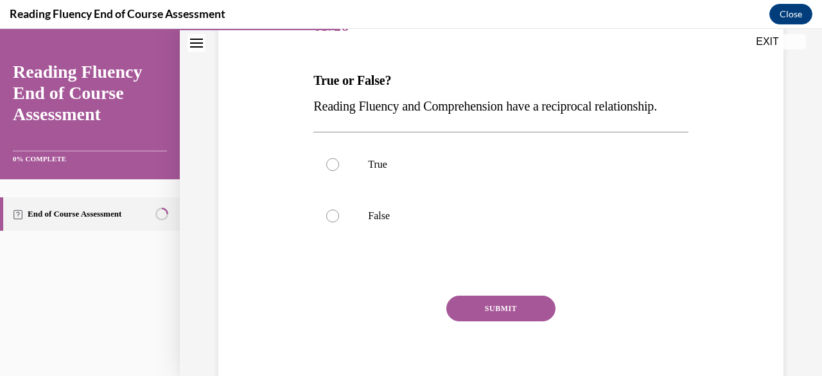
scroll to position [180, 0]
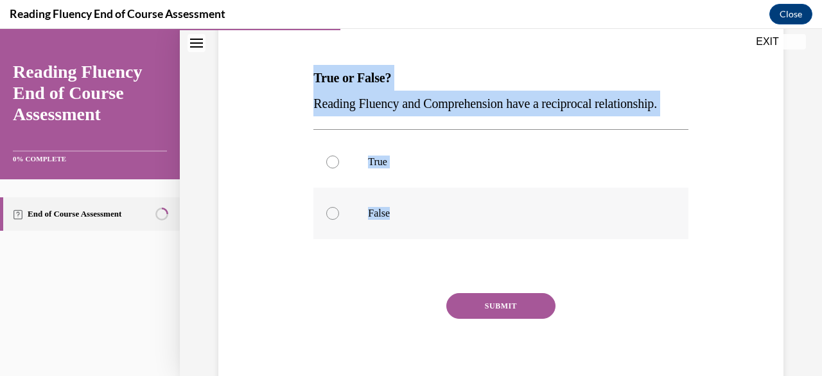
drag, startPoint x: 315, startPoint y: 74, endPoint x: 412, endPoint y: 224, distance: 178.9
click at [412, 224] on div "Question 05/16 True or False? Reading Fluency and Comprehension have a reciproc…" at bounding box center [500, 198] width 374 height 399
copy div "True or False? Reading Fluency and Comprehension have a reciprocal relationship…"
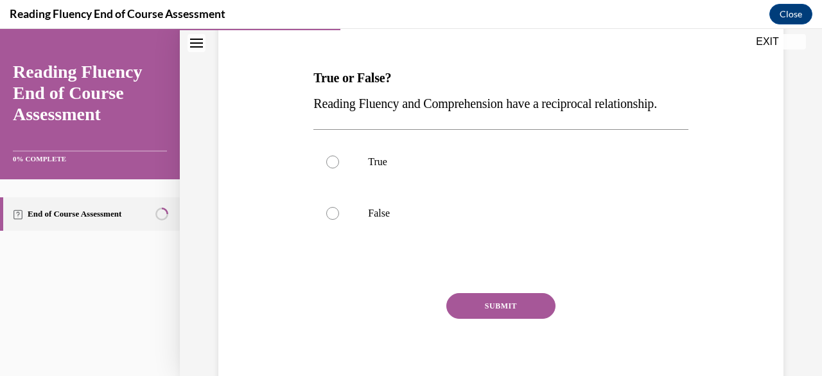
click at [360, 274] on div at bounding box center [500, 265] width 374 height 15
click at [385, 188] on label "True" at bounding box center [500, 161] width 374 height 51
click at [339, 168] on input "True" at bounding box center [332, 161] width 13 height 13
radio input "true"
click at [477, 319] on button "SUBMIT" at bounding box center [500, 306] width 109 height 26
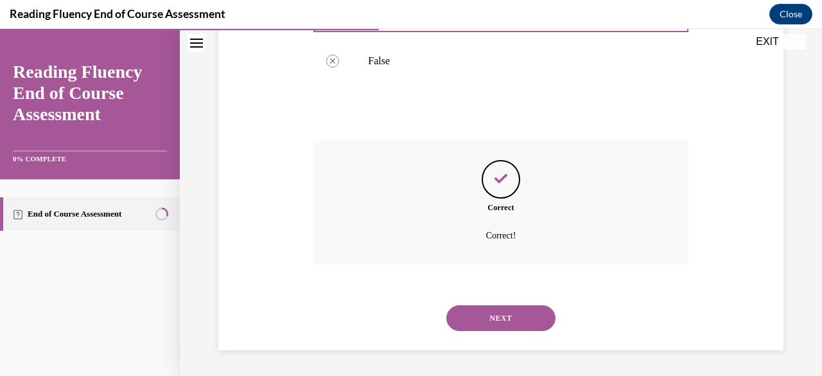
click at [530, 316] on button "NEXT" at bounding box center [500, 318] width 109 height 26
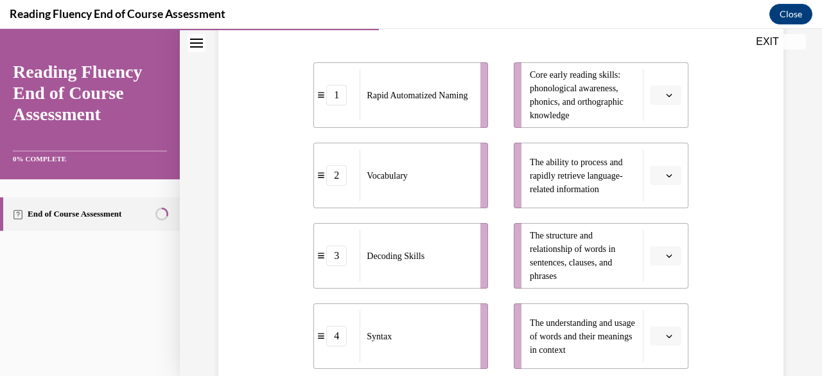
scroll to position [272, 0]
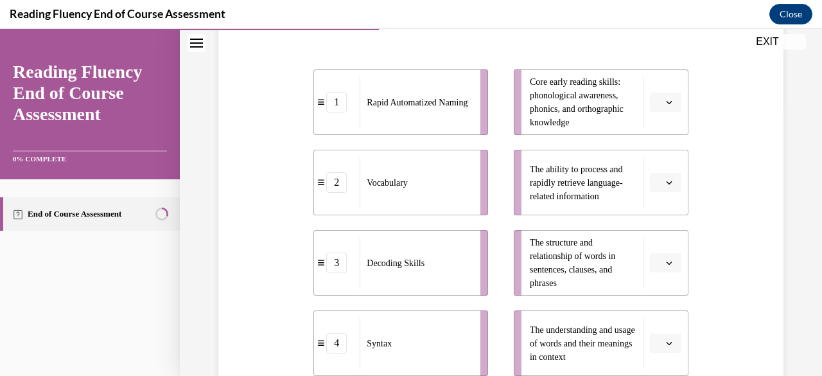
click at [655, 177] on button "button" at bounding box center [665, 182] width 31 height 19
click at [669, 230] on div "1" at bounding box center [655, 236] width 31 height 26
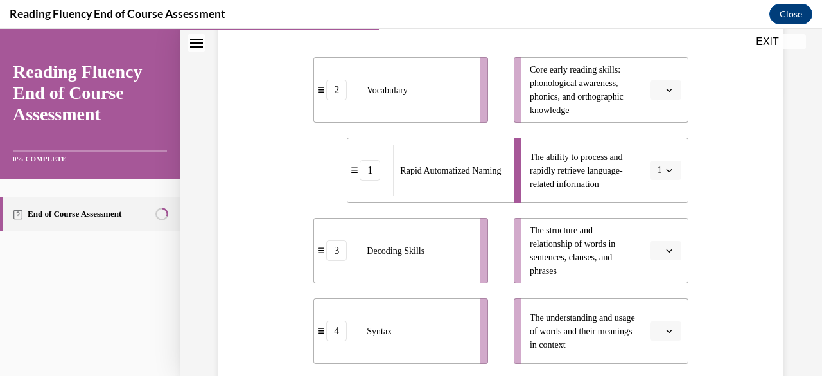
scroll to position [285, 0]
click at [666, 248] on icon "button" at bounding box center [669, 250] width 6 height 6
click at [656, 227] on div "4" at bounding box center [655, 221] width 31 height 26
click at [666, 330] on icon "button" at bounding box center [669, 330] width 6 height 3
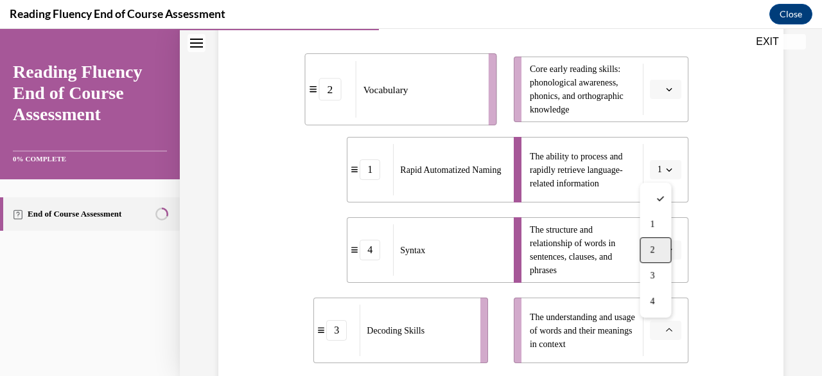
click at [659, 246] on div "2" at bounding box center [655, 250] width 31 height 26
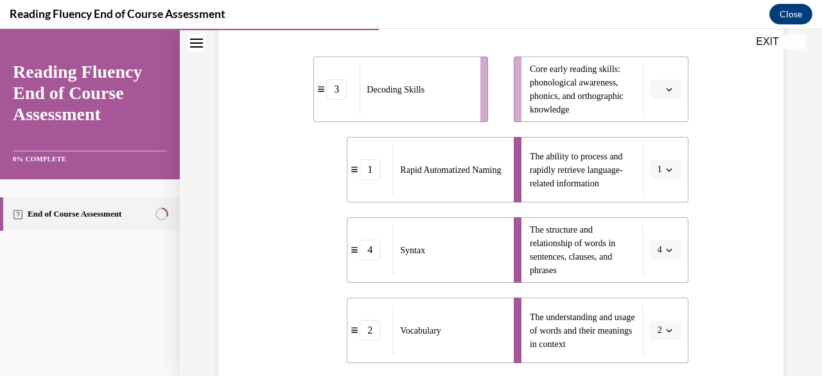
click at [665, 88] on span "button" at bounding box center [669, 89] width 9 height 9
click at [653, 202] on div "3" at bounding box center [655, 195] width 31 height 26
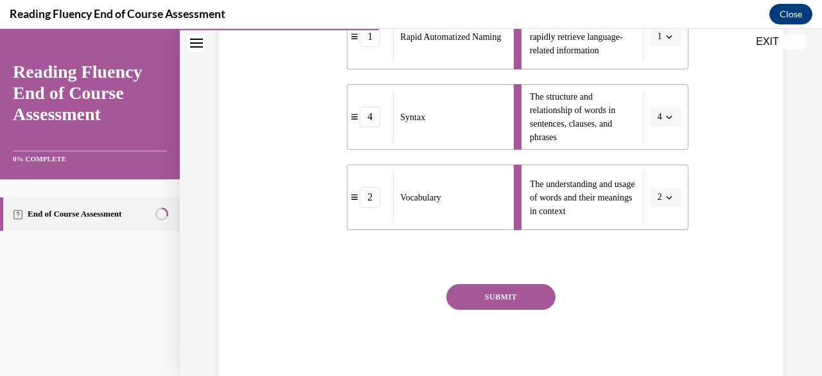
click at [528, 288] on button "SUBMIT" at bounding box center [500, 297] width 109 height 26
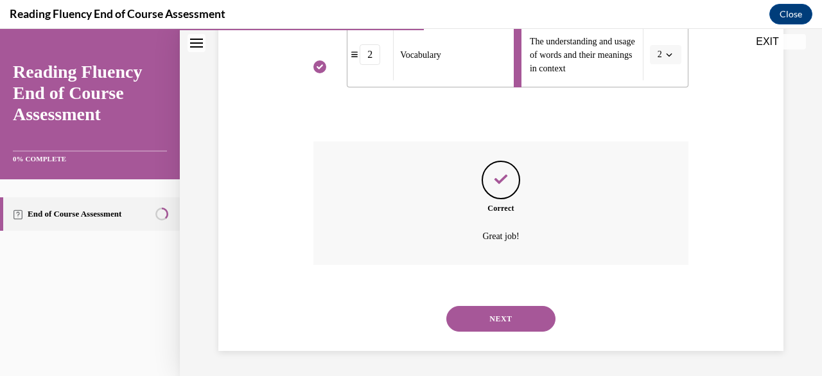
click at [529, 317] on button "NEXT" at bounding box center [500, 319] width 109 height 26
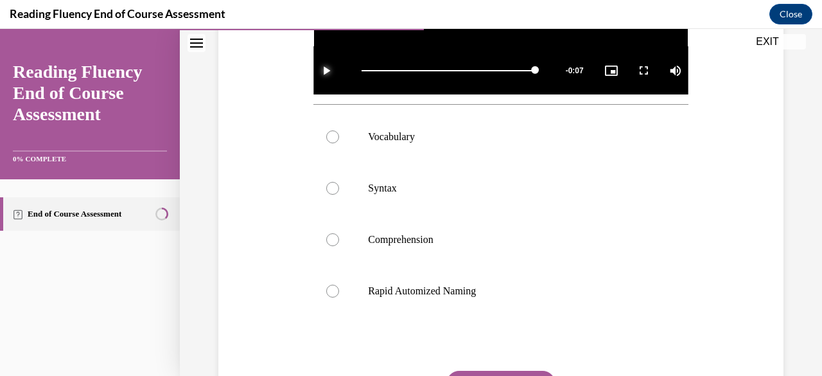
scroll to position [424, 0]
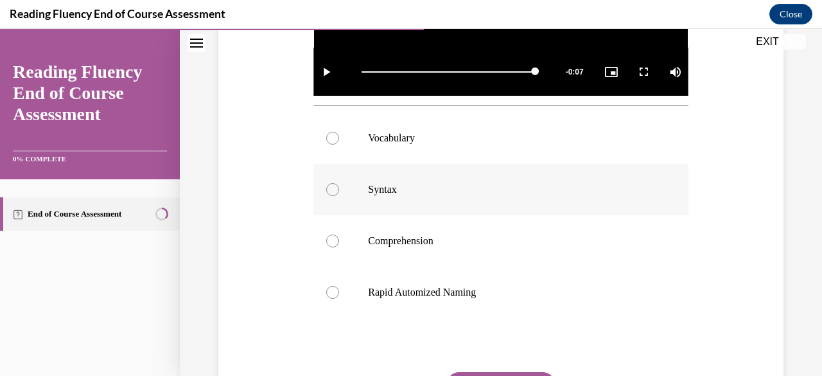
click at [561, 184] on p "Syntax" at bounding box center [512, 189] width 288 height 13
click at [339, 184] on input "Syntax" at bounding box center [332, 189] width 13 height 13
radio input "true"
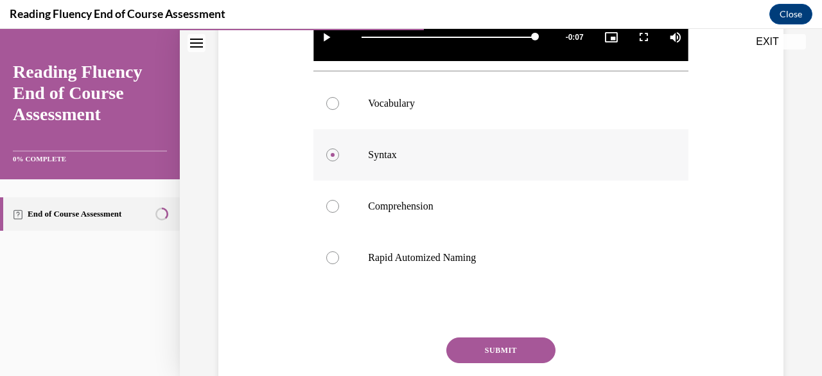
scroll to position [462, 0]
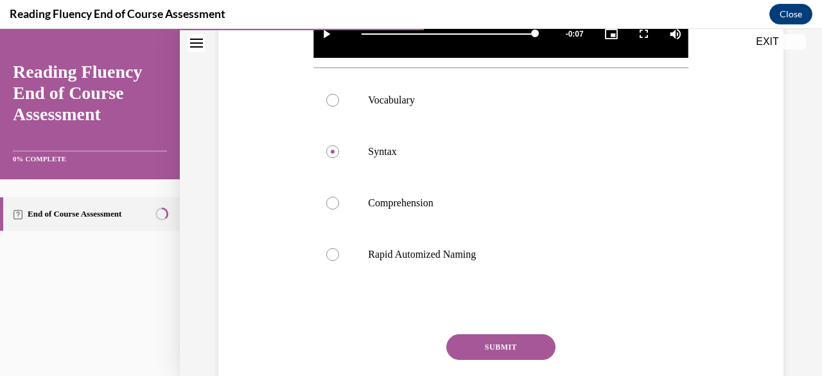
click at [523, 344] on button "SUBMIT" at bounding box center [500, 347] width 109 height 26
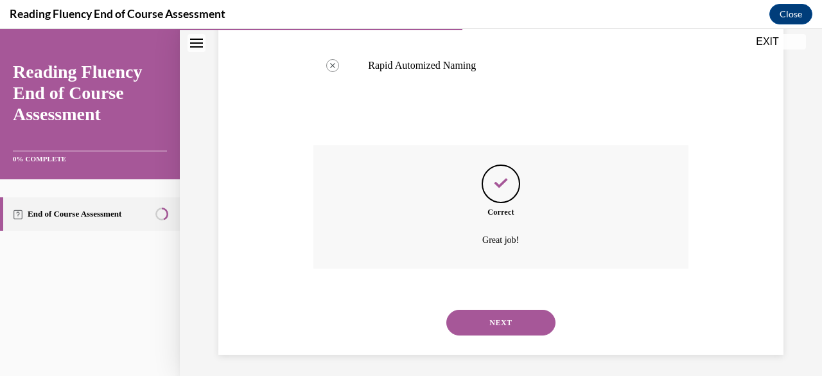
click at [533, 325] on button "NEXT" at bounding box center [500, 323] width 109 height 26
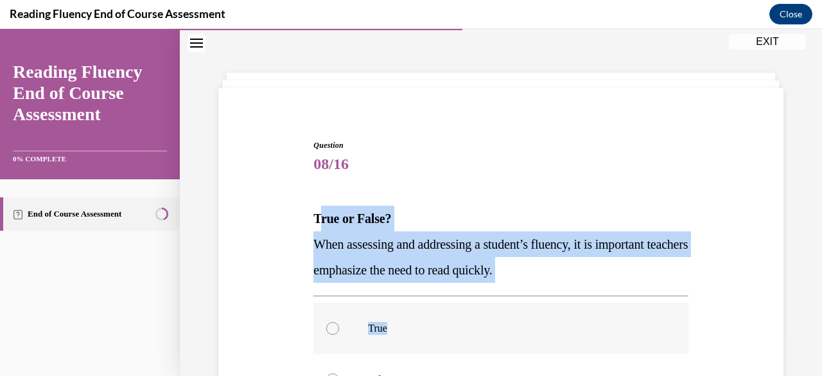
drag, startPoint x: 316, startPoint y: 213, endPoint x: 572, endPoint y: 351, distance: 290.8
click at [572, 351] on div "Question 08/16 True or False? When assessing and addressing a student’s fluency…" at bounding box center [500, 351] width 374 height 425
click at [433, 258] on p "When assessing and addressing a student’s fluency, it is important teachers emp…" at bounding box center [500, 256] width 374 height 51
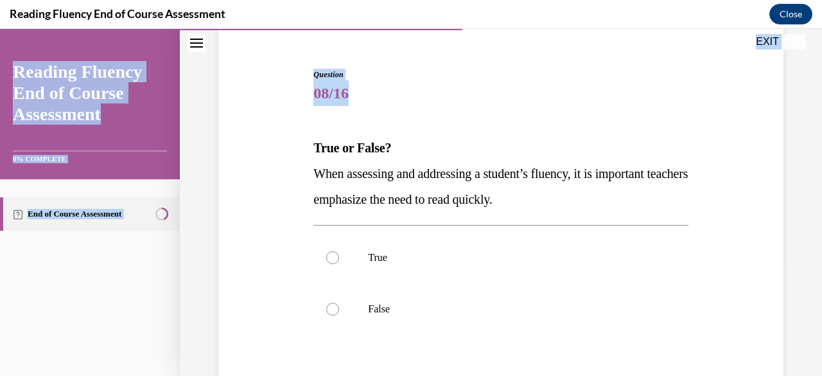
scroll to position [215, 0]
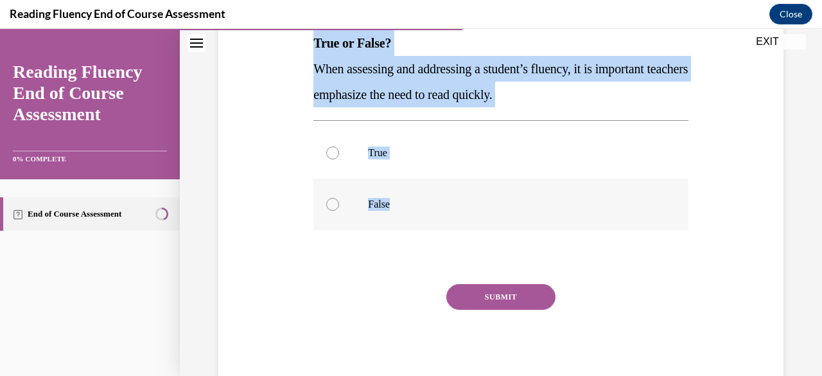
drag, startPoint x: 312, startPoint y: 213, endPoint x: 513, endPoint y: 221, distance: 201.2
click at [513, 221] on div "Question 08/16 True or False? When assessing and addressing a student’s fluency…" at bounding box center [500, 176] width 374 height 425
copy div "True or False? When assessing and addressing a student’s fluency, it is importa…"
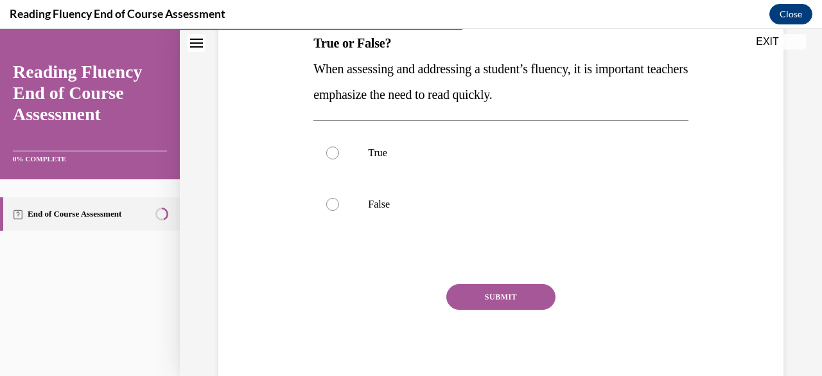
click at [607, 306] on div "SUBMIT" at bounding box center [500, 316] width 374 height 64
click at [357, 200] on label "False" at bounding box center [500, 204] width 374 height 51
click at [339, 200] on input "False" at bounding box center [332, 204] width 13 height 13
radio input "true"
click at [457, 296] on button "SUBMIT" at bounding box center [500, 297] width 109 height 26
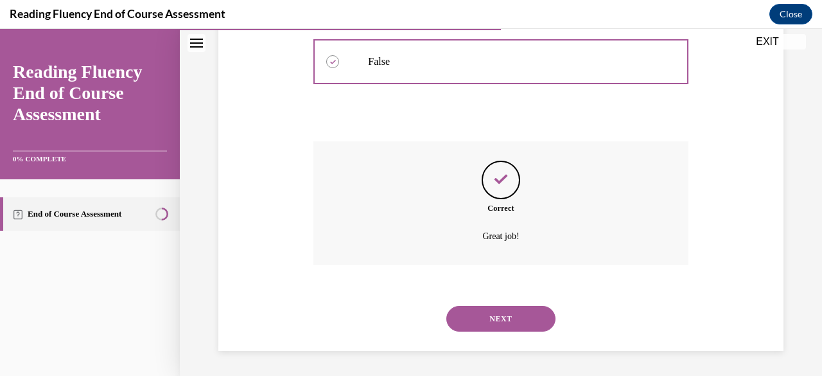
click at [515, 319] on button "NEXT" at bounding box center [500, 319] width 109 height 26
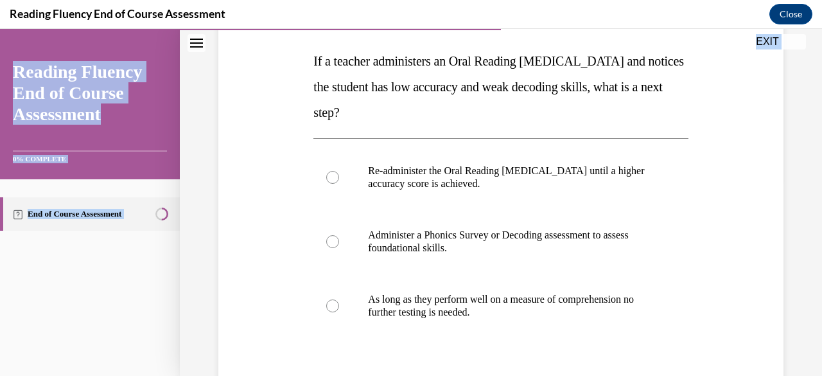
scroll to position [304, 0]
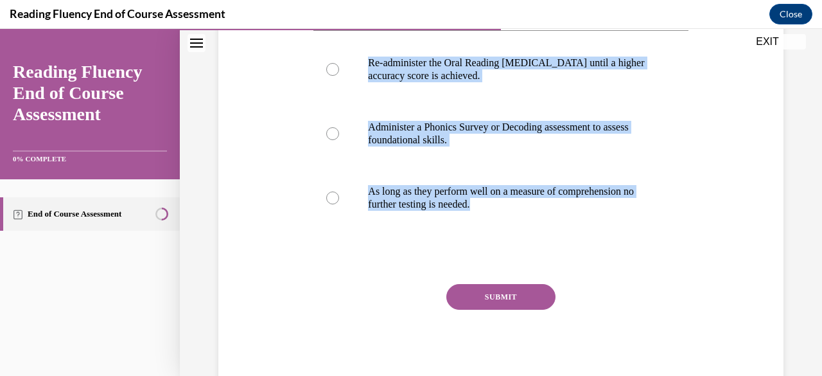
drag, startPoint x: 313, startPoint y: 120, endPoint x: 504, endPoint y: 274, distance: 244.8
click at [504, 274] on div "Question 09/16 If a teacher administers an Oral Reading Fluency assessment and …" at bounding box center [500, 131] width 374 height 515
copy div "If a teacher administers an Oral Reading Fluency assessment and notices the stu…"
click at [572, 261] on div at bounding box center [500, 256] width 374 height 15
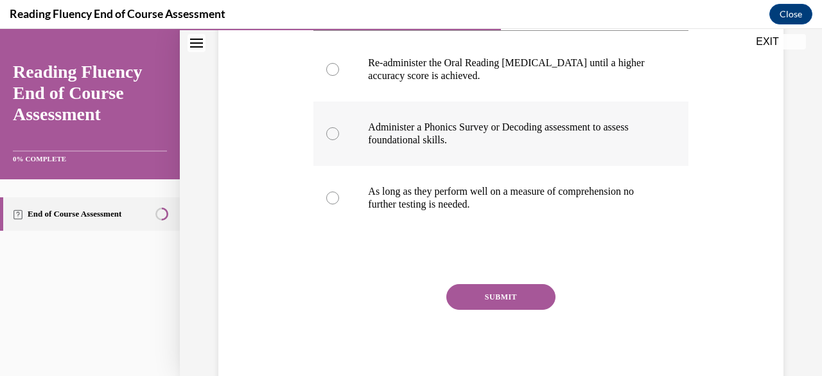
click at [472, 150] on label "Administer a Phonics Survey or Decoding assessment to assess foundational skill…" at bounding box center [500, 133] width 374 height 64
click at [339, 140] on input "Administer a Phonics Survey or Decoding assessment to assess foundational skill…" at bounding box center [332, 133] width 13 height 13
radio input "true"
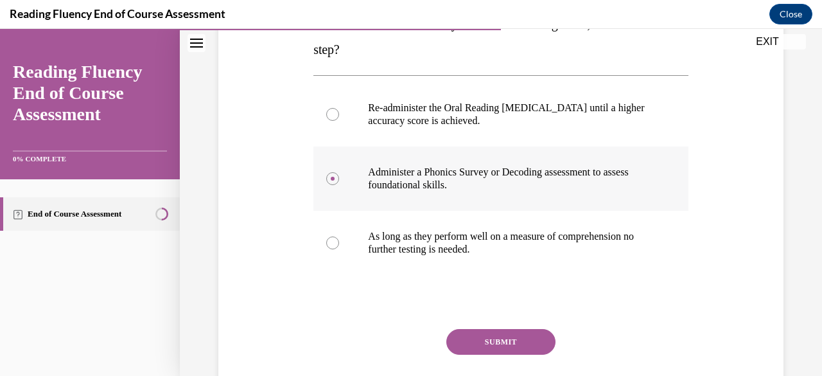
scroll to position [268, 0]
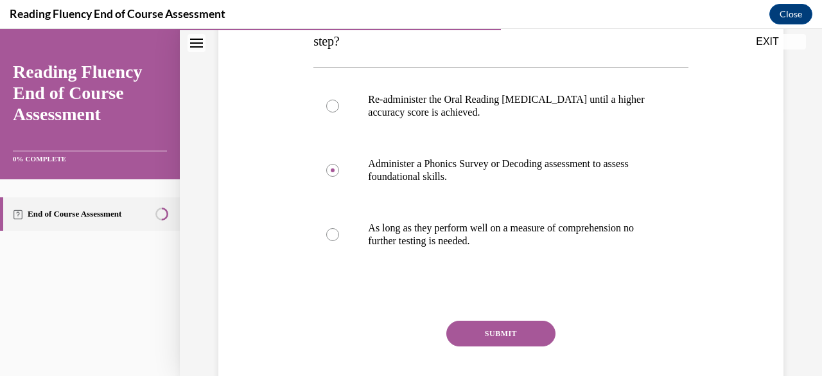
click at [532, 325] on button "SUBMIT" at bounding box center [500, 333] width 109 height 26
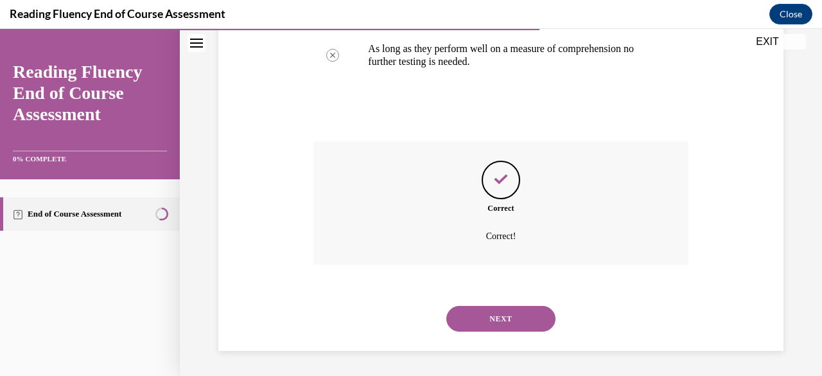
click at [521, 322] on button "NEXT" at bounding box center [500, 319] width 109 height 26
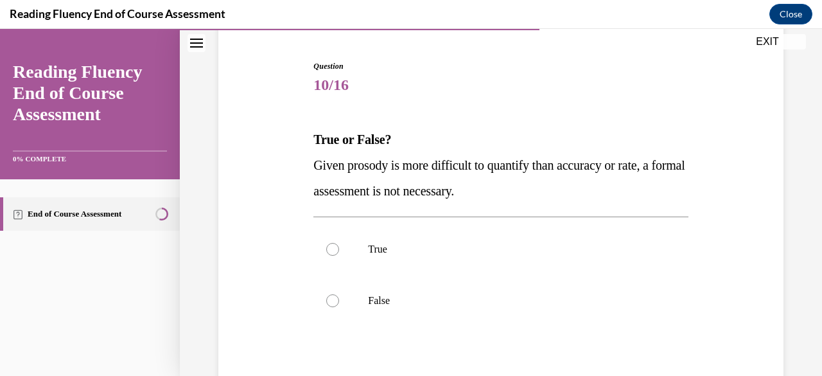
scroll to position [119, 0]
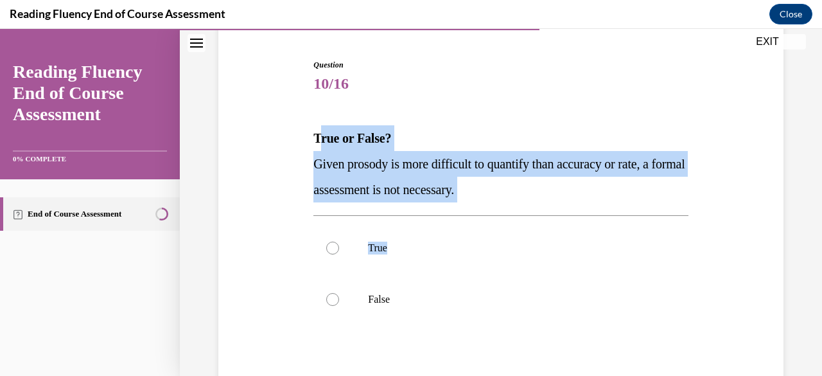
drag, startPoint x: 315, startPoint y: 137, endPoint x: 492, endPoint y: 219, distance: 195.1
click at [492, 219] on div "Question 10/16 True or False? Given prosody is more difficult to quantify than …" at bounding box center [500, 271] width 374 height 425
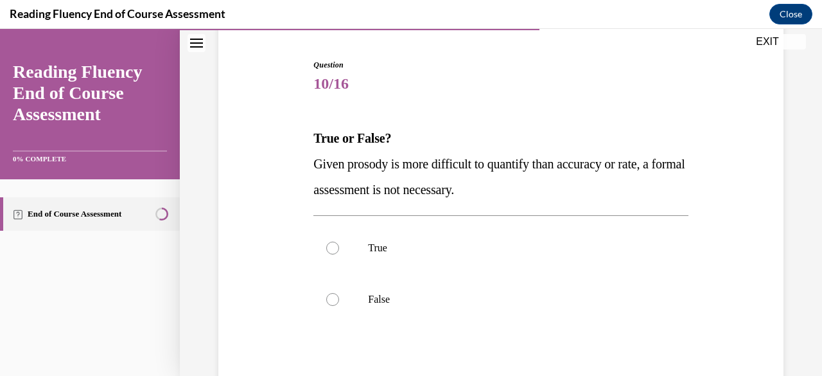
click at [313, 136] on strong "True or False?" at bounding box center [352, 138] width 78 height 14
drag, startPoint x: 408, startPoint y: 130, endPoint x: 513, endPoint y: 187, distance: 119.0
click at [513, 187] on div "True or False? Given prosody is more difficult to quantify than accuracy or rat…" at bounding box center [500, 163] width 374 height 77
click at [313, 136] on strong "True or False?" at bounding box center [352, 138] width 78 height 14
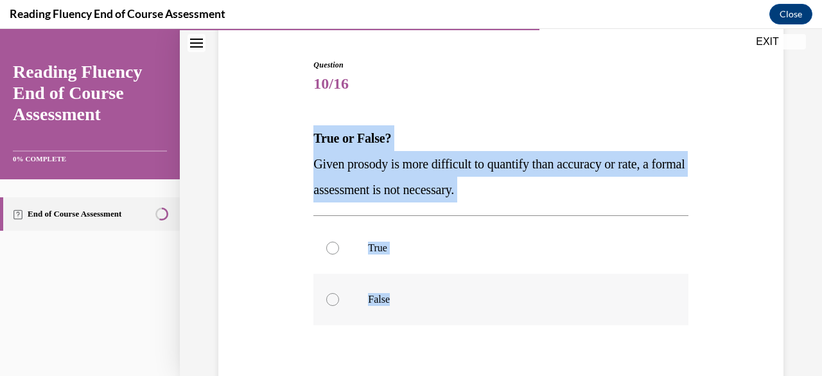
drag, startPoint x: 312, startPoint y: 134, endPoint x: 479, endPoint y: 296, distance: 233.0
click at [479, 296] on div "Question 10/16 True or False? Given prosody is more difficult to quantify than …" at bounding box center [500, 271] width 374 height 425
copy div "True or False? Given prosody is more difficult to quantify than accuracy or rat…"
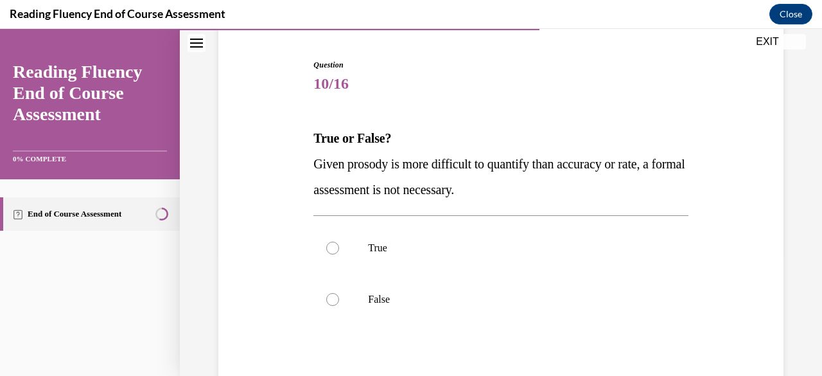
click at [473, 340] on div "Question 10/16 True or False? Given prosody is more difficult to quantify than …" at bounding box center [500, 271] width 374 height 425
click at [368, 295] on p "False" at bounding box center [512, 299] width 288 height 13
click at [339, 295] on input "False" at bounding box center [332, 299] width 13 height 13
radio input "true"
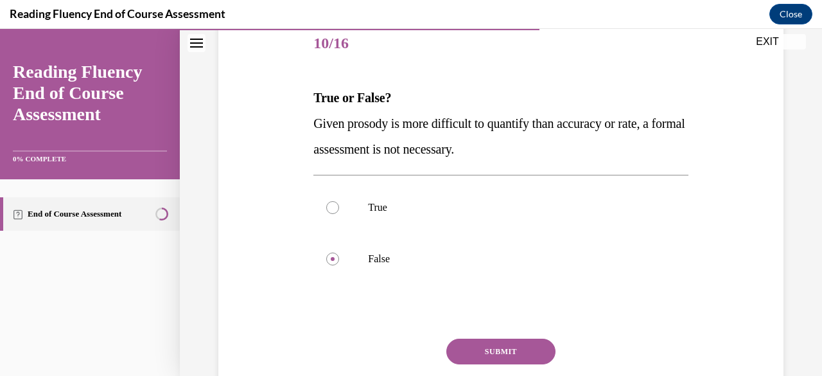
click at [523, 346] on button "SUBMIT" at bounding box center [500, 351] width 109 height 26
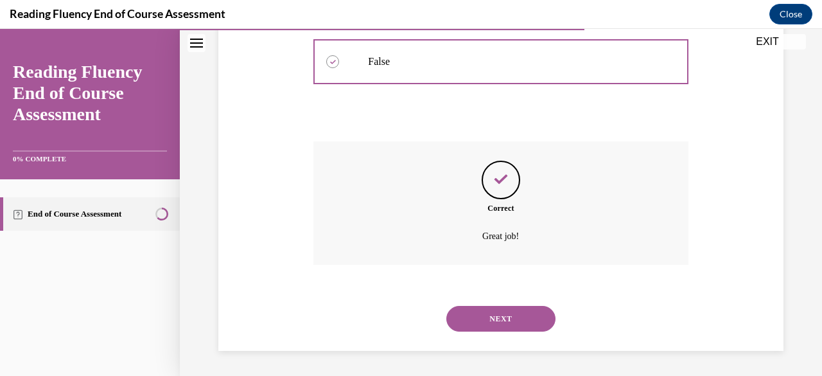
click at [532, 321] on button "NEXT" at bounding box center [500, 319] width 109 height 26
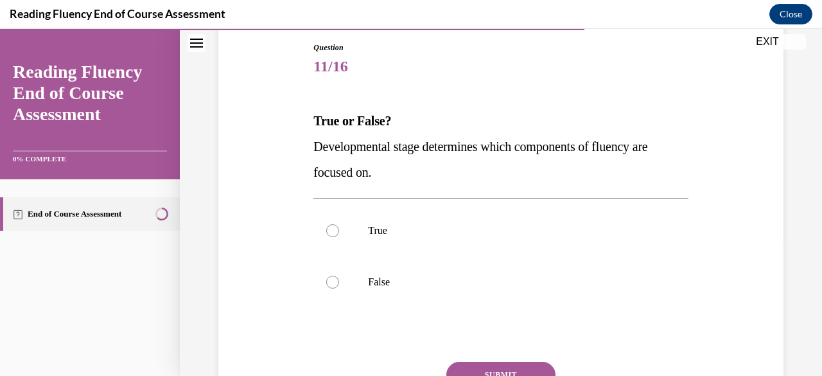
scroll to position [139, 0]
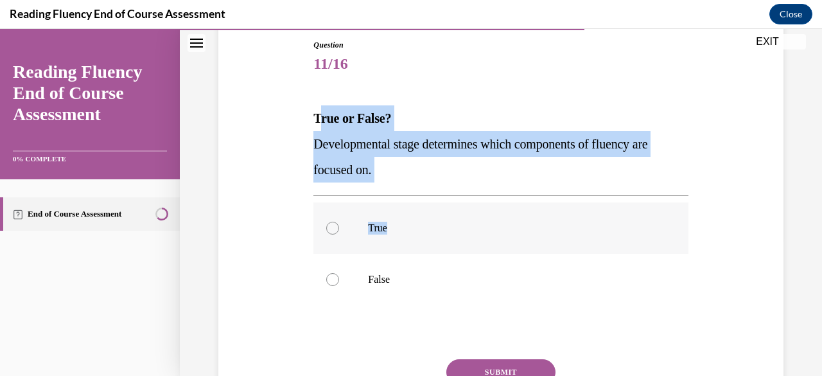
drag, startPoint x: 315, startPoint y: 113, endPoint x: 457, endPoint y: 231, distance: 184.7
click at [457, 231] on div "Question 11/16 True or False? Developmental stage determines which components o…" at bounding box center [500, 251] width 374 height 425
drag, startPoint x: 312, startPoint y: 118, endPoint x: 439, endPoint y: 290, distance: 213.1
click at [439, 290] on div "Question 11/16 True or False? Developmental stage determines which components o…" at bounding box center [500, 251] width 374 height 425
copy div "True or False? Developmental stage determines which components of fluency are f…"
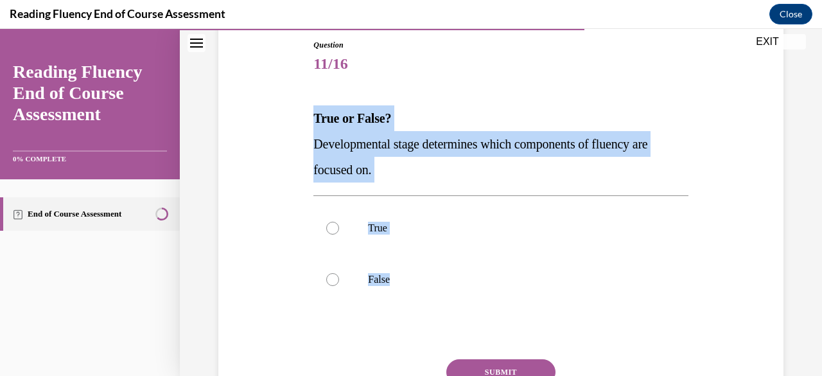
click at [434, 145] on span "Developmental stage determines which components of fluency are focused on." at bounding box center [480, 157] width 334 height 40
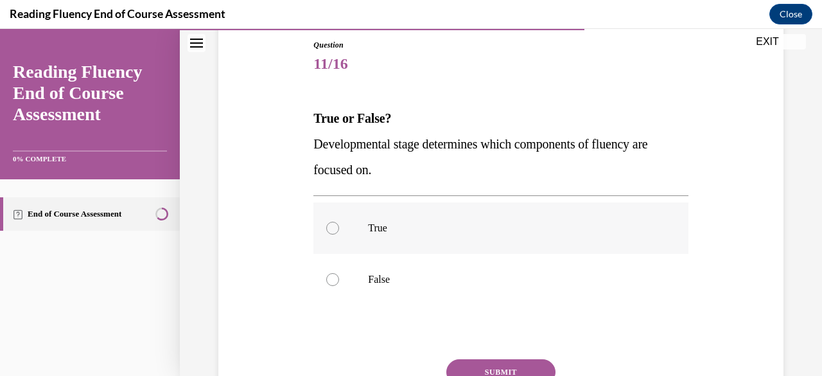
click at [385, 222] on p "True" at bounding box center [512, 228] width 288 height 13
click at [339, 222] on input "True" at bounding box center [332, 228] width 13 height 13
radio input "true"
click at [460, 362] on button "SUBMIT" at bounding box center [500, 372] width 109 height 26
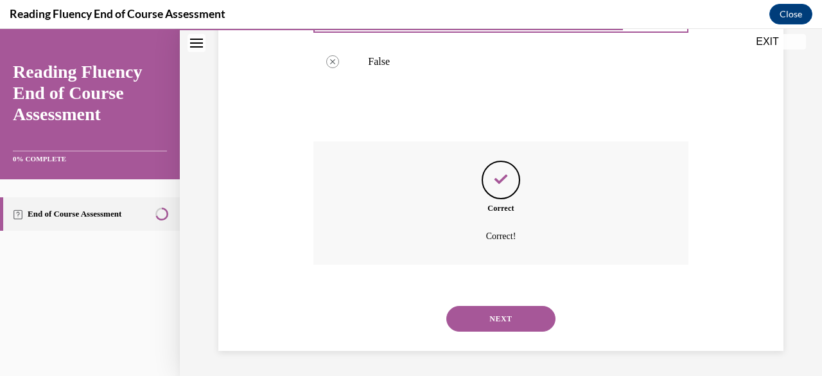
click at [530, 318] on button "NEXT" at bounding box center [500, 319] width 109 height 26
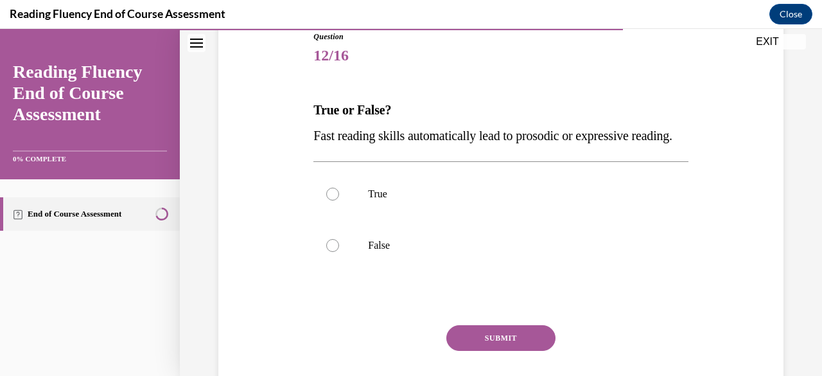
scroll to position [153, 0]
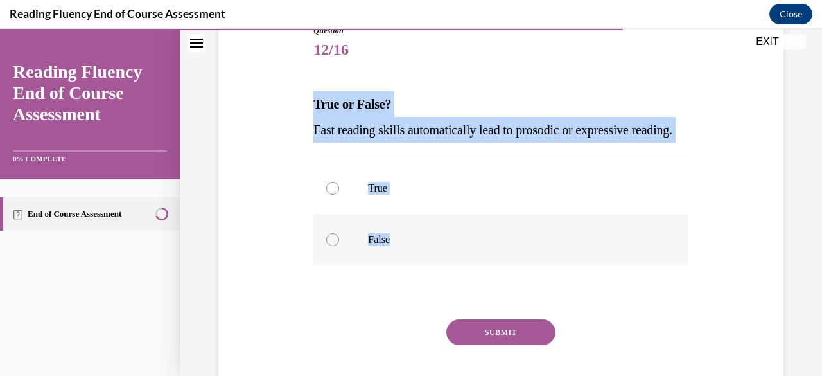
drag, startPoint x: 313, startPoint y: 99, endPoint x: 454, endPoint y: 242, distance: 200.7
click at [454, 242] on div "Question 12/16 True or False? Fast reading skills automatically lead to prosodi…" at bounding box center [500, 224] width 374 height 399
copy div "True or False? Fast reading skills automatically lead to prosodic or expressive…"
click at [454, 242] on label "False" at bounding box center [500, 239] width 374 height 51
click at [339, 242] on input "False" at bounding box center [332, 239] width 13 height 13
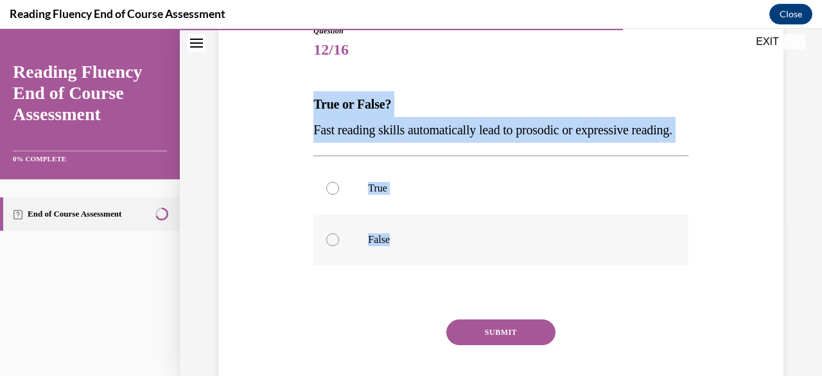
radio input "true"
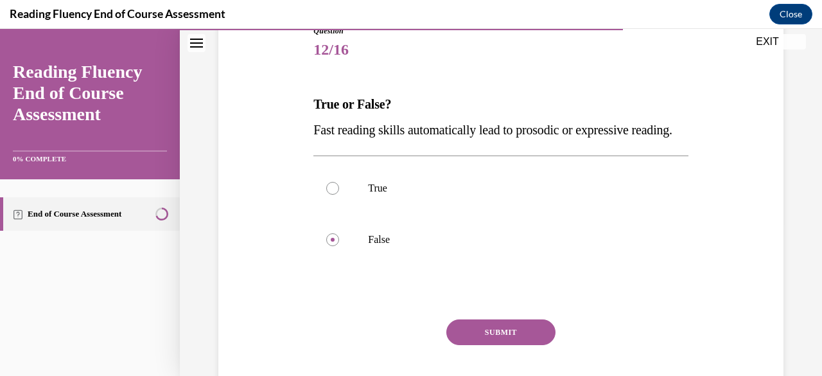
click at [524, 345] on button "SUBMIT" at bounding box center [500, 332] width 109 height 26
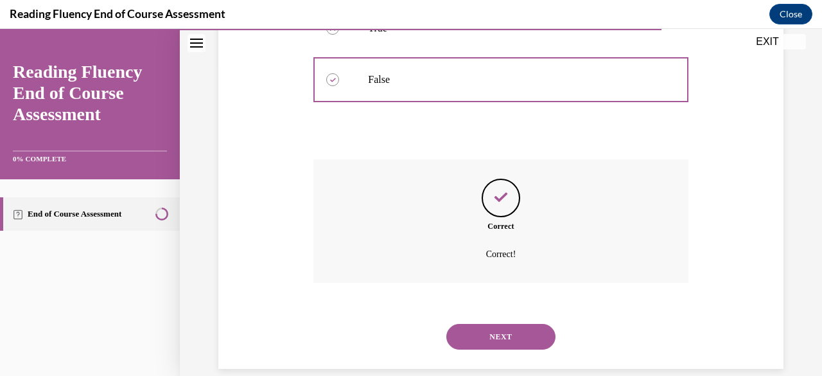
scroll to position [315, 0]
click at [534, 344] on div "NEXT" at bounding box center [500, 335] width 374 height 51
click at [521, 348] on button "NEXT" at bounding box center [500, 335] width 109 height 26
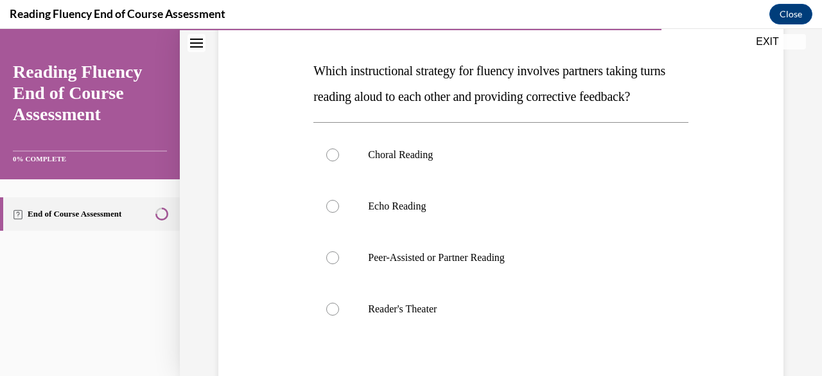
scroll to position [182, 0]
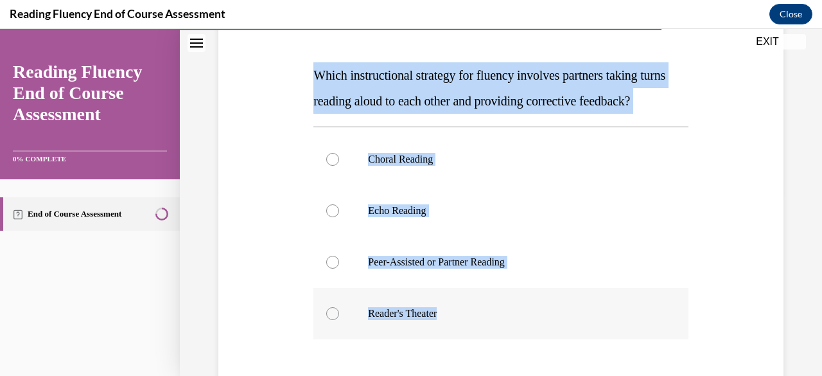
drag, startPoint x: 313, startPoint y: 71, endPoint x: 518, endPoint y: 318, distance: 320.2
click at [518, 318] on div "Question 13/16 Which instructional strategy for fluency involves partners takin…" at bounding box center [500, 247] width 374 height 502
click at [385, 280] on label "Peer-Assisted or Partner Reading" at bounding box center [500, 261] width 374 height 51
click at [339, 268] on input "Peer-Assisted or Partner Reading" at bounding box center [332, 262] width 13 height 13
radio input "true"
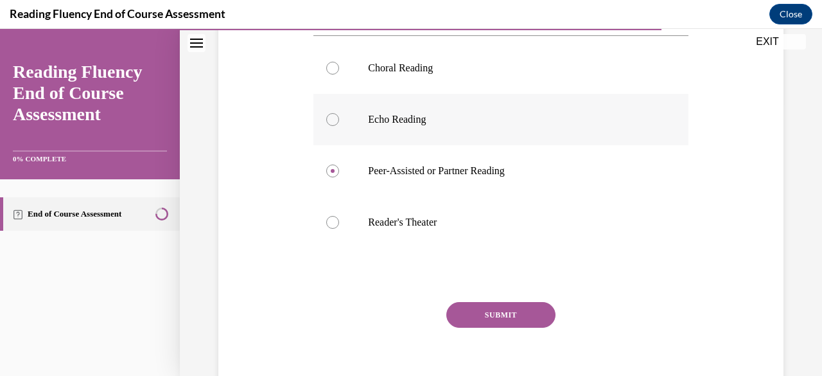
scroll to position [317, 0]
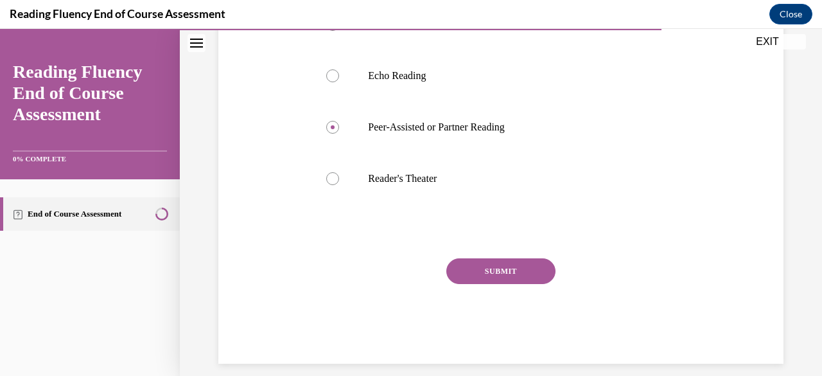
click at [516, 284] on button "SUBMIT" at bounding box center [500, 271] width 109 height 26
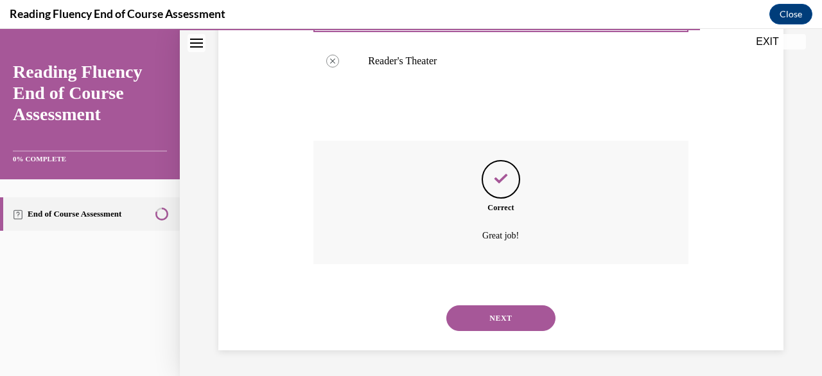
click at [522, 320] on button "NEXT" at bounding box center [500, 318] width 109 height 26
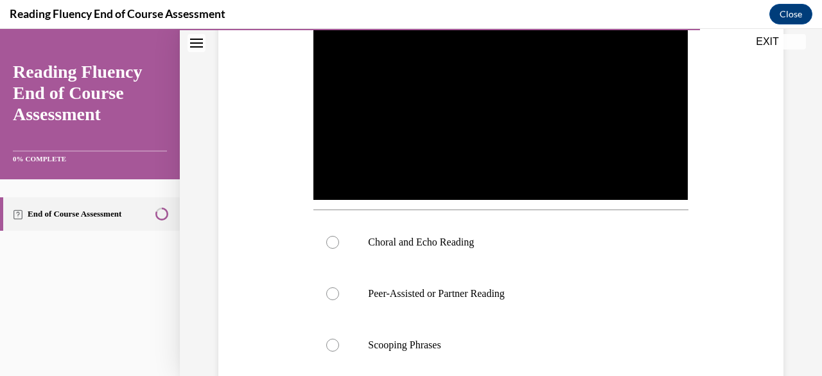
scroll to position [319, 0]
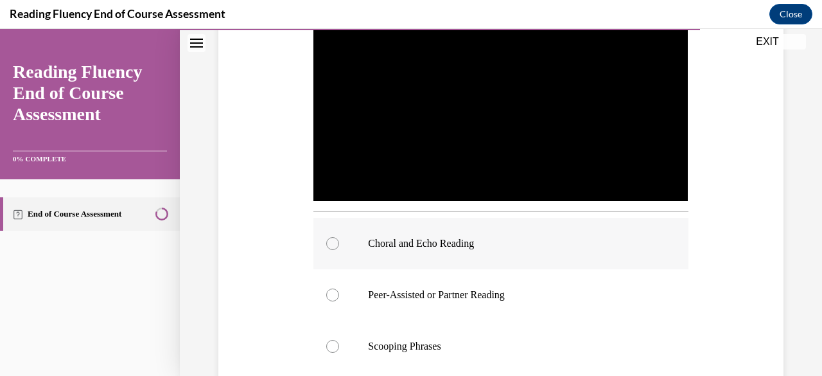
click at [560, 231] on label "Choral and Echo Reading" at bounding box center [500, 243] width 374 height 51
click at [339, 237] on input "Choral and Echo Reading" at bounding box center [332, 243] width 13 height 13
radio input "true"
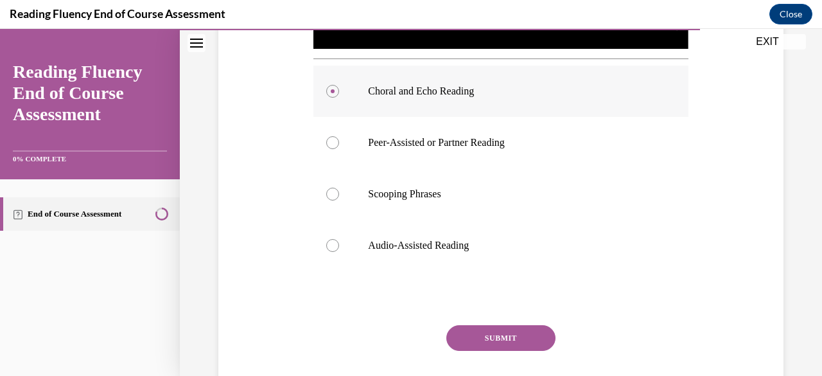
scroll to position [471, 0]
click at [520, 337] on button "SUBMIT" at bounding box center [500, 337] width 109 height 26
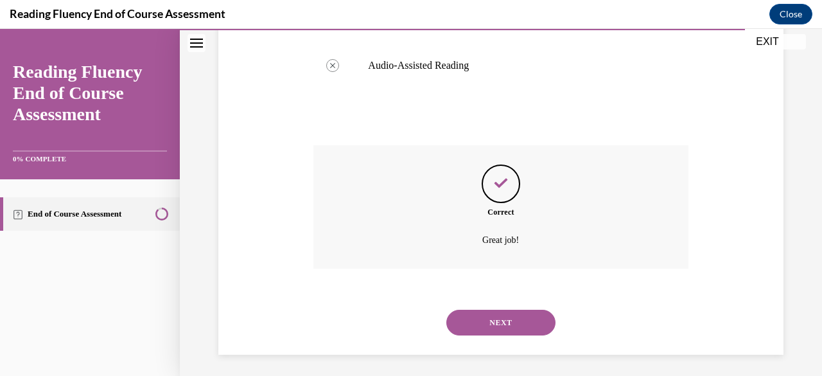
click at [527, 322] on button "NEXT" at bounding box center [500, 323] width 109 height 26
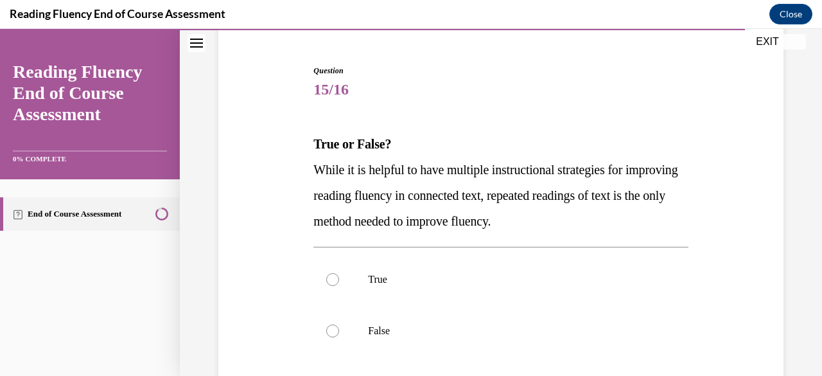
scroll to position [133, 0]
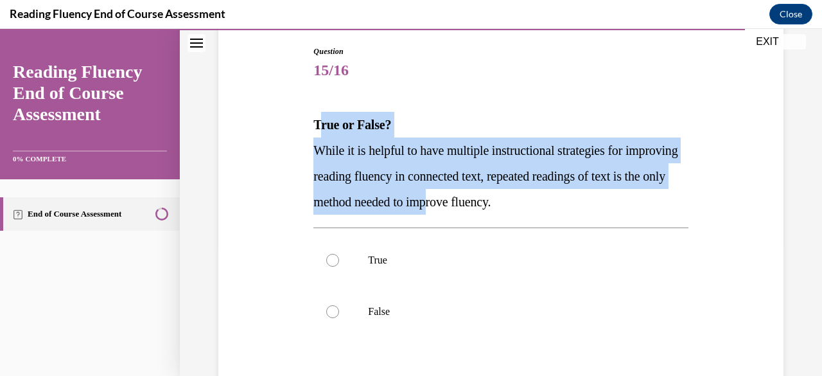
drag, startPoint x: 315, startPoint y: 123, endPoint x: 523, endPoint y: 213, distance: 227.3
click at [523, 213] on div "True or False? While it is helpful to have multiple instructional strategies fo…" at bounding box center [500, 163] width 374 height 103
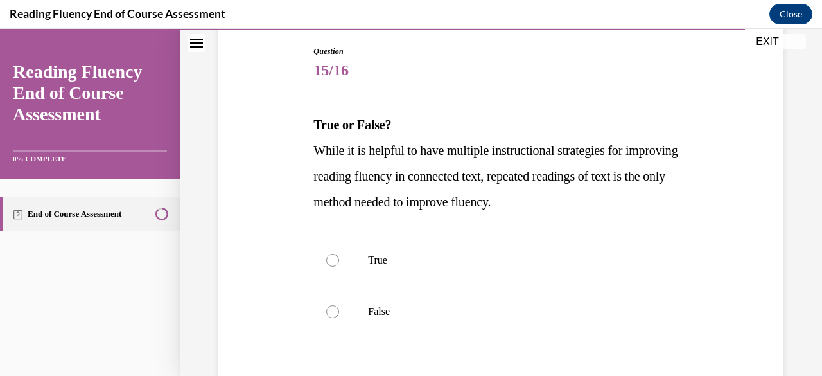
click at [313, 123] on strong "True or False?" at bounding box center [352, 125] width 78 height 14
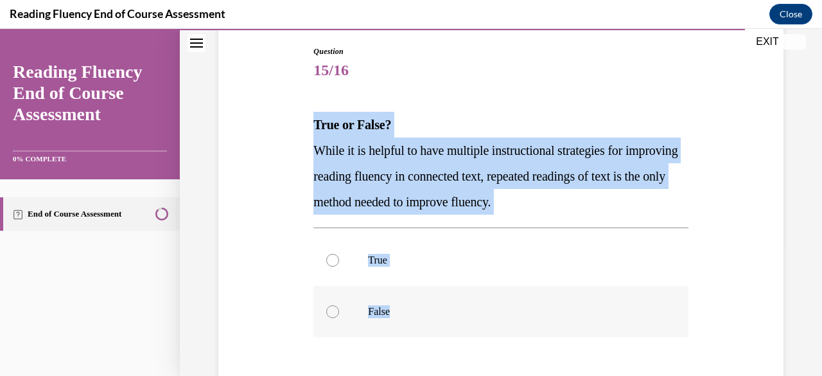
drag, startPoint x: 312, startPoint y: 123, endPoint x: 576, endPoint y: 324, distance: 332.2
click at [576, 324] on div "Question 15/16 True or False? While it is helpful to have multiple instructiona…" at bounding box center [500, 271] width 374 height 451
click at [387, 319] on label "False" at bounding box center [500, 311] width 374 height 51
click at [339, 318] on input "False" at bounding box center [332, 311] width 13 height 13
radio input "true"
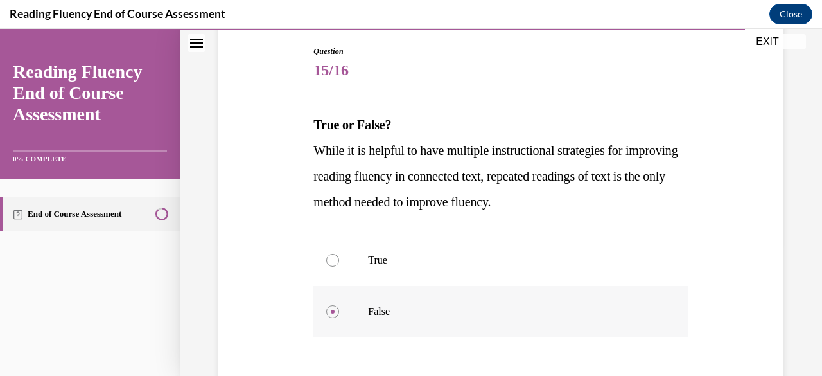
scroll to position [215, 0]
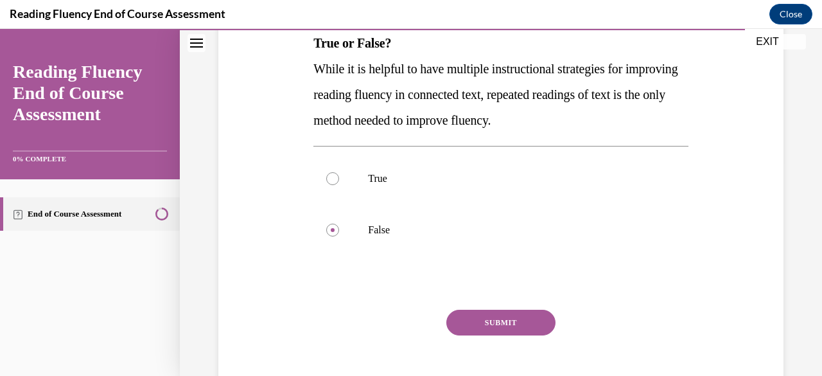
click at [509, 330] on button "SUBMIT" at bounding box center [500, 323] width 109 height 26
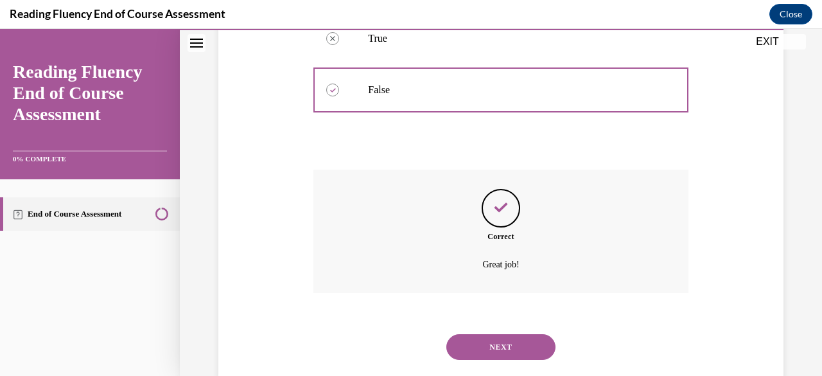
scroll to position [383, 0]
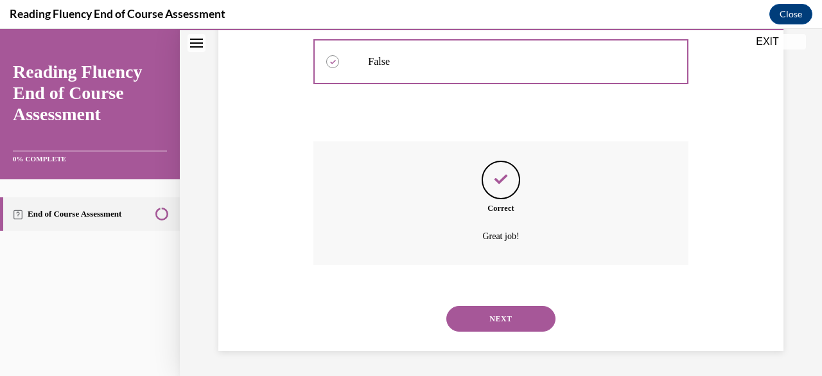
click at [530, 324] on button "NEXT" at bounding box center [500, 319] width 109 height 26
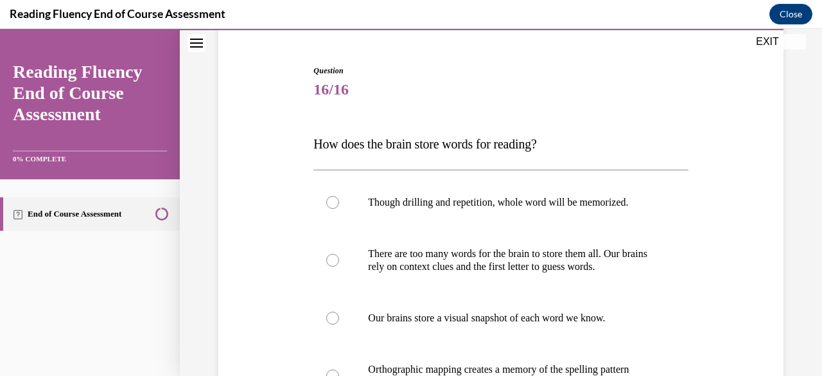
scroll to position [125, 0]
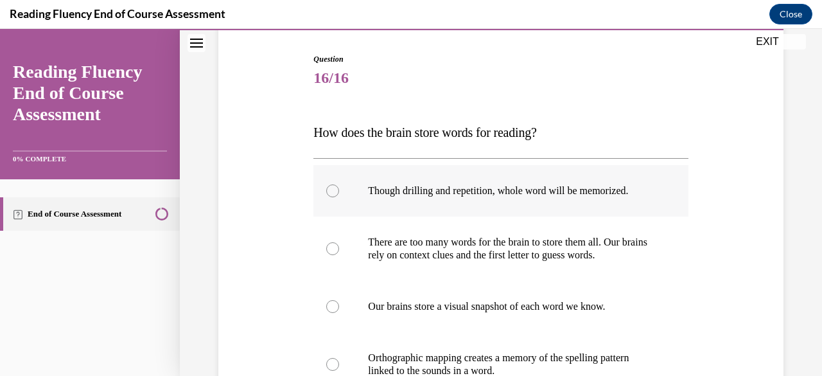
click at [529, 202] on label "Though drilling and repetition, whole word will be memorized." at bounding box center [500, 190] width 374 height 51
click at [339, 197] on input "Though drilling and repetition, whole word will be memorized." at bounding box center [332, 190] width 13 height 13
radio input "true"
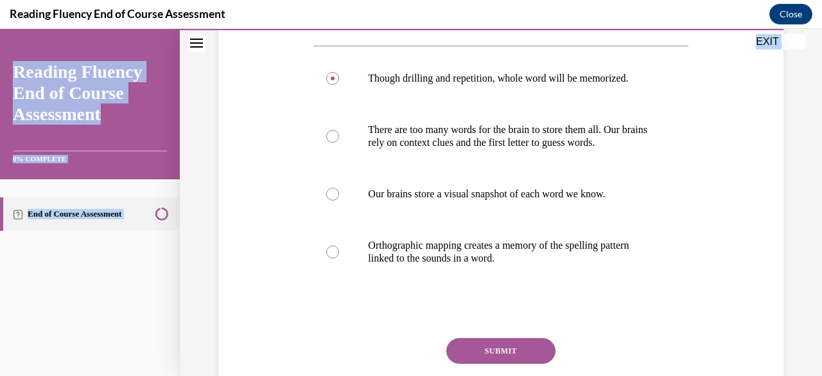
scroll to position [292, 0]
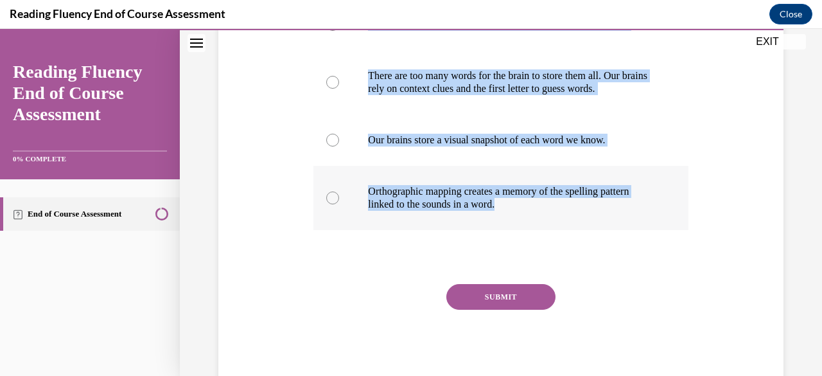
drag, startPoint x: 311, startPoint y: 128, endPoint x: 566, endPoint y: 216, distance: 269.9
click at [566, 216] on div "Question 16/16 How does the brain store words for reading? Though drilling and …" at bounding box center [500, 128] width 381 height 521
click at [439, 171] on label "Orthographic mapping creates a memory of the spelling pattern linked to the sou…" at bounding box center [500, 198] width 374 height 64
click at [339, 191] on input "Orthographic mapping creates a memory of the spelling pattern linked to the sou…" at bounding box center [332, 197] width 13 height 13
radio input "true"
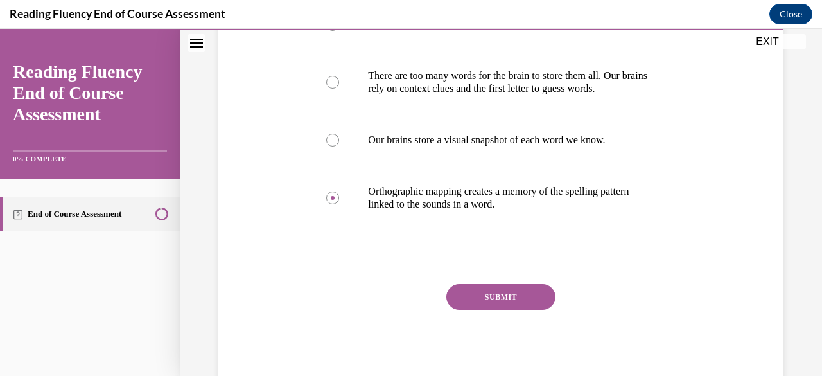
click at [499, 292] on button "SUBMIT" at bounding box center [500, 297] width 109 height 26
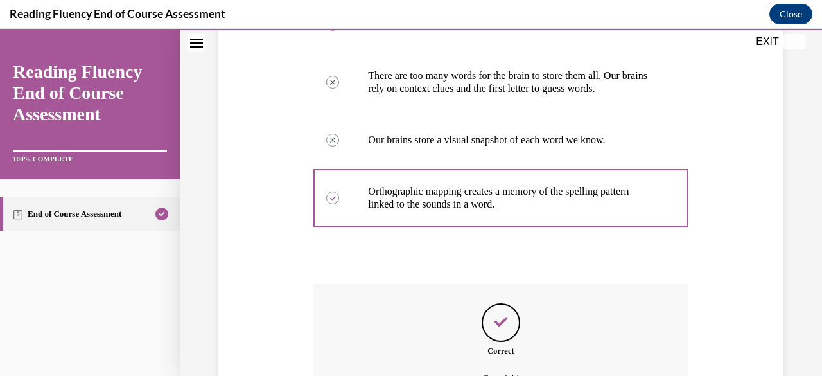
scroll to position [434, 0]
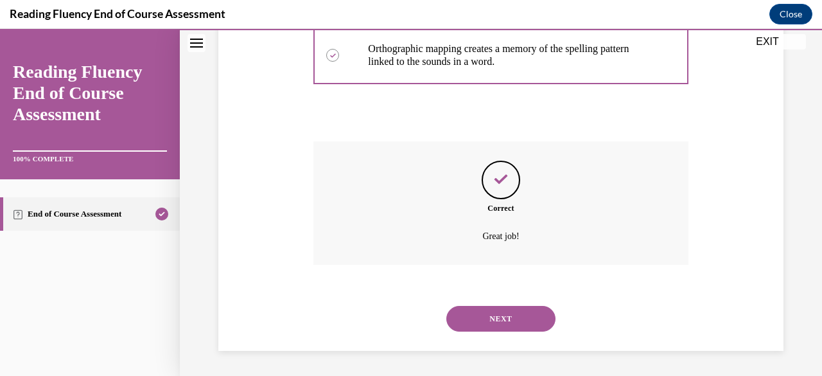
click at [518, 324] on button "NEXT" at bounding box center [500, 319] width 109 height 26
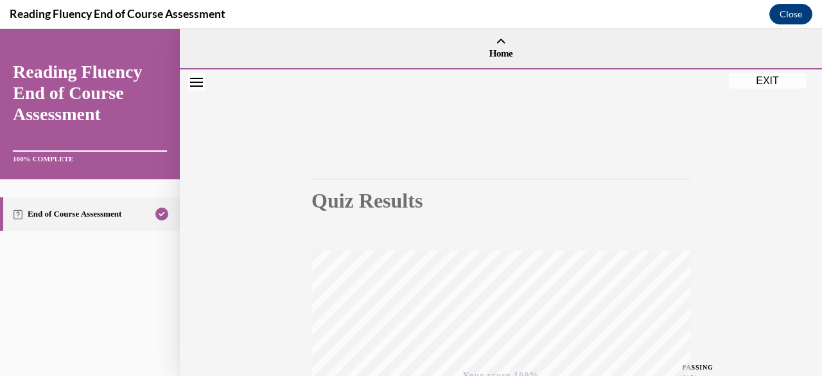
scroll to position [311, 0]
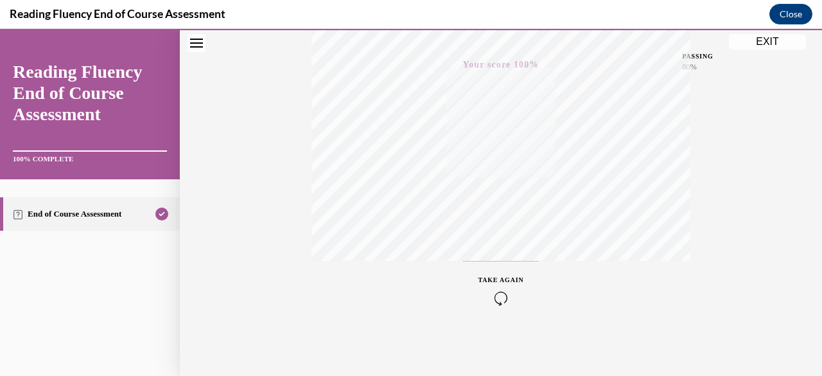
click at [755, 39] on button "EXIT" at bounding box center [767, 41] width 77 height 15
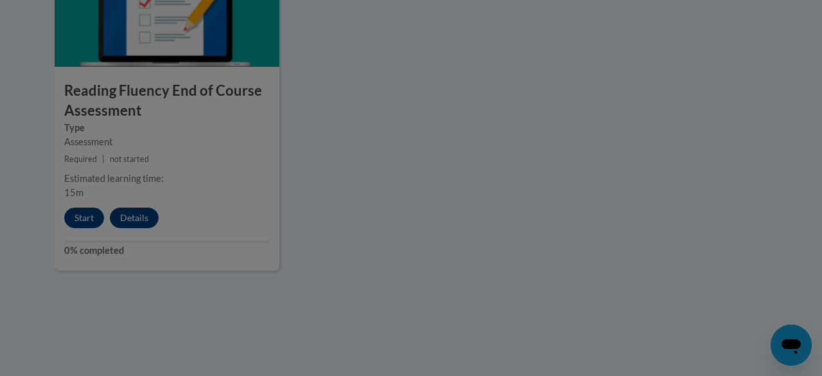
scroll to position [0, 0]
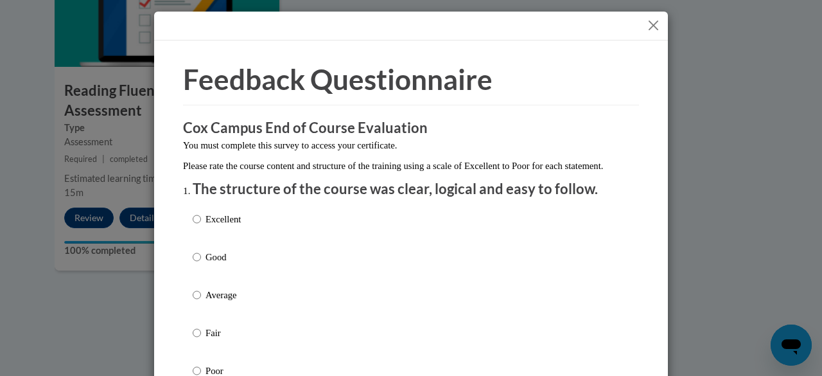
click at [232, 246] on label "Excellent" at bounding box center [217, 229] width 48 height 35
click at [201, 226] on input "Excellent" at bounding box center [197, 219] width 8 height 14
radio input "true"
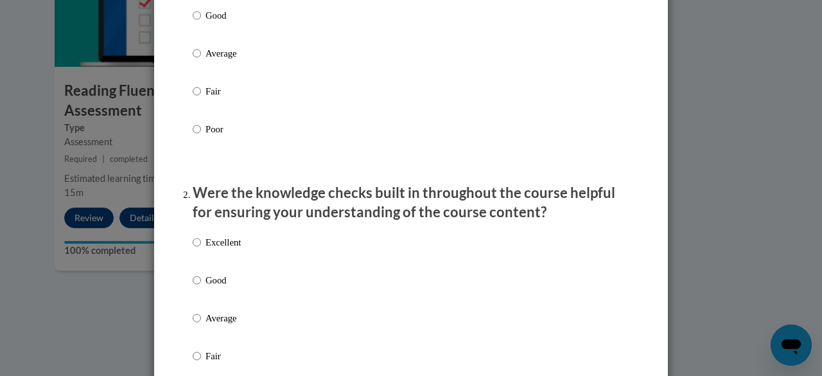
click at [234, 249] on p "Excellent" at bounding box center [223, 242] width 35 height 14
click at [201, 249] on input "Excellent" at bounding box center [197, 242] width 8 height 14
radio input "true"
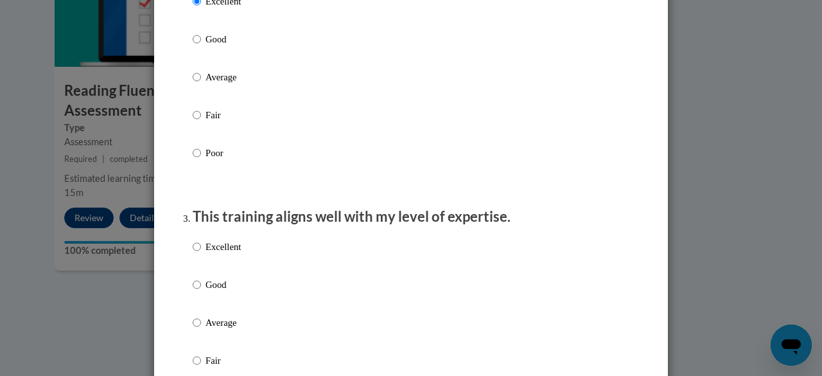
click at [249, 261] on div "Excellent Good Average Fair Poor" at bounding box center [411, 337] width 437 height 209
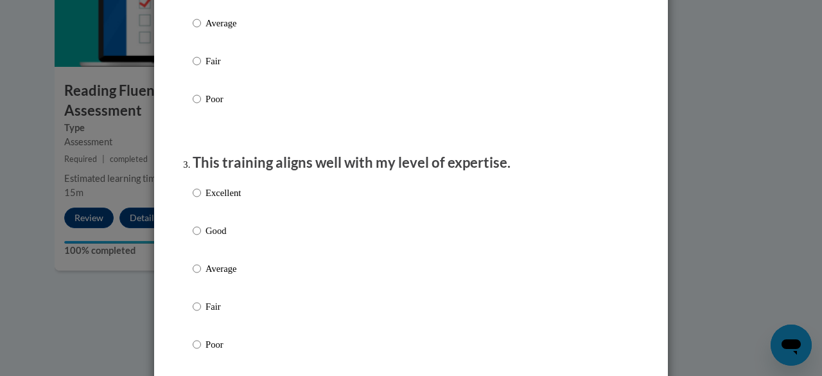
click at [231, 200] on p "Excellent" at bounding box center [223, 193] width 35 height 14
click at [201, 200] on input "Excellent" at bounding box center [197, 193] width 8 height 14
radio input "true"
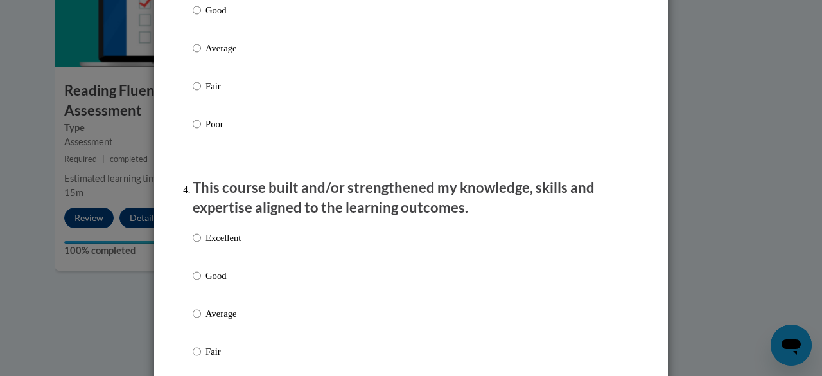
click at [234, 245] on p "Excellent" at bounding box center [223, 238] width 35 height 14
click at [201, 245] on input "Excellent" at bounding box center [197, 238] width 8 height 14
radio input "true"
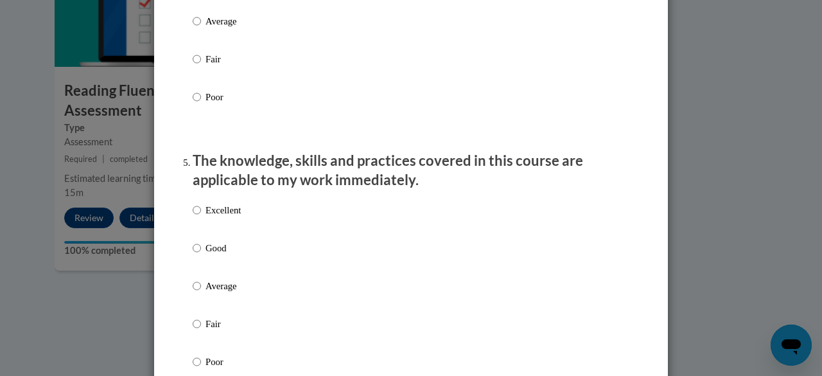
click at [232, 231] on label "Excellent" at bounding box center [217, 220] width 48 height 35
click at [201, 217] on input "Excellent" at bounding box center [197, 210] width 8 height 14
radio input "true"
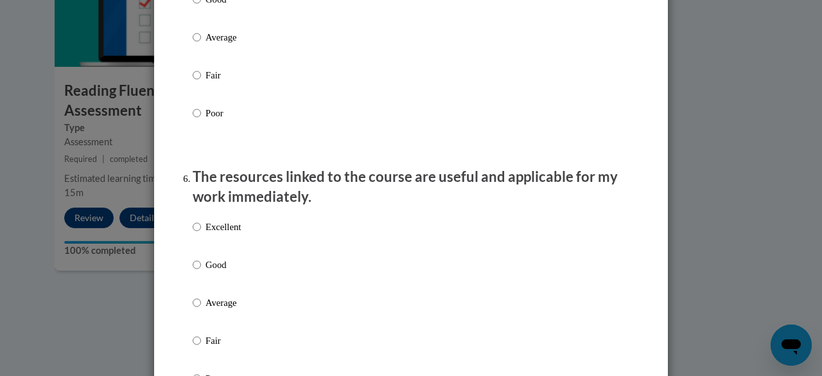
click at [232, 234] on p "Excellent" at bounding box center [223, 227] width 35 height 14
click at [201, 234] on input "Excellent" at bounding box center [197, 227] width 8 height 14
radio input "true"
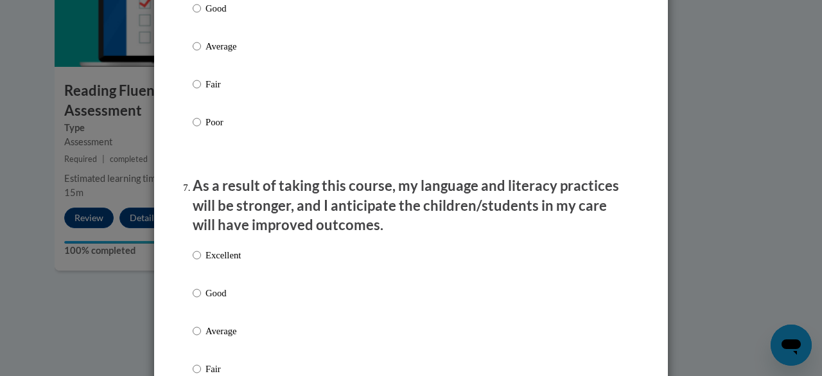
click at [235, 261] on p "Excellent" at bounding box center [223, 255] width 35 height 14
click at [201, 261] on input "Excellent" at bounding box center [197, 255] width 8 height 14
radio input "true"
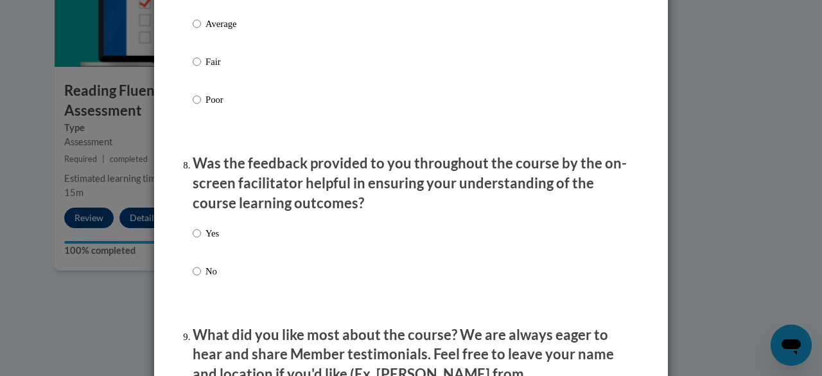
scroll to position [1866, 0]
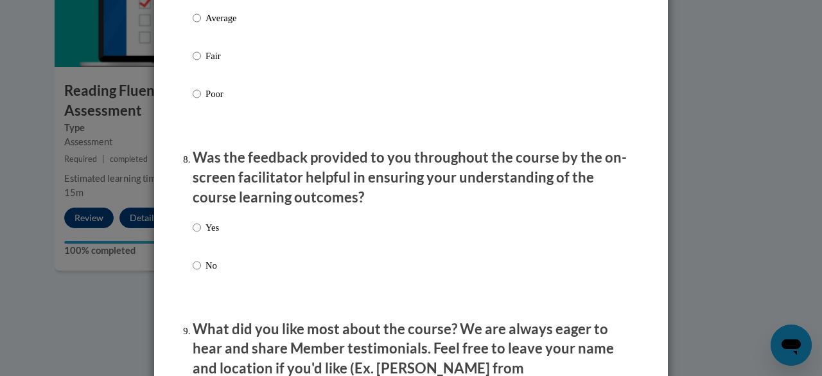
click at [231, 252] on div "Yes No" at bounding box center [411, 262] width 437 height 96
click at [213, 234] on p "Yes" at bounding box center [212, 227] width 13 height 14
click at [201, 234] on input "Yes" at bounding box center [197, 227] width 8 height 14
radio input "true"
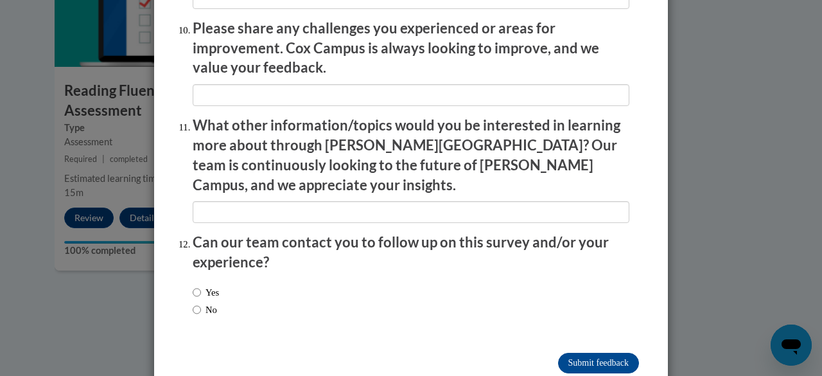
scroll to position [2295, 0]
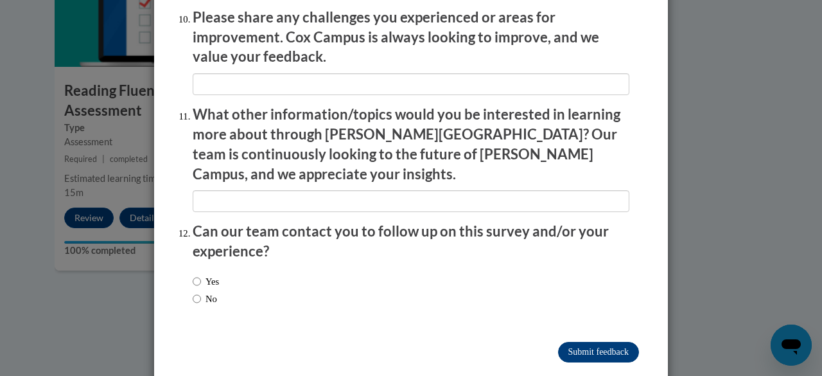
click at [617, 342] on input "Submit feedback" at bounding box center [598, 352] width 81 height 21
